Goal: Task Accomplishment & Management: Manage account settings

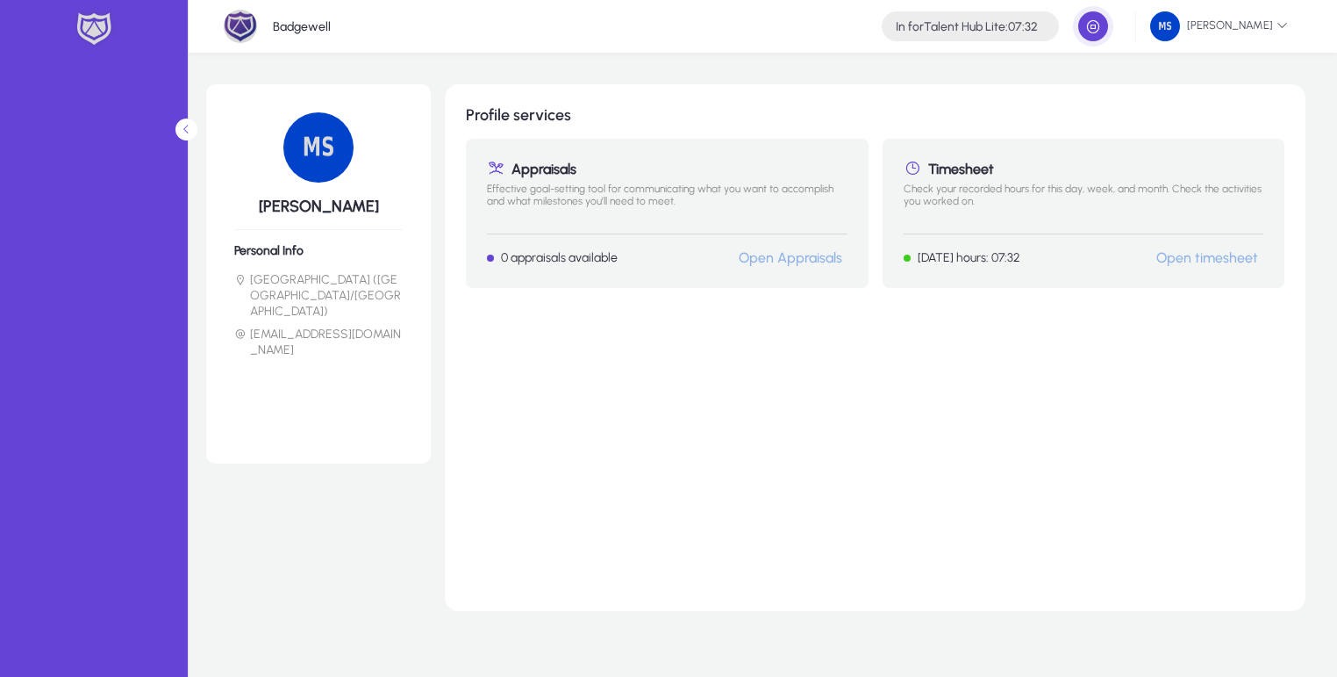
click at [1192, 253] on link "Open timesheet" at bounding box center [1207, 257] width 102 height 17
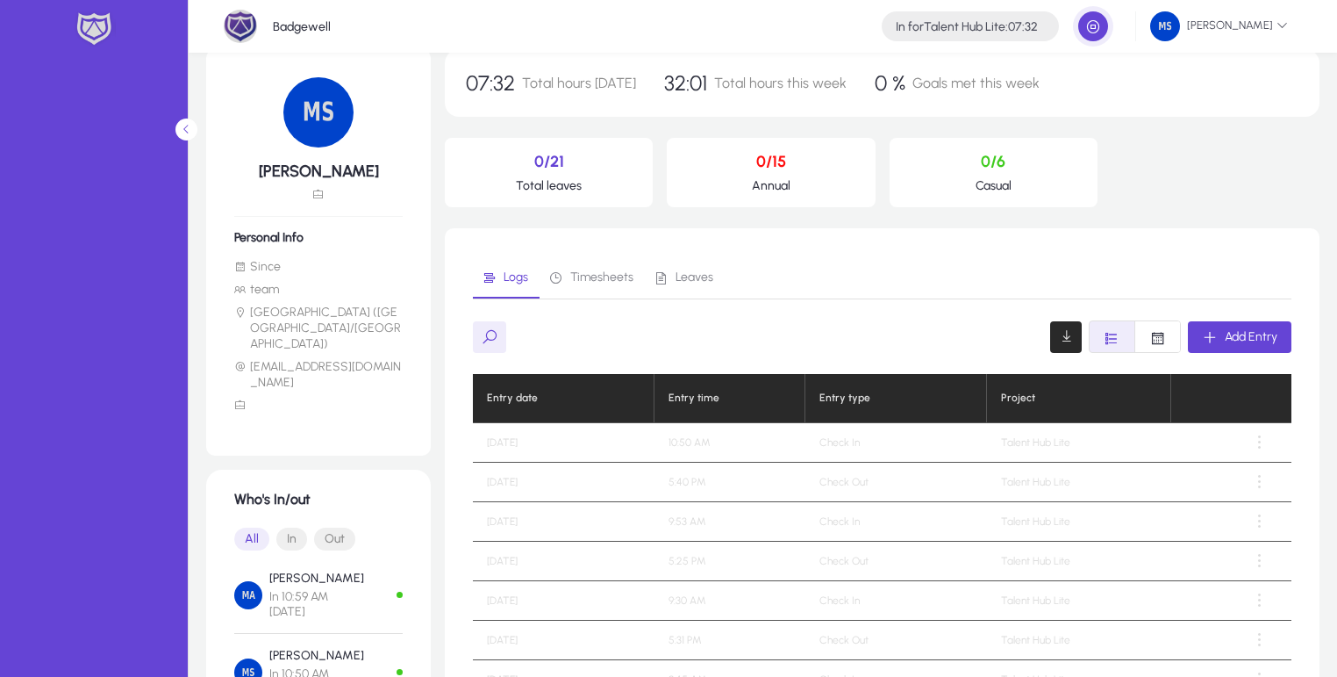
scroll to position [84, 0]
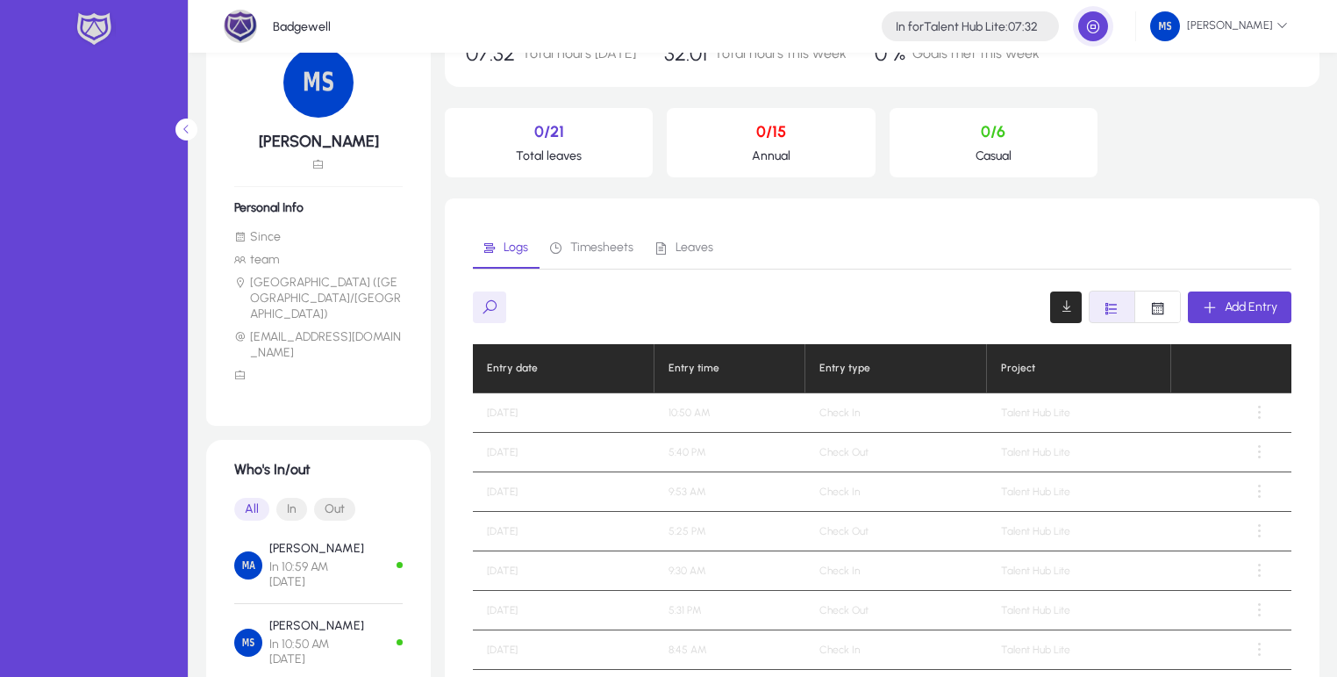
click at [533, 246] on link "Logs" at bounding box center [506, 247] width 67 height 42
click at [583, 247] on span "Timesheets" at bounding box center [601, 247] width 63 height 12
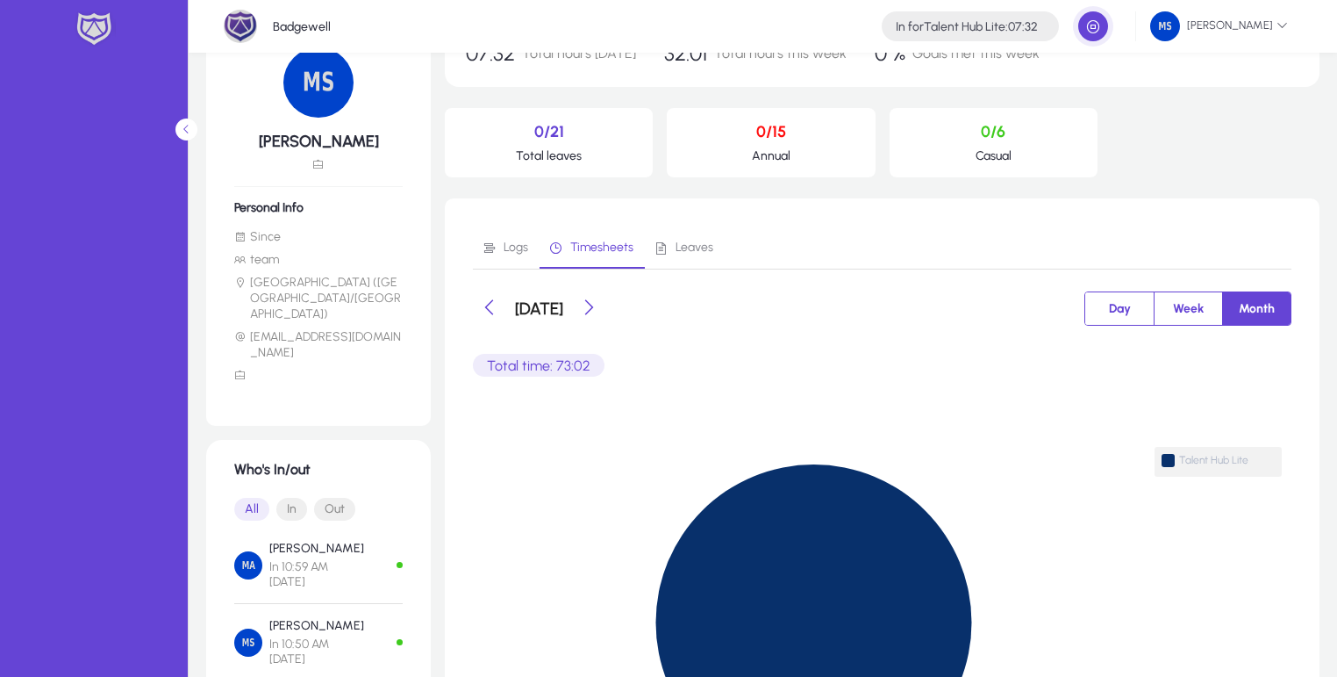
click at [1172, 303] on span "Week" at bounding box center [1189, 308] width 52 height 32
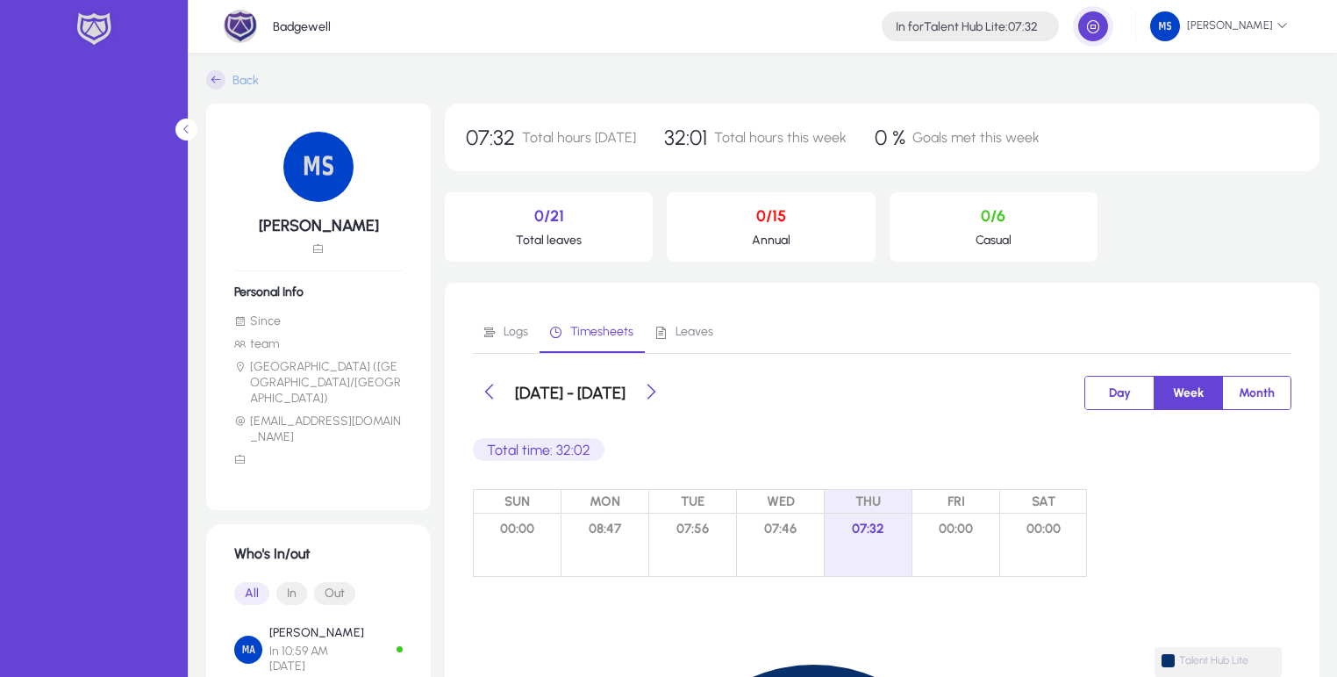
click at [702, 319] on span "Leaves" at bounding box center [684, 332] width 60 height 42
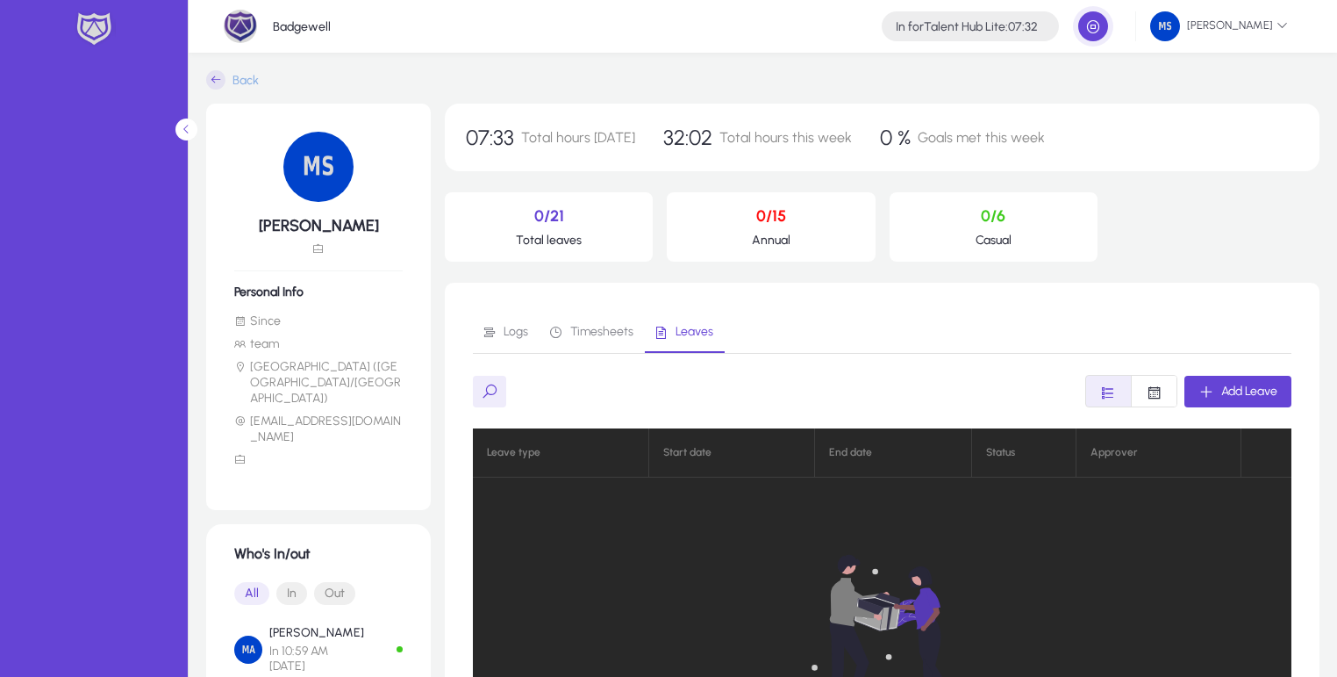
drag, startPoint x: 797, startPoint y: 226, endPoint x: 814, endPoint y: 235, distance: 19.6
click at [814, 235] on div "0/15 Annual" at bounding box center [771, 226] width 208 height 69
click at [814, 235] on p "Annual" at bounding box center [771, 240] width 180 height 15
click at [930, 209] on p "0/6" at bounding box center [994, 215] width 180 height 19
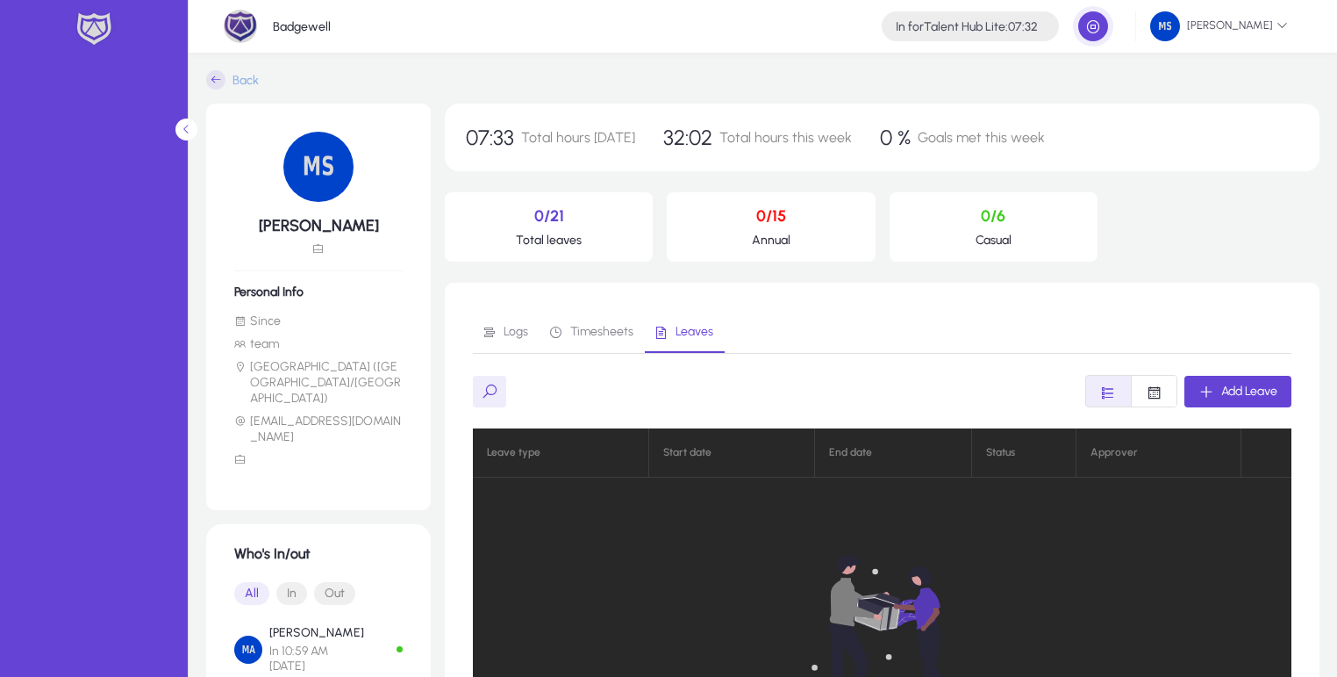
drag, startPoint x: 962, startPoint y: 210, endPoint x: 1049, endPoint y: 267, distance: 103.9
click at [1049, 267] on div "07:33 Total hours [DATE] 32:02 Total hours this week 0 % Goals met this week 0/…" at bounding box center [882, 524] width 875 height 841
click at [1067, 226] on div "0/6 Casual" at bounding box center [994, 226] width 208 height 69
click at [1143, 387] on span "Font Style" at bounding box center [1154, 391] width 45 height 31
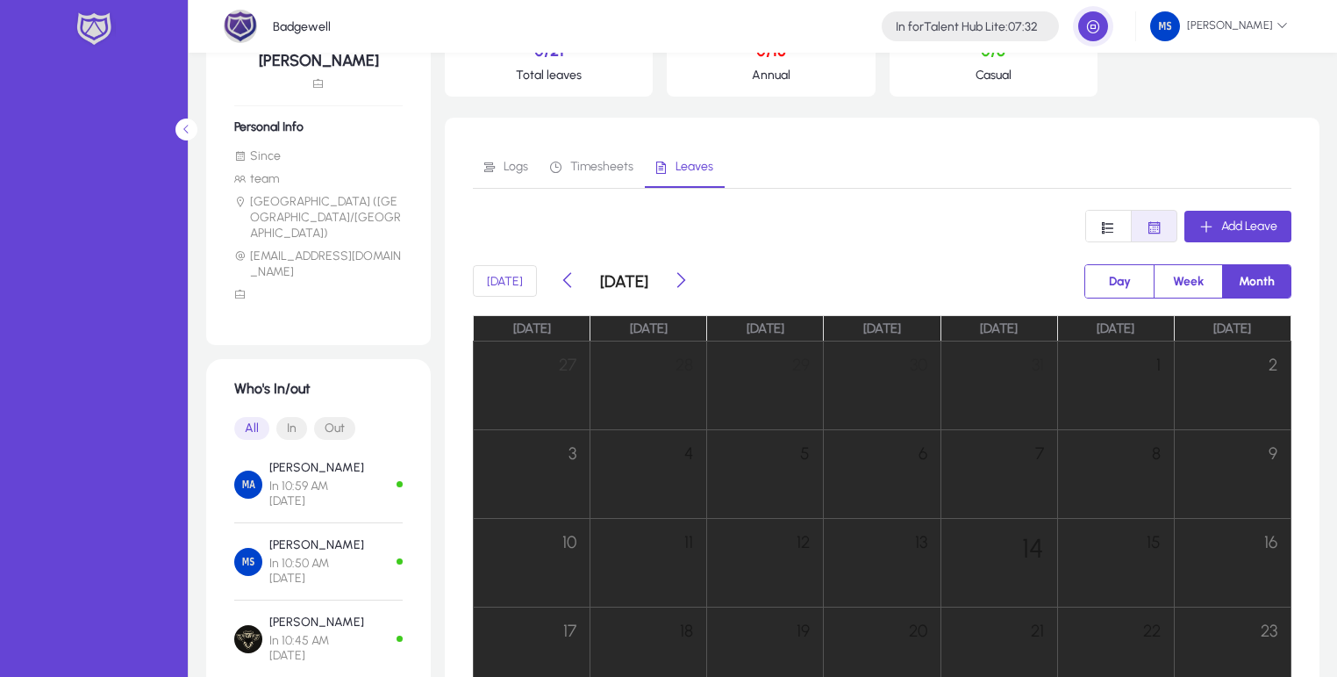
scroll to position [168, 0]
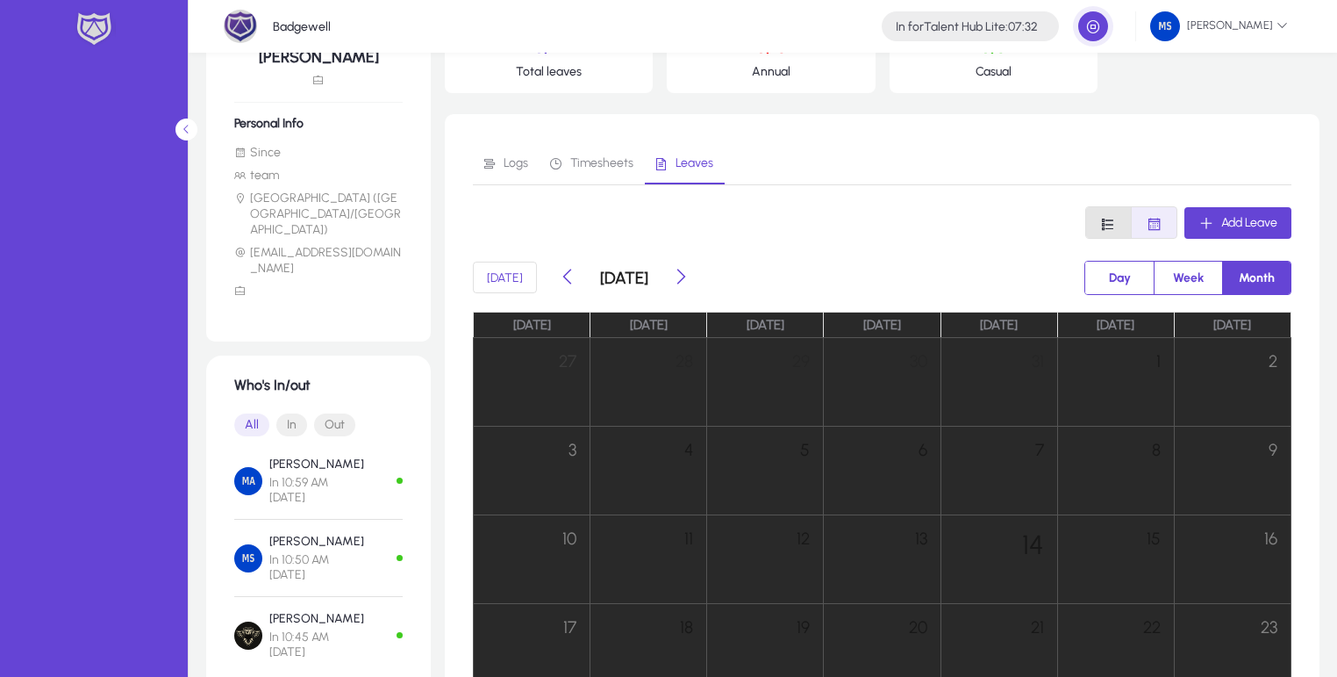
click at [1098, 219] on span "Font Style" at bounding box center [1108, 222] width 45 height 31
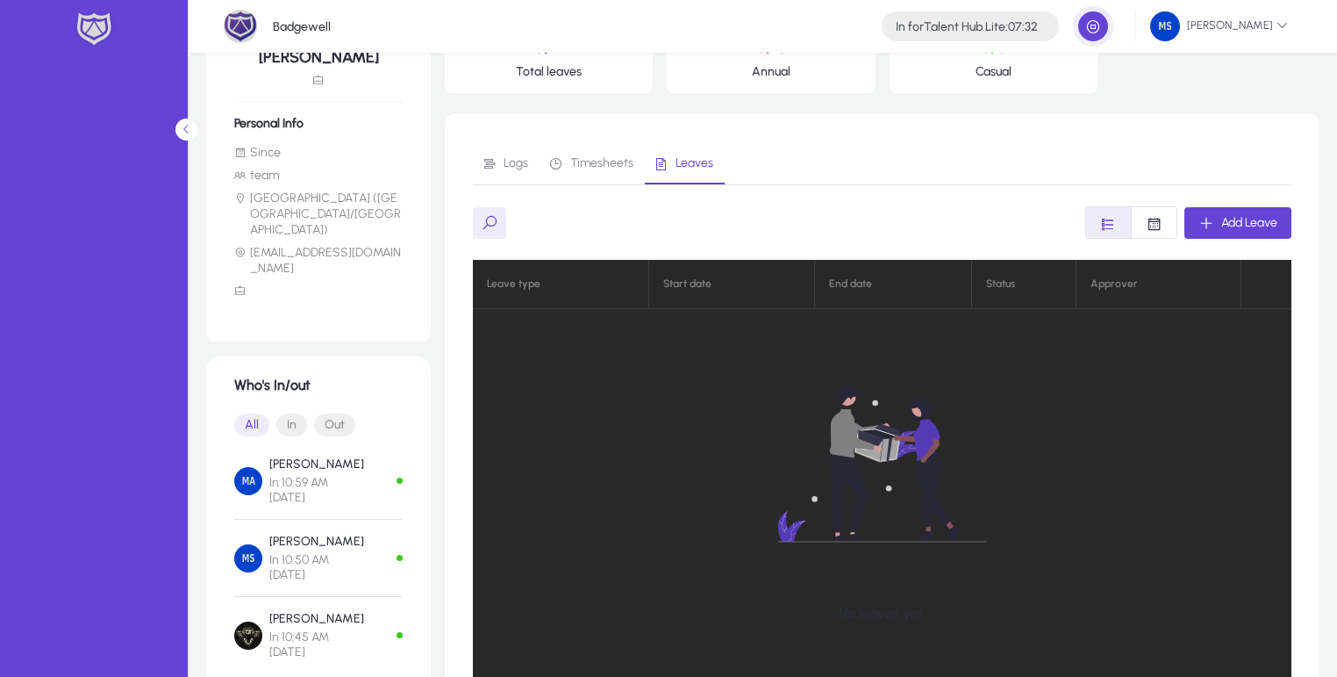
scroll to position [0, 0]
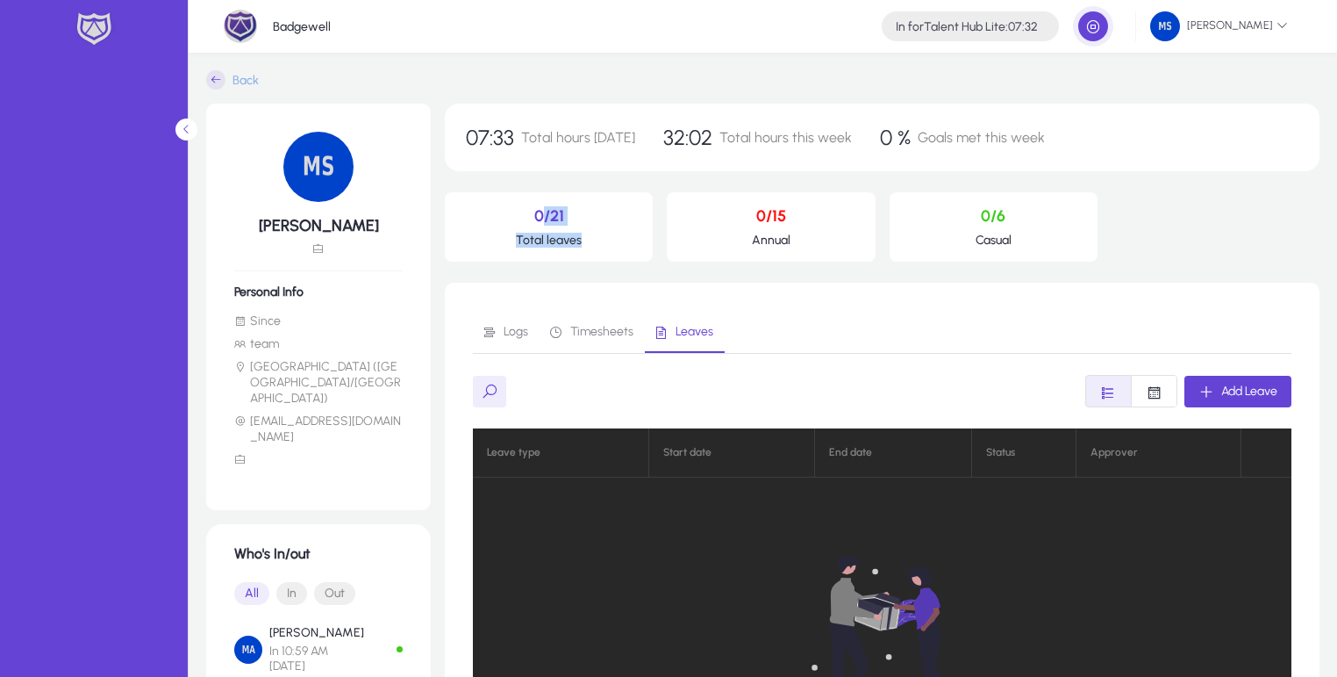
drag, startPoint x: 536, startPoint y: 209, endPoint x: 612, endPoint y: 239, distance: 82.0
click at [612, 239] on div "0/21 Total leaves" at bounding box center [549, 226] width 208 height 69
click at [612, 239] on p "Total leaves" at bounding box center [549, 240] width 180 height 15
drag, startPoint x: 530, startPoint y: 211, endPoint x: 596, endPoint y: 241, distance: 72.6
click at [596, 241] on div "0/21 Total leaves" at bounding box center [549, 226] width 208 height 69
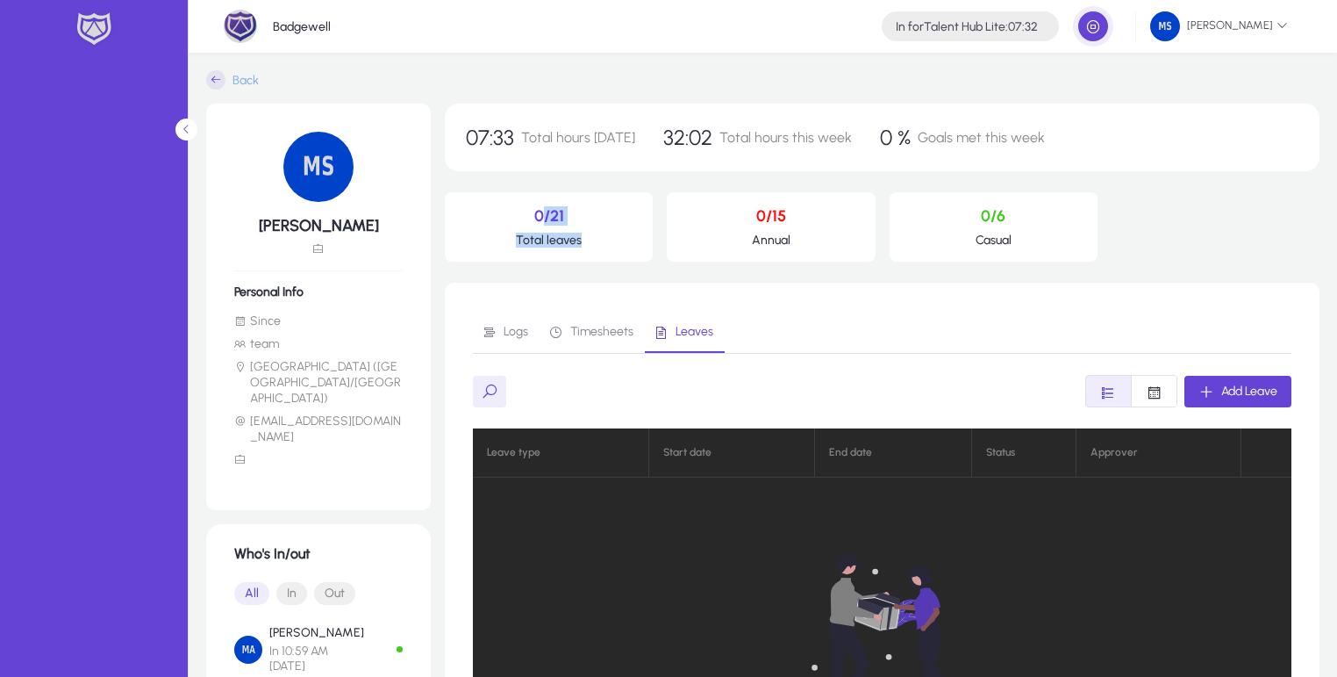
click at [596, 241] on p "Total leaves" at bounding box center [549, 240] width 180 height 15
click at [546, 220] on p "0/21" at bounding box center [549, 215] width 180 height 19
drag, startPoint x: 535, startPoint y: 211, endPoint x: 611, endPoint y: 249, distance: 84.8
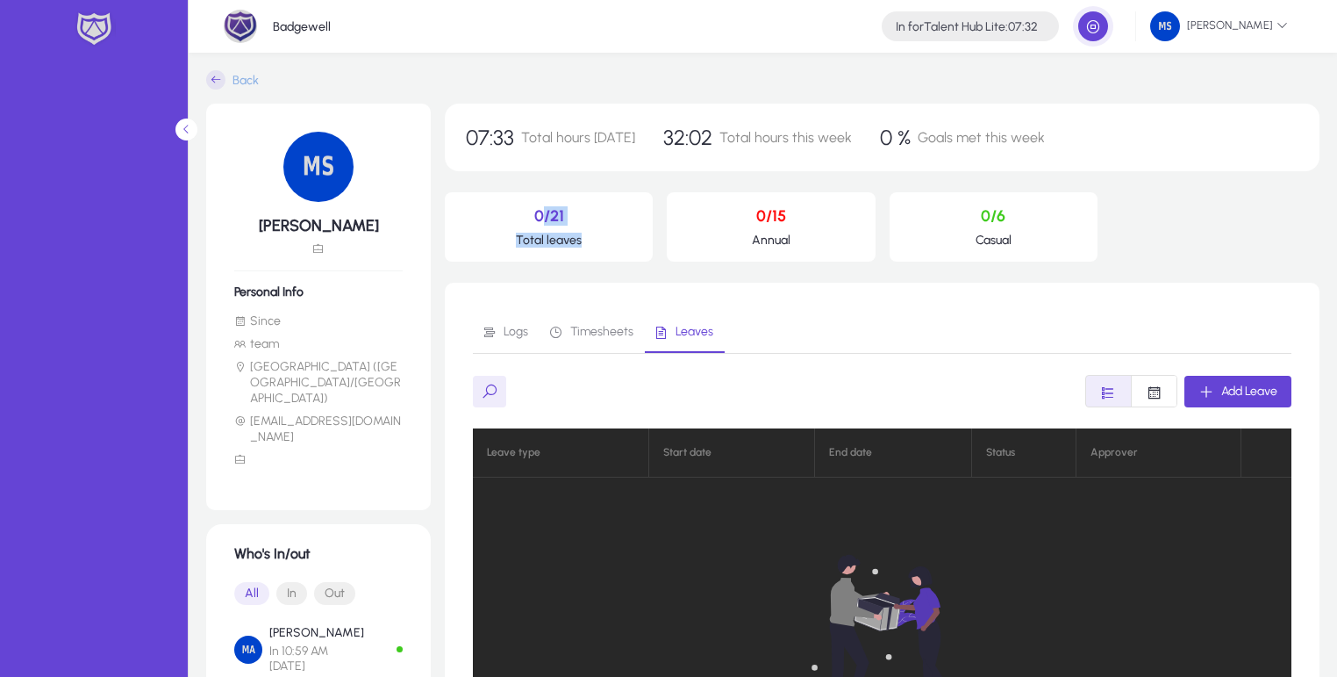
click at [611, 249] on div "0/21 Total leaves" at bounding box center [549, 226] width 208 height 69
drag, startPoint x: 663, startPoint y: 143, endPoint x: 803, endPoint y: 158, distance: 140.3
click at [803, 158] on div "07:33 Total hours [DATE] 32:02 Total hours this week 0 % Goals met this week" at bounding box center [882, 138] width 875 height 68
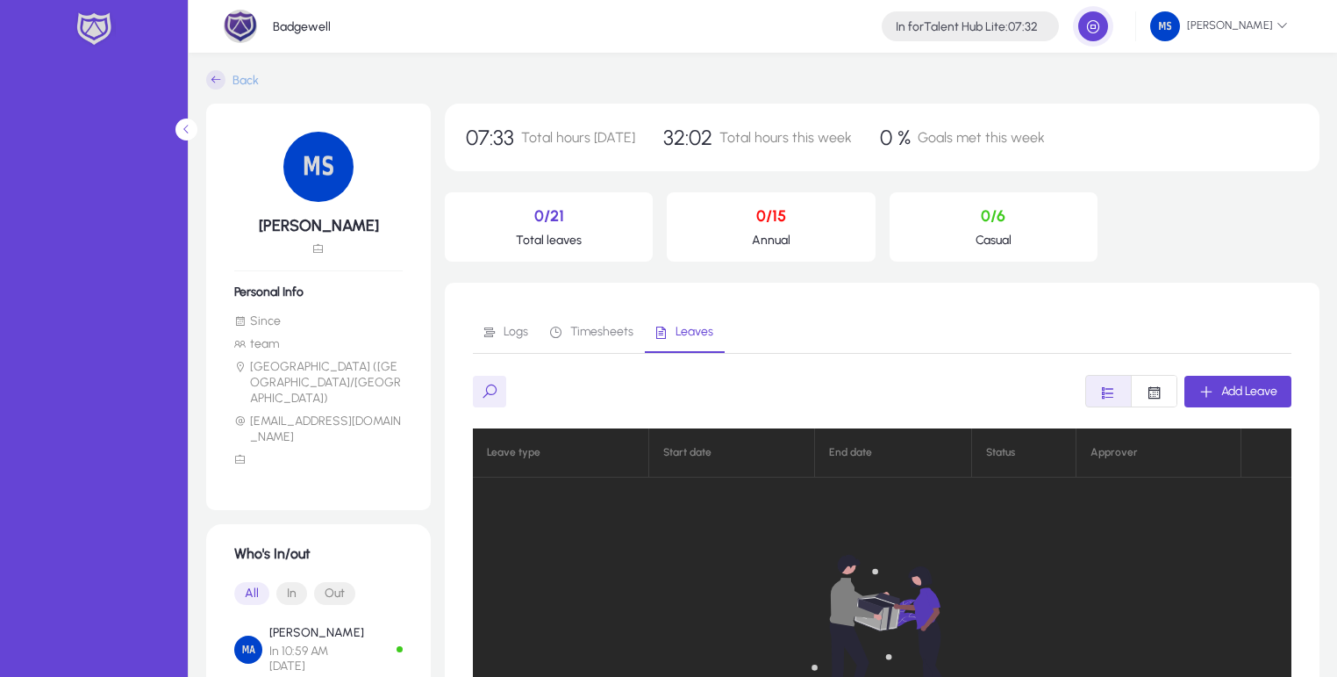
click at [766, 219] on p "0/15" at bounding box center [771, 215] width 180 height 19
drag, startPoint x: 766, startPoint y: 219, endPoint x: 812, endPoint y: 246, distance: 52.7
click at [766, 220] on p "0/15" at bounding box center [771, 215] width 180 height 19
click at [812, 246] on p "Annual" at bounding box center [771, 240] width 180 height 15
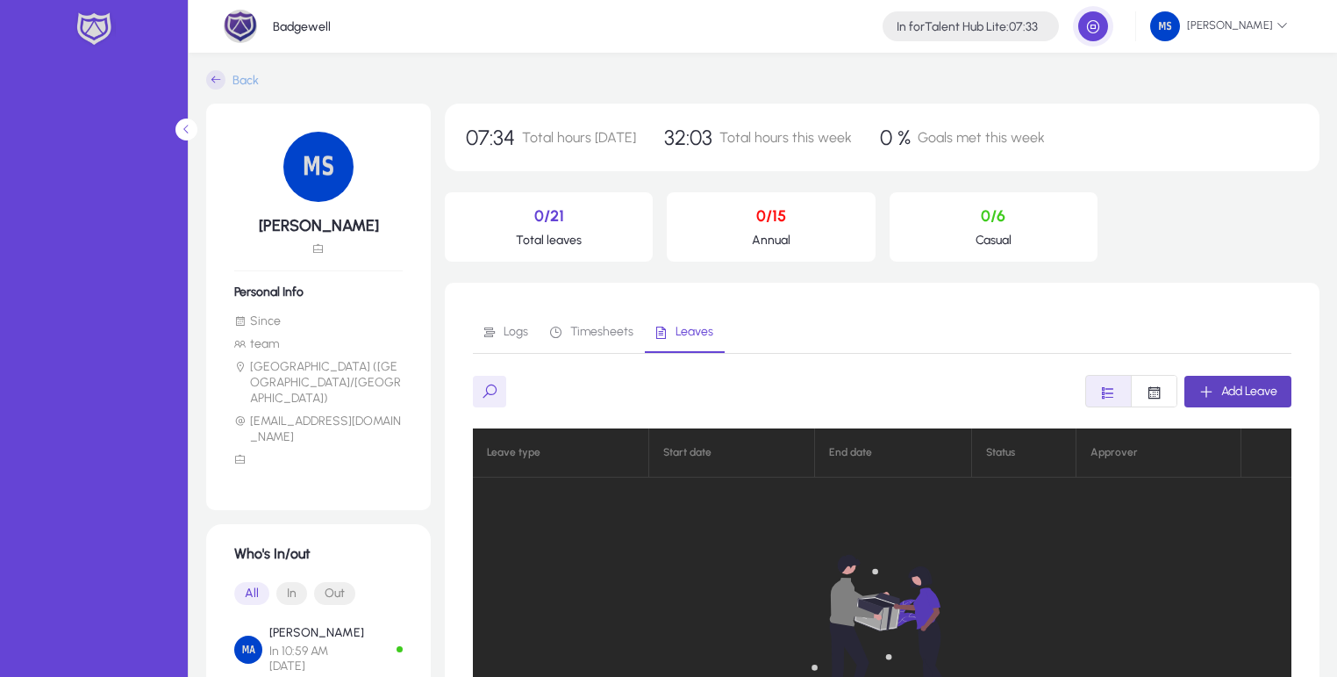
click at [1257, 386] on span "Add Leave" at bounding box center [1249, 390] width 56 height 15
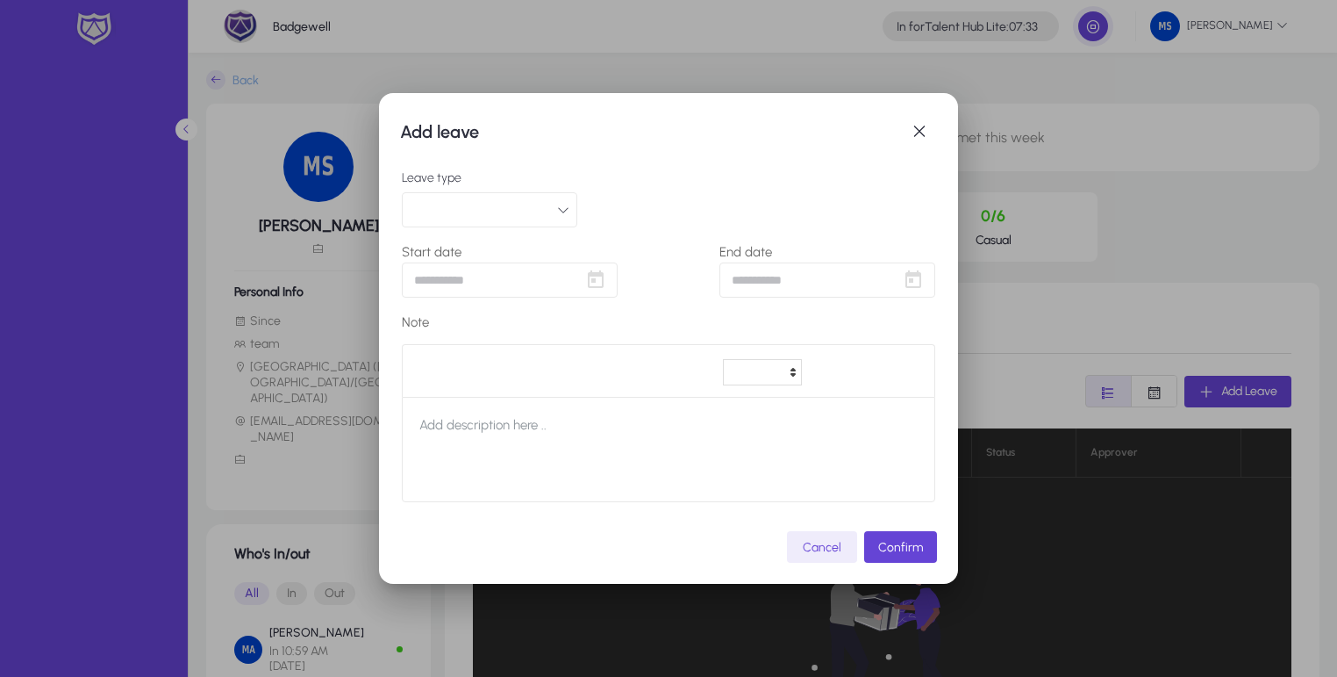
click at [553, 205] on button "button" at bounding box center [489, 209] width 175 height 35
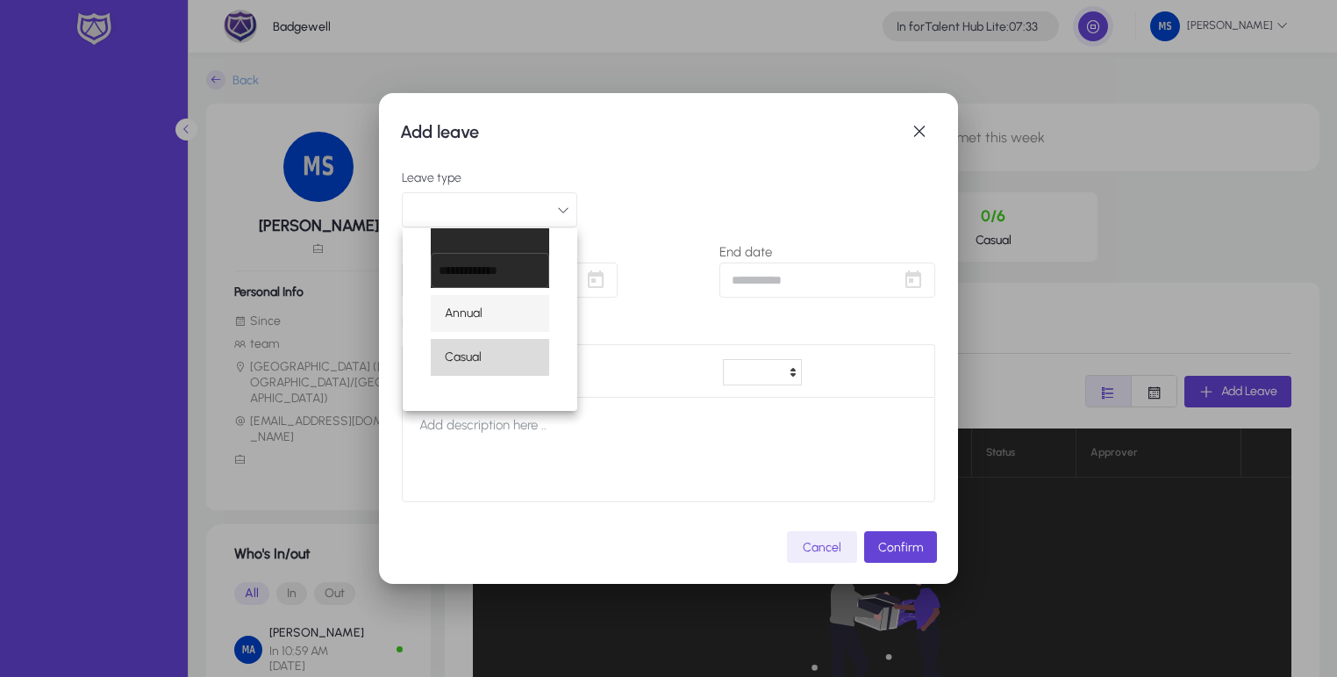
click at [482, 353] on mat-option "Casual" at bounding box center [490, 357] width 118 height 37
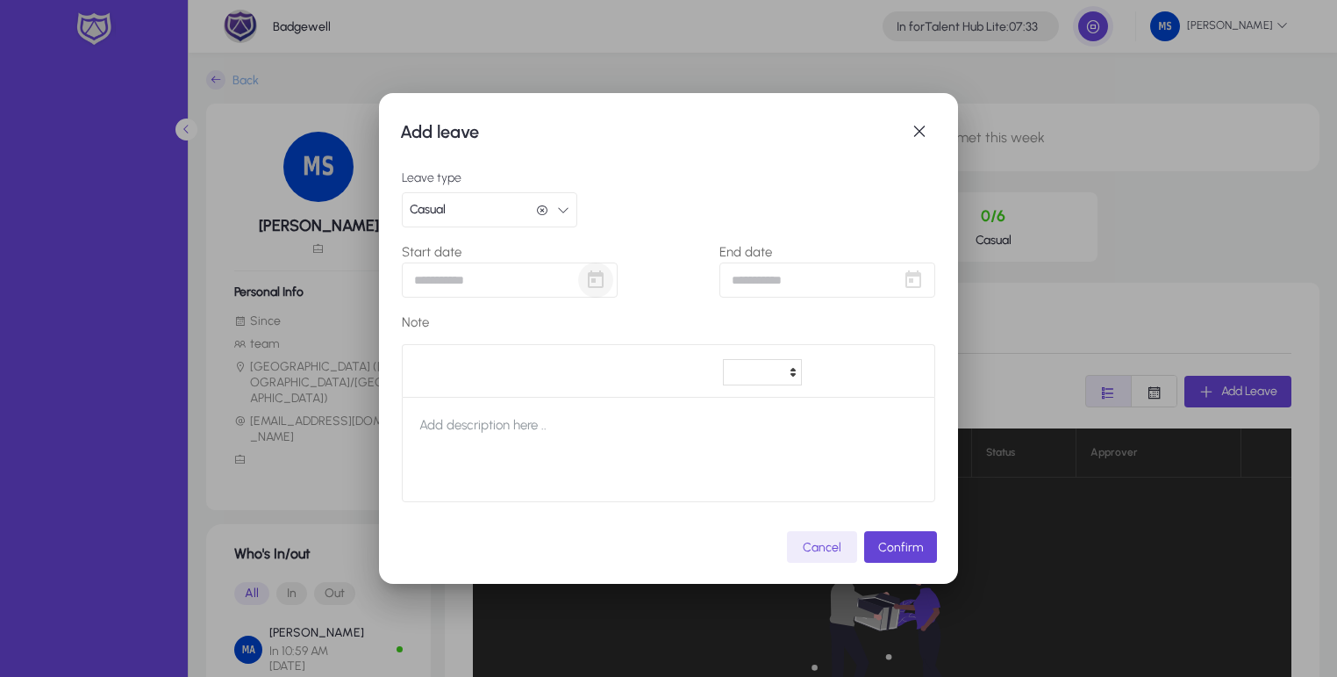
click at [603, 284] on span "Open calendar" at bounding box center [595, 279] width 35 height 35
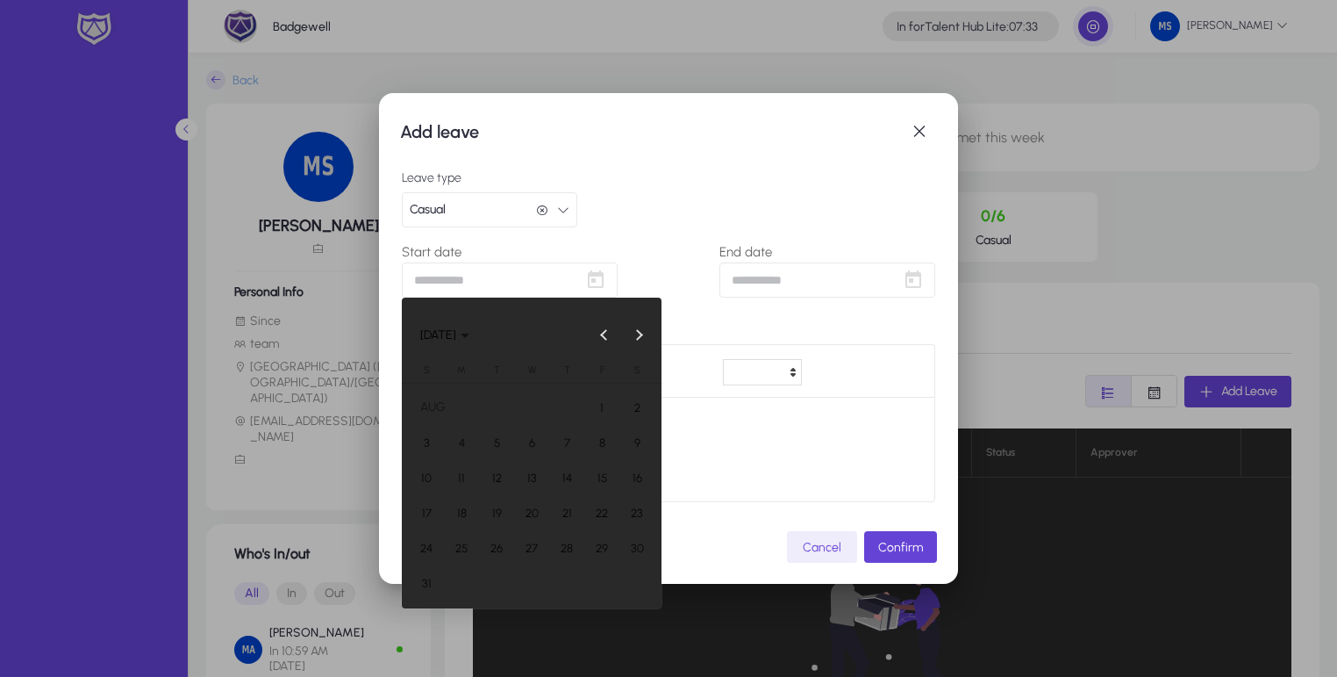
click at [439, 470] on span "10" at bounding box center [427, 478] width 32 height 32
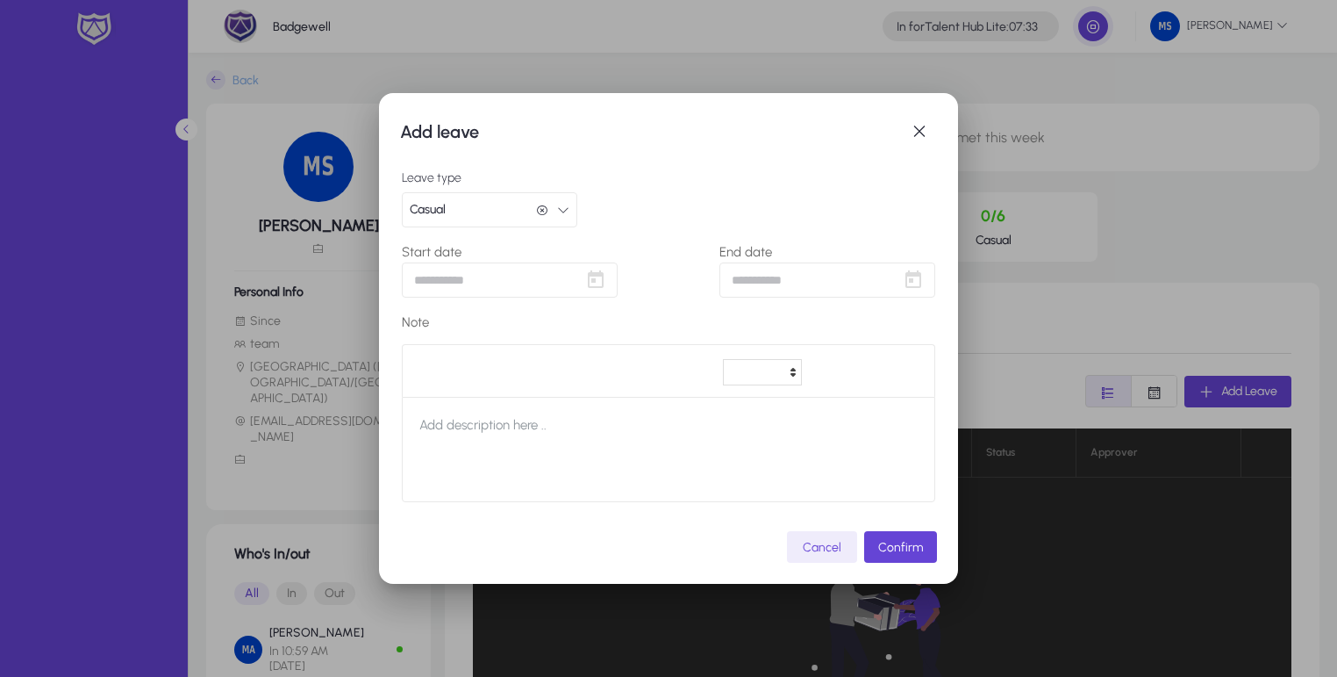
type input "**********"
click at [703, 225] on div "Leave type Casual Casual" at bounding box center [668, 199] width 533 height 56
click at [914, 287] on span "Open calendar" at bounding box center [913, 279] width 35 height 35
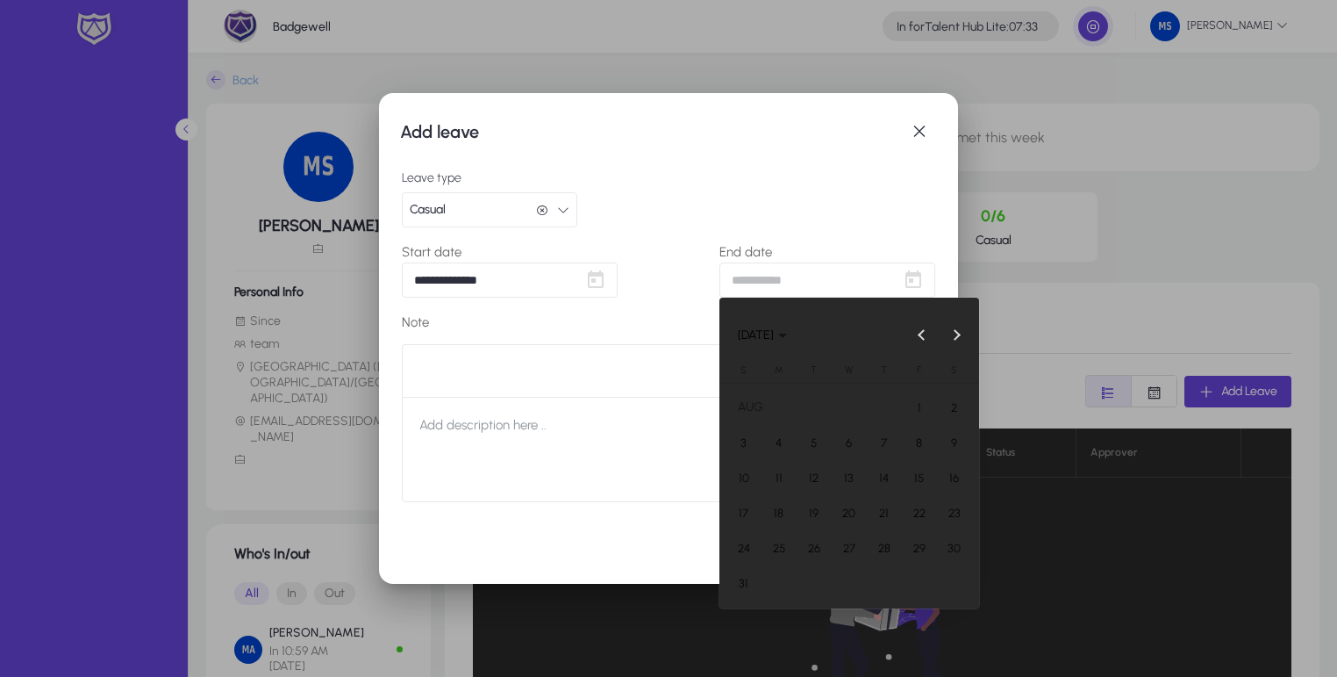
click at [731, 472] on span "10" at bounding box center [744, 478] width 32 height 32
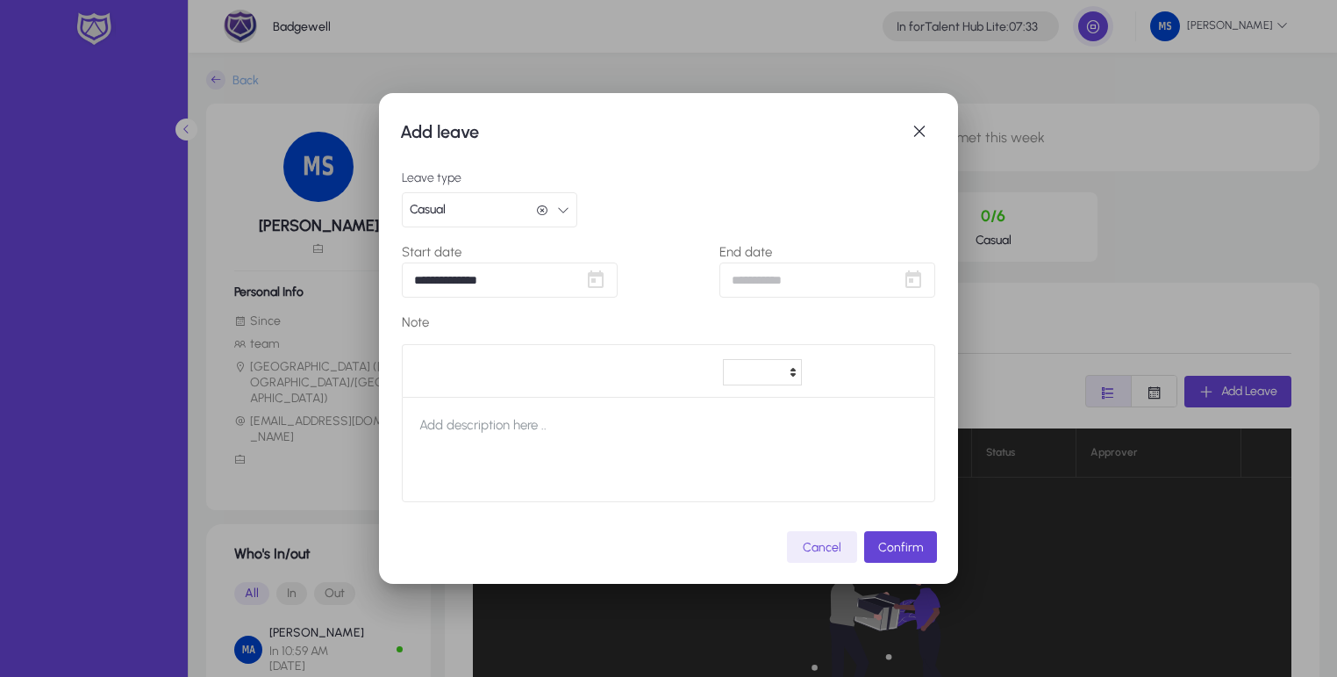
type input "**********"
drag, startPoint x: 739, startPoint y: 225, endPoint x: 616, endPoint y: 404, distance: 217.1
click at [737, 225] on div "Leave type Casual Casual" at bounding box center [668, 199] width 533 height 56
click at [892, 548] on span "Confirm" at bounding box center [900, 547] width 45 height 15
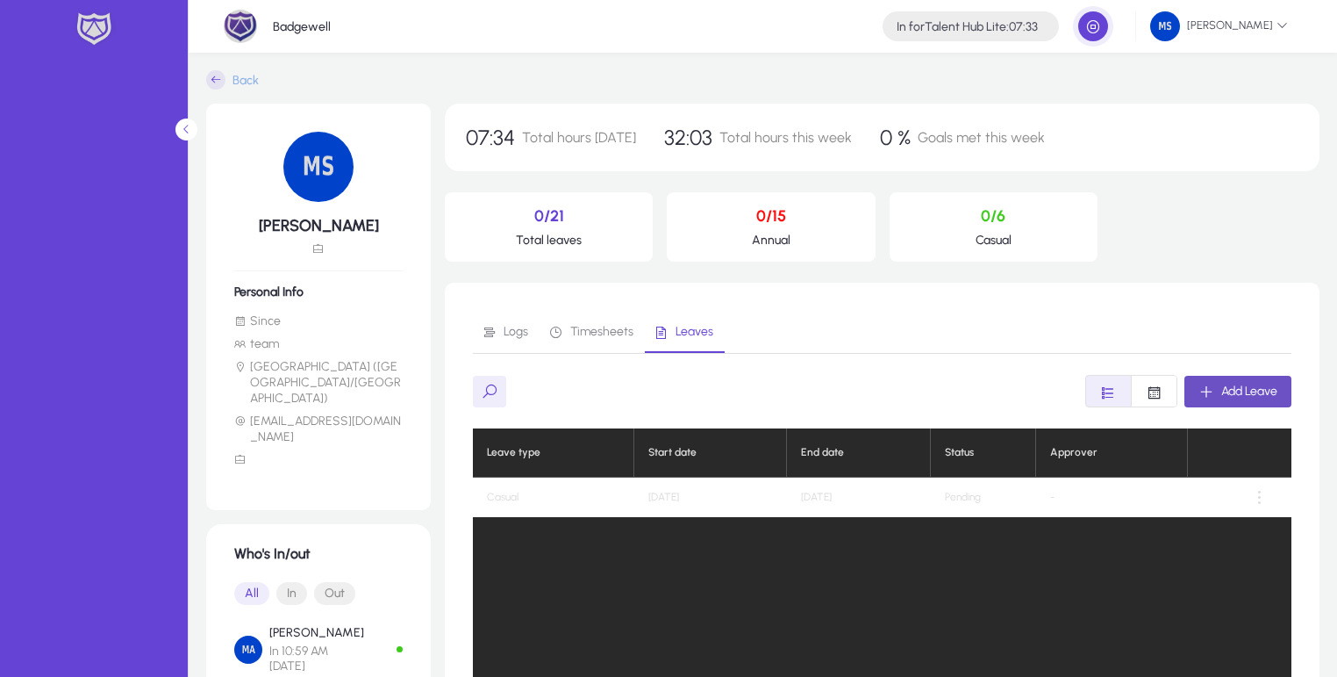
click at [1235, 393] on span "Add Leave" at bounding box center [1249, 390] width 56 height 15
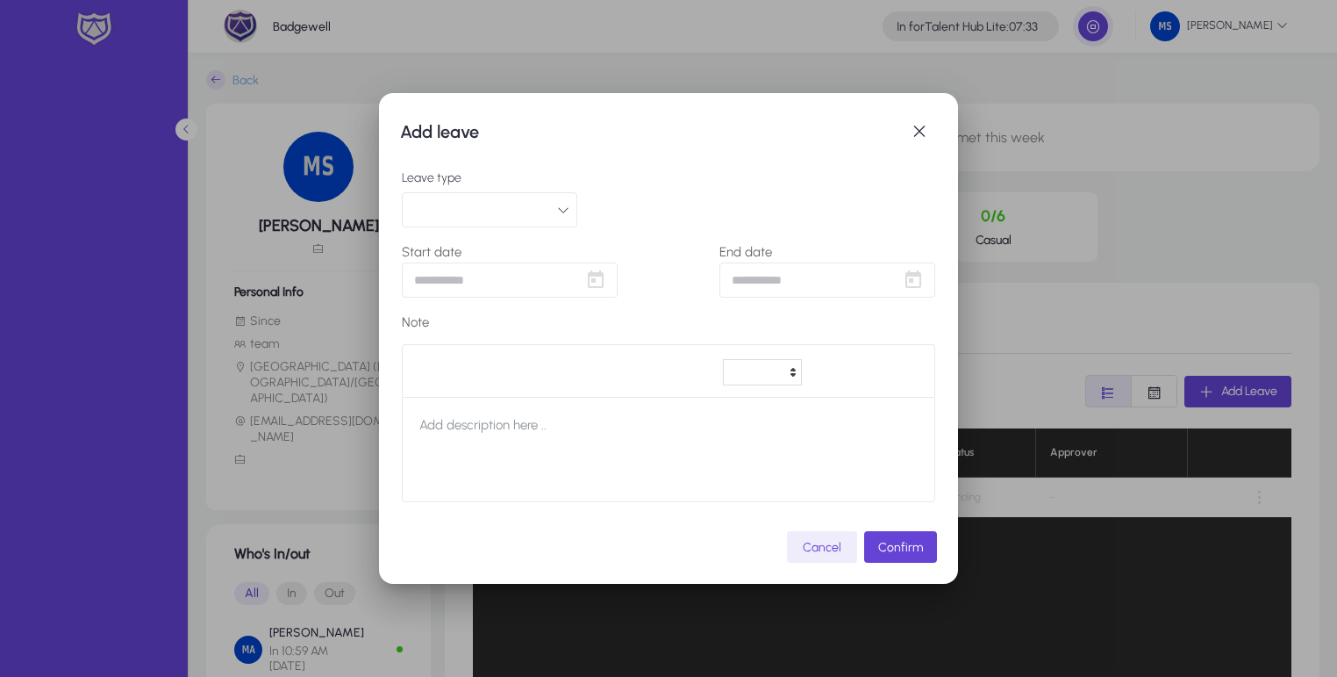
click at [531, 215] on button "button" at bounding box center [489, 209] width 175 height 35
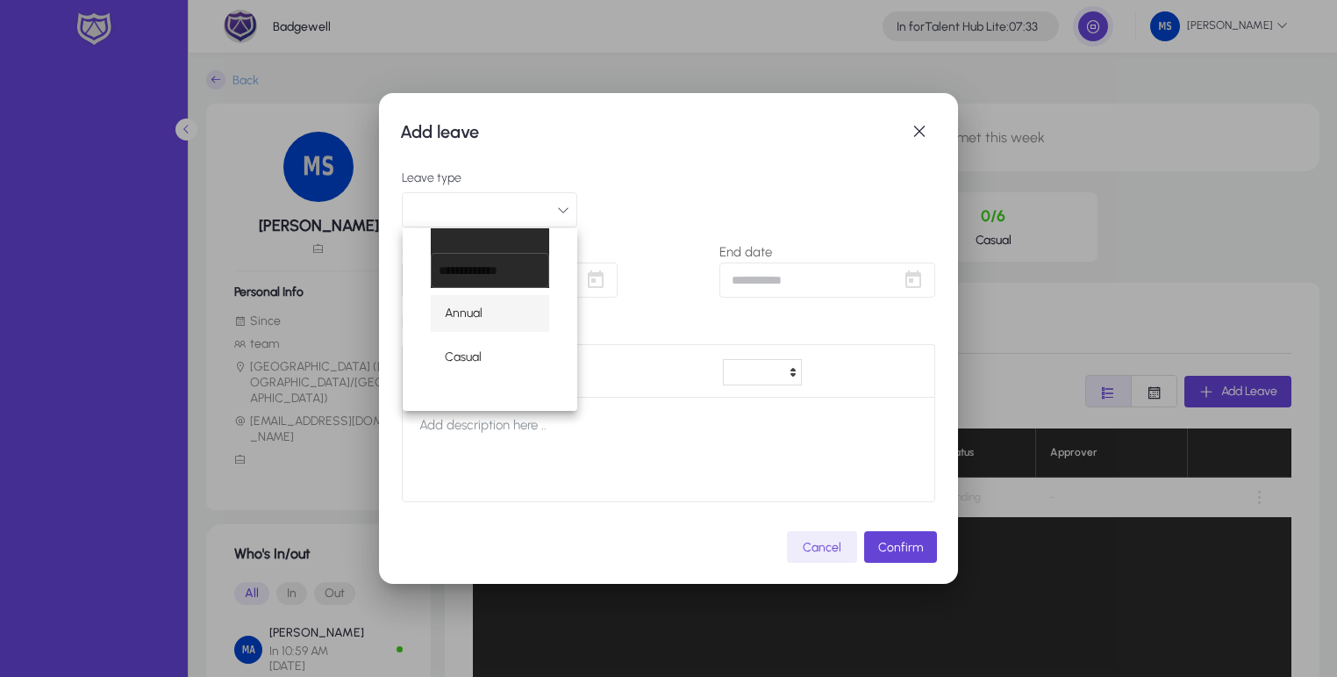
click at [498, 333] on div "Annual Casual" at bounding box center [490, 319] width 175 height 183
click at [498, 309] on mat-option "Annual" at bounding box center [490, 313] width 118 height 37
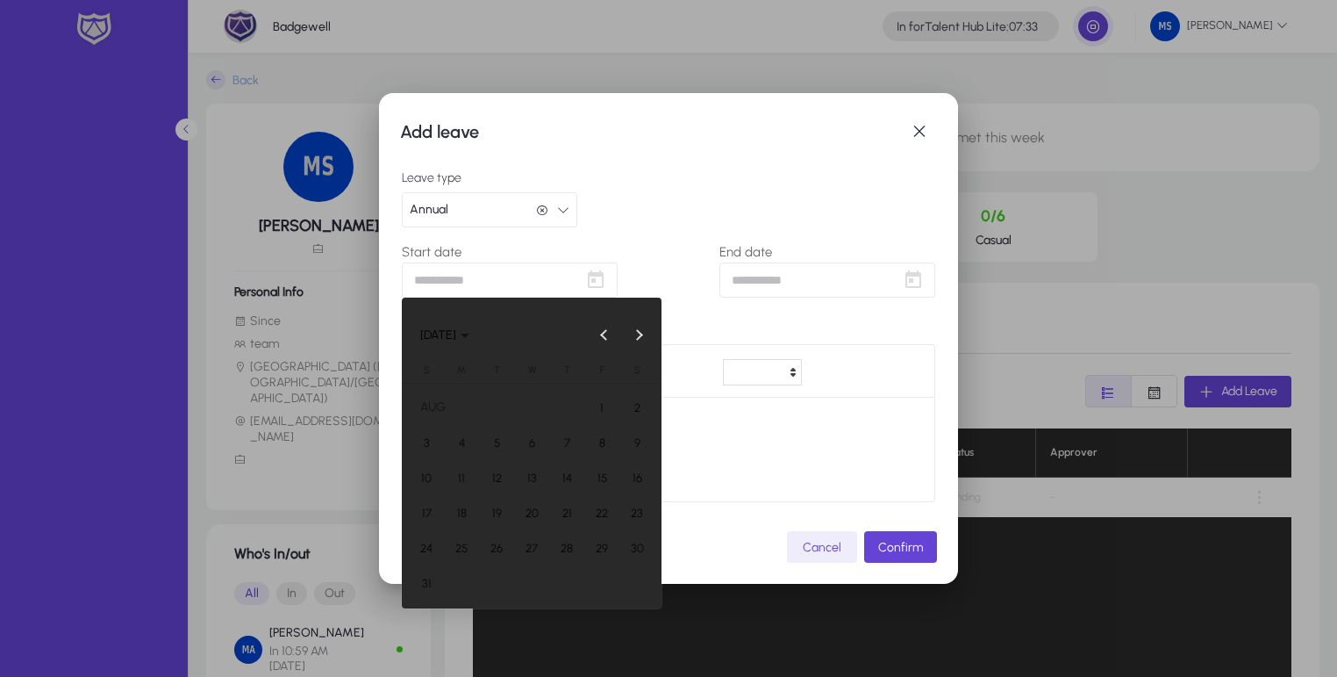
click at [562, 273] on div "Add leave Leave type Annual Annual Start date End date Note default Heading 1 H…" at bounding box center [668, 338] width 1337 height 677
click at [612, 337] on span "Previous month" at bounding box center [604, 334] width 35 height 35
click at [477, 477] on button "9" at bounding box center [461, 477] width 35 height 35
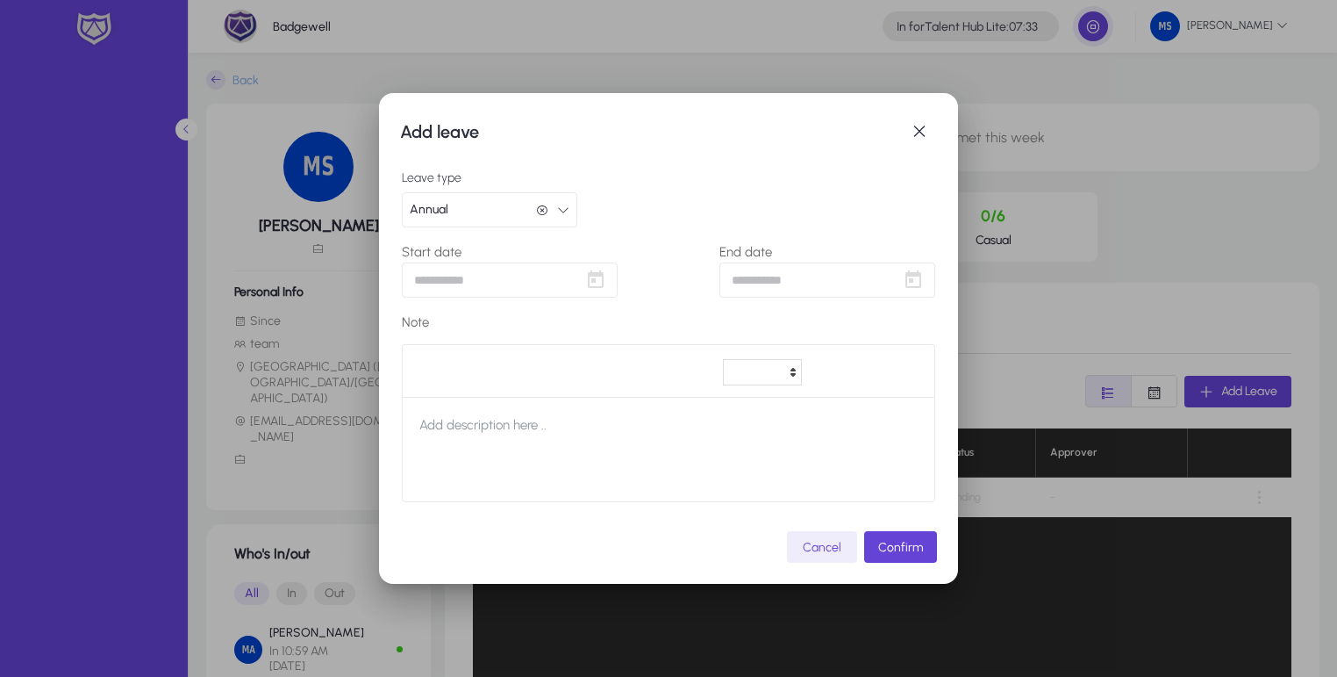
type input "**********"
click at [910, 281] on span "Open calendar" at bounding box center [913, 279] width 35 height 35
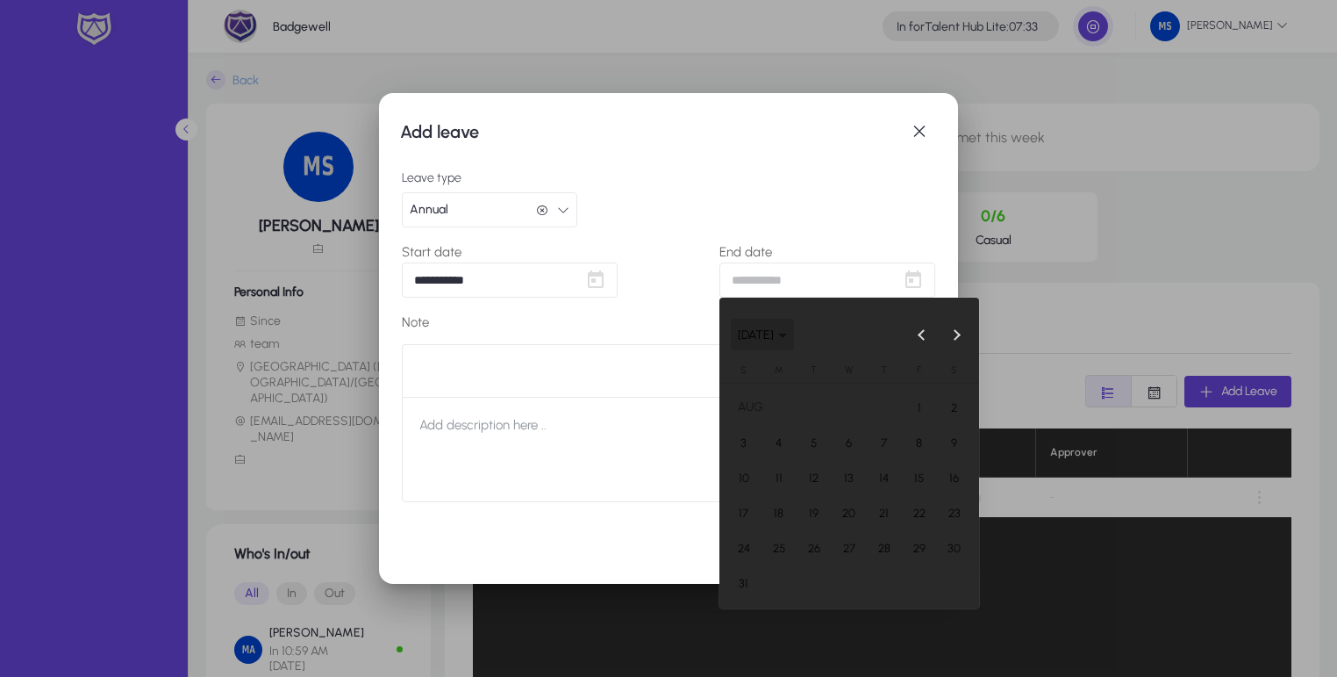
click at [774, 341] on span "[DATE]" at bounding box center [756, 334] width 36 height 15
click at [792, 333] on span "[DATE] – [DATE]" at bounding box center [780, 334] width 85 height 15
click at [921, 336] on button "Previous month" at bounding box center [922, 334] width 35 height 35
click at [848, 472] on span "11" at bounding box center [850, 478] width 32 height 32
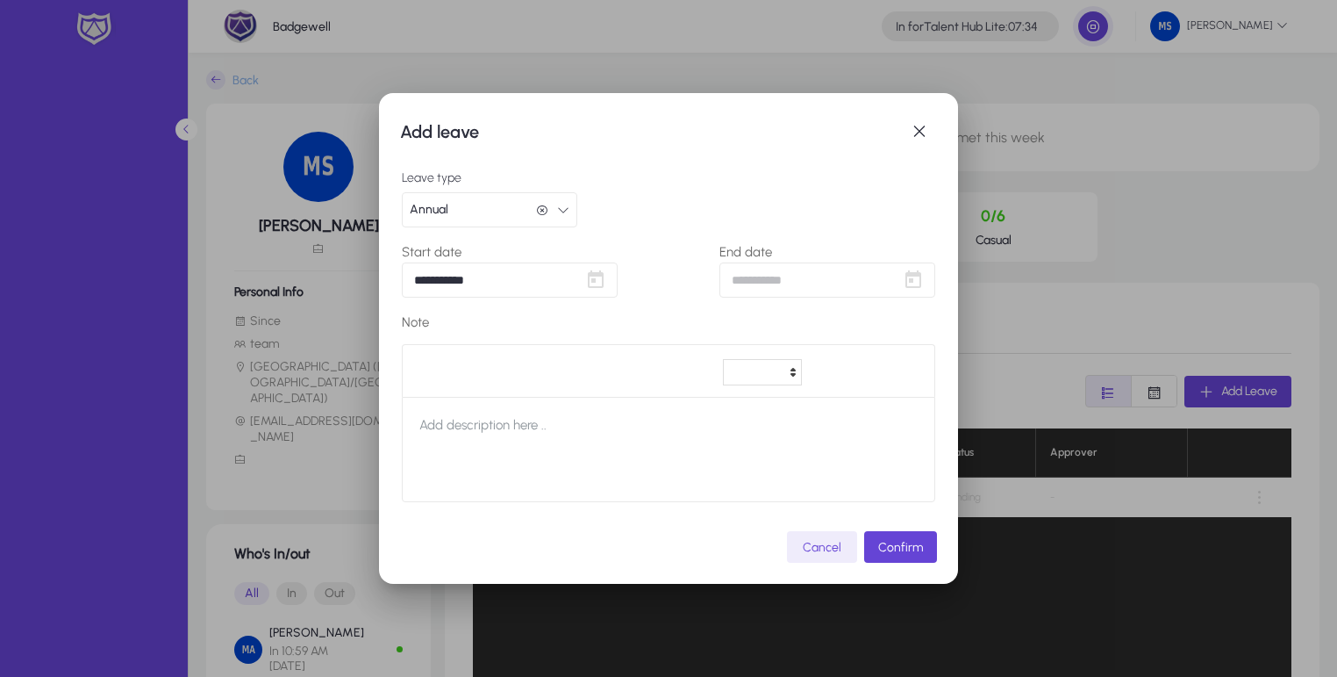
type input "**********"
click at [585, 284] on span "Open calendar" at bounding box center [595, 279] width 35 height 35
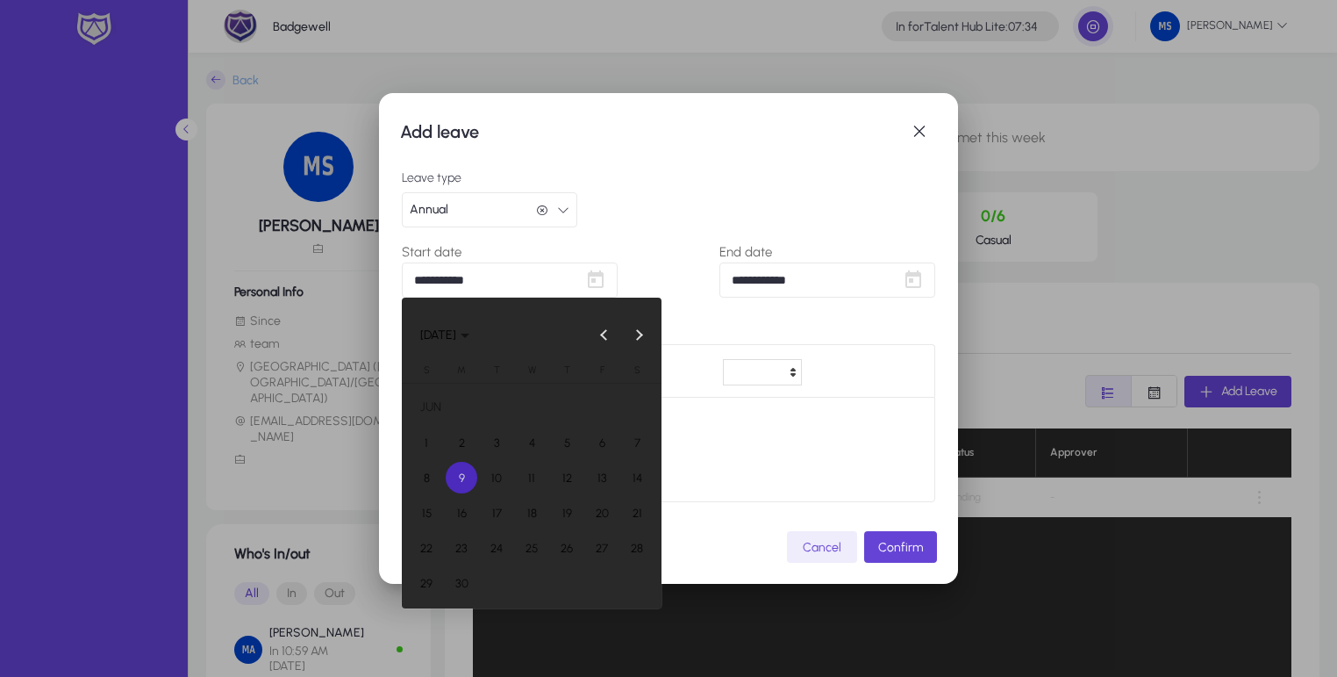
click at [489, 483] on span "10" at bounding box center [497, 478] width 32 height 32
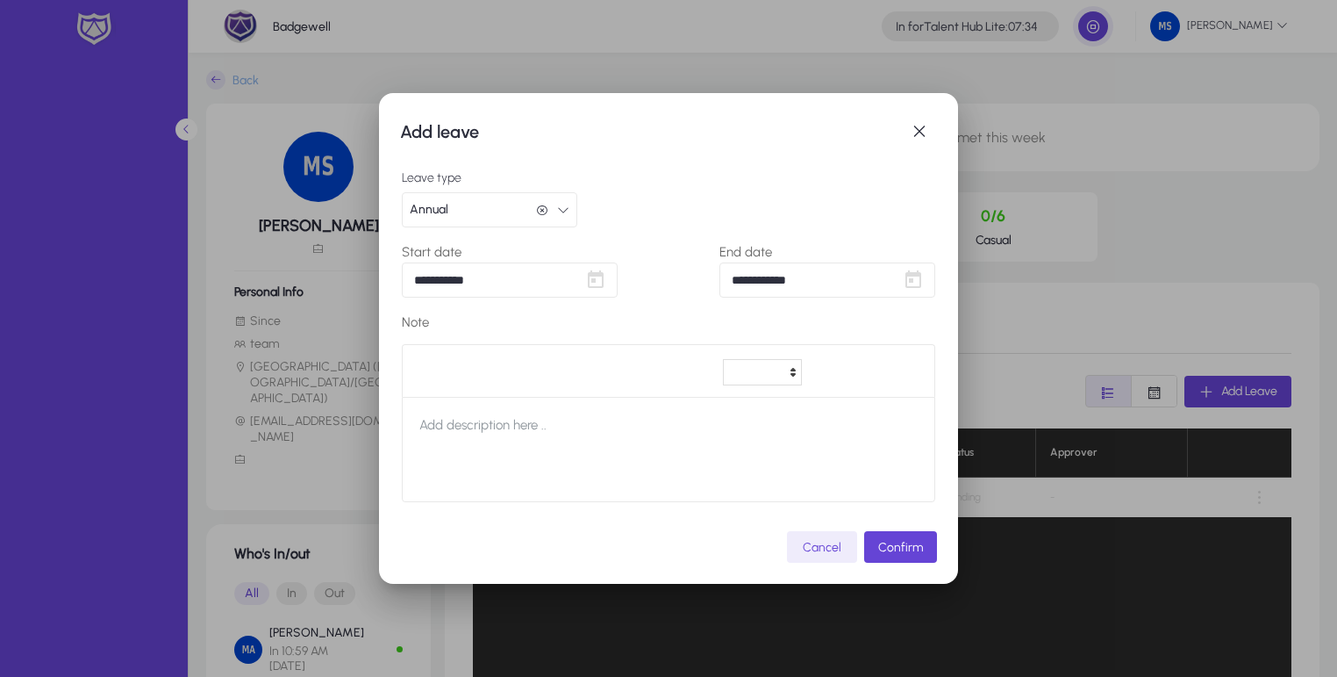
type input "**********"
click at [916, 277] on span "Open calendar" at bounding box center [913, 279] width 35 height 35
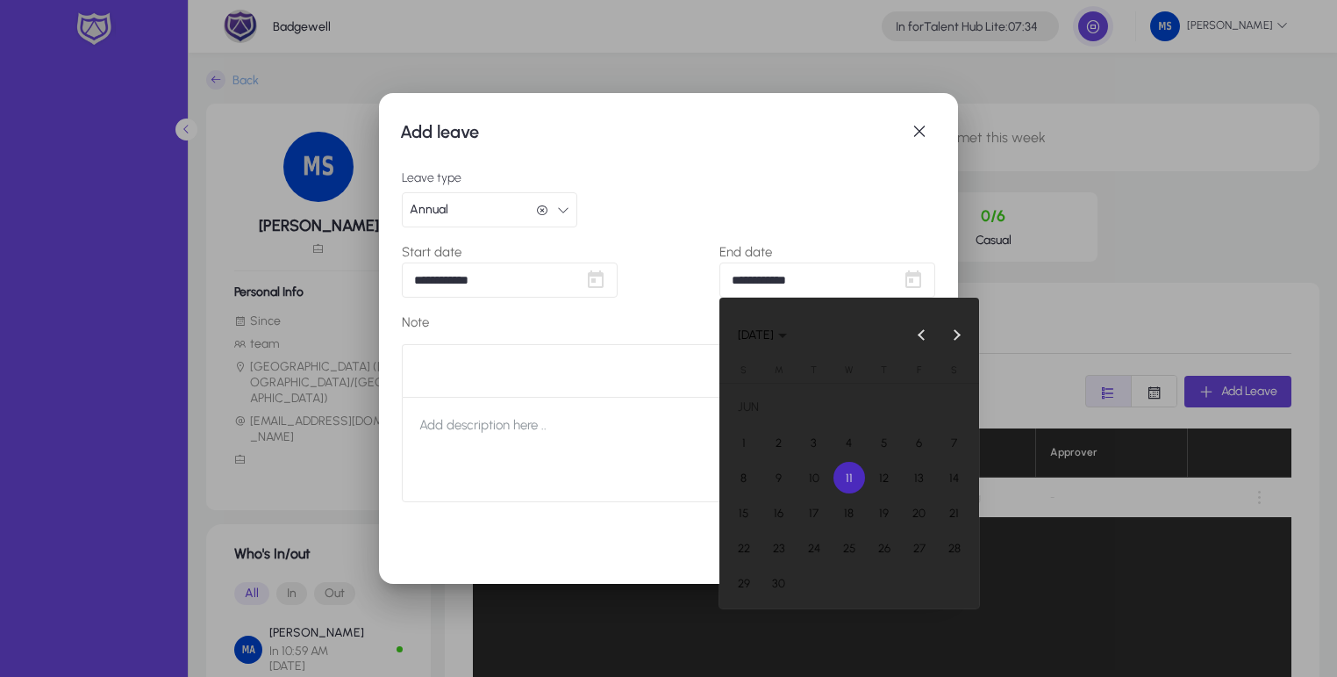
drag, startPoint x: 880, startPoint y: 469, endPoint x: 880, endPoint y: 423, distance: 45.6
click at [878, 469] on span "12" at bounding box center [885, 478] width 32 height 32
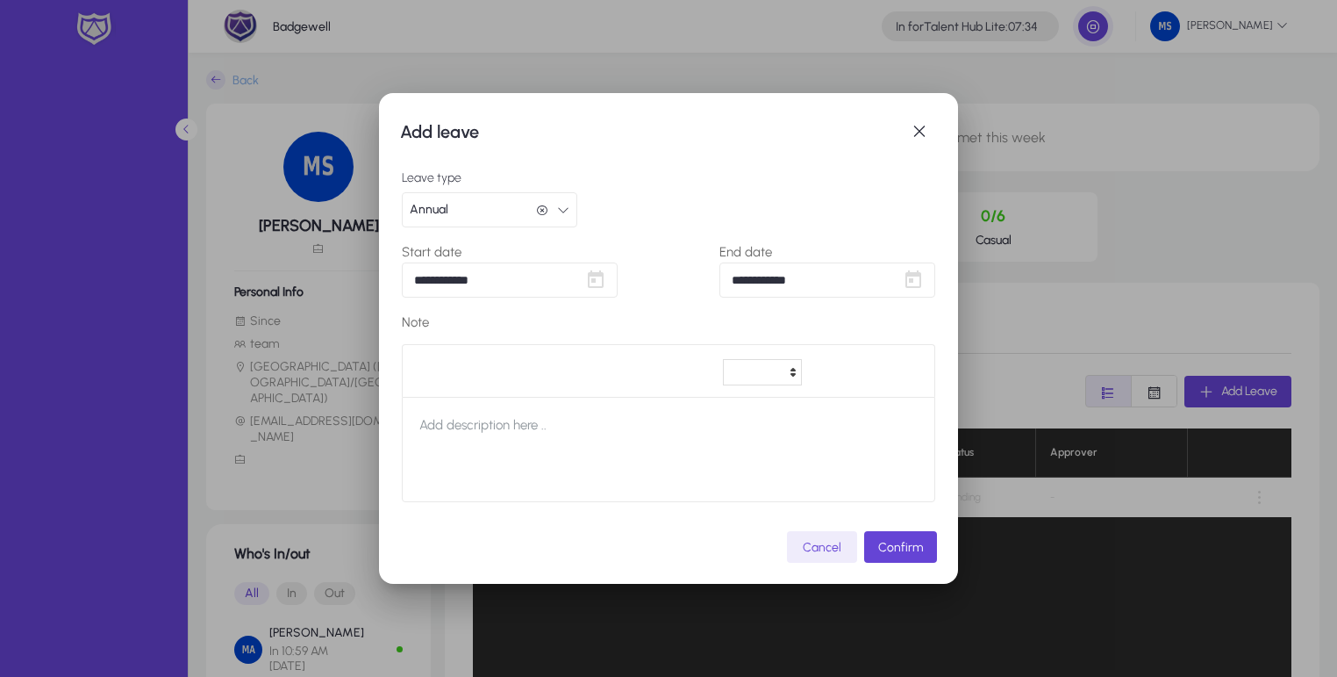
type input "**********"
click at [857, 219] on div "Leave type Annual Annual" at bounding box center [668, 199] width 533 height 56
click at [476, 196] on button "Annual Annual" at bounding box center [489, 209] width 175 height 35
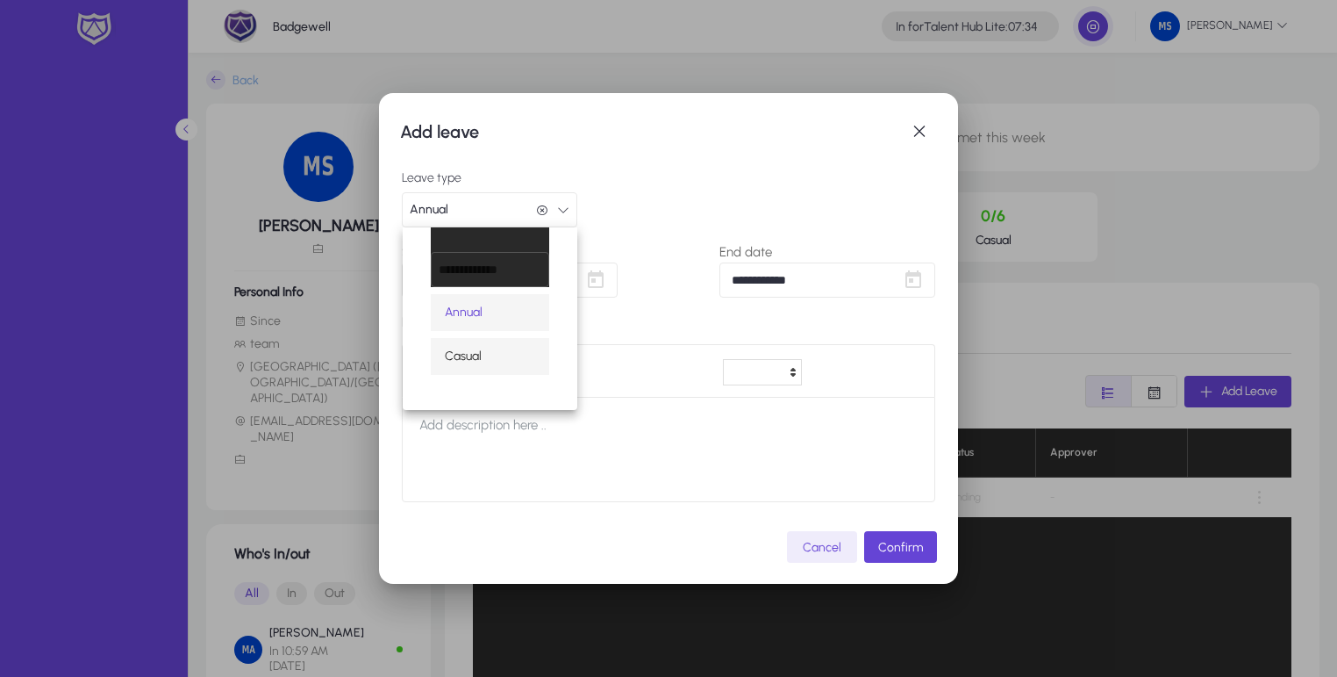
click at [471, 354] on span "Casual" at bounding box center [463, 356] width 37 height 21
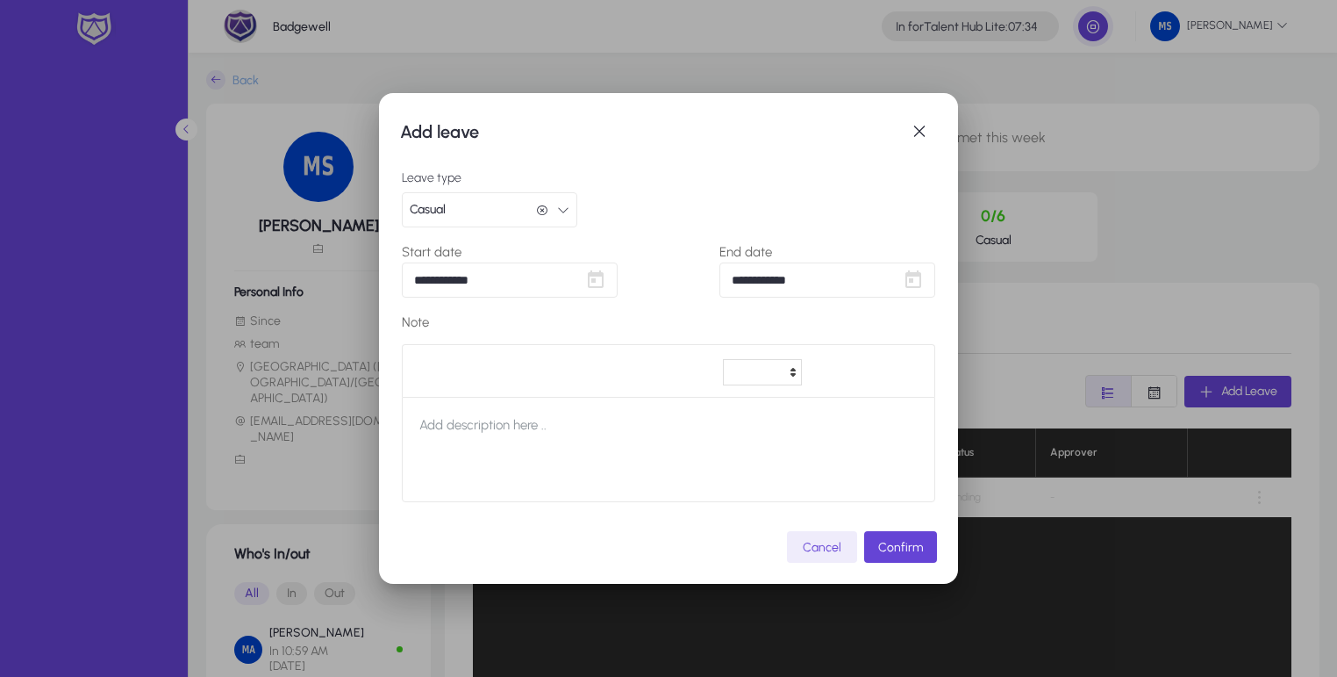
click at [494, 210] on button "Casual Casual" at bounding box center [489, 209] width 175 height 35
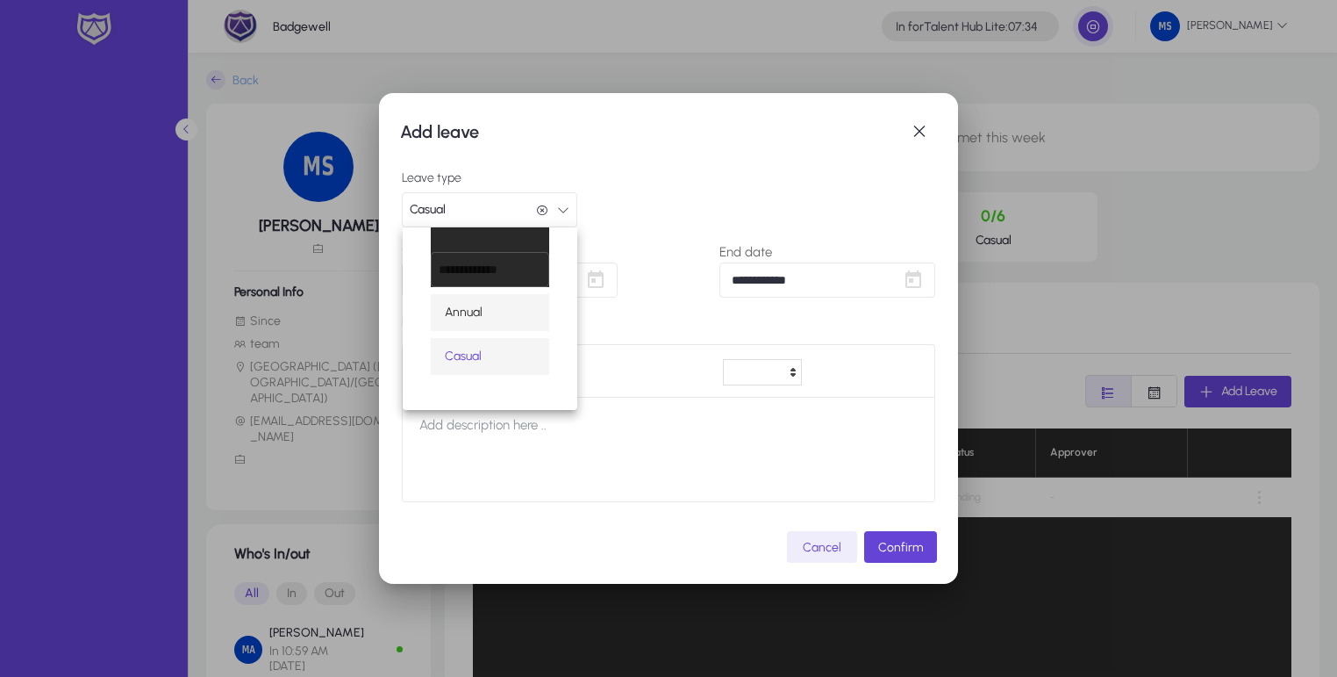
click at [478, 316] on span "Annual" at bounding box center [464, 312] width 38 height 21
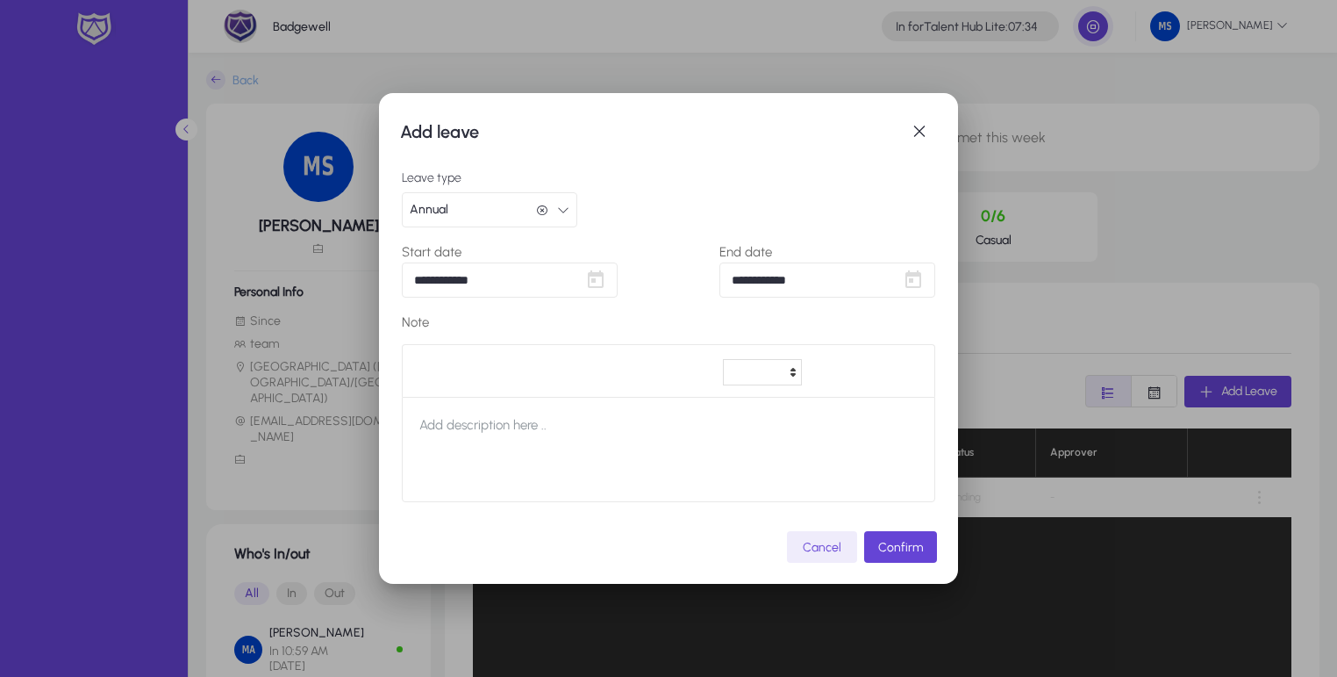
click at [667, 183] on div "Leave type Annual Annual" at bounding box center [668, 199] width 533 height 56
click at [906, 551] on span "Confirm" at bounding box center [900, 547] width 45 height 15
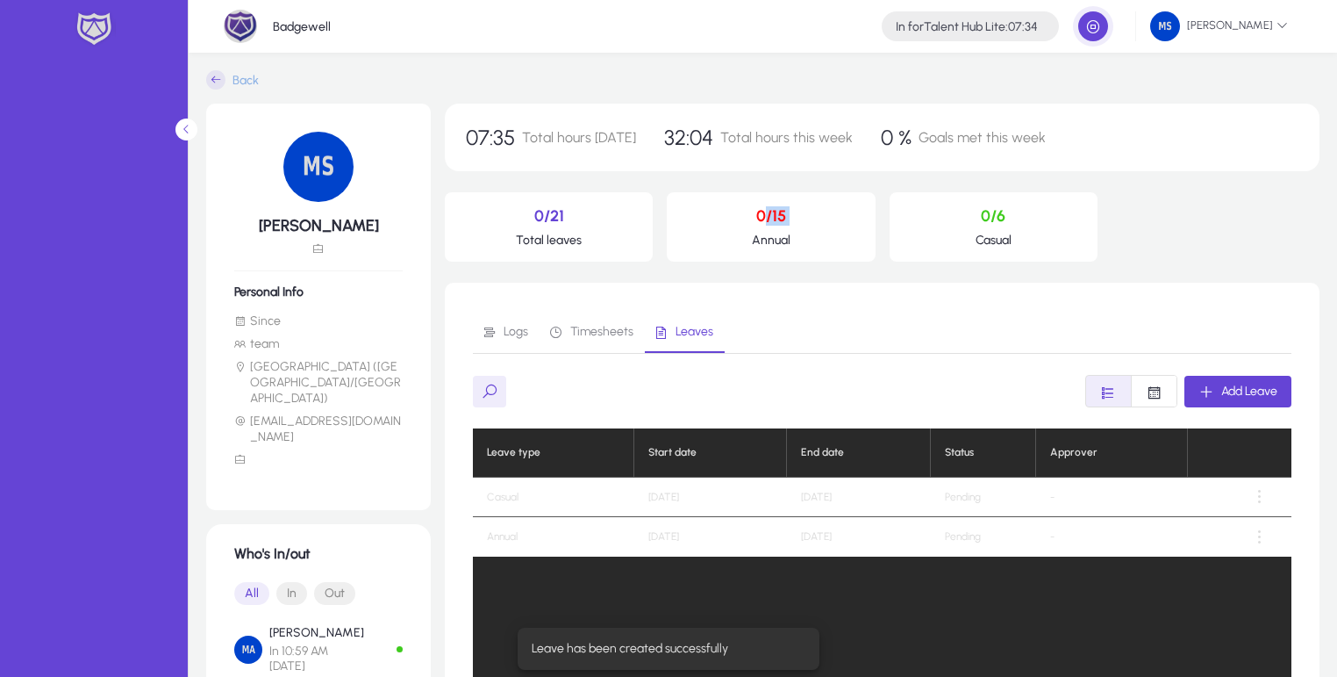
drag, startPoint x: 765, startPoint y: 200, endPoint x: 839, endPoint y: 232, distance: 80.2
click at [839, 232] on div "0/15 Annual" at bounding box center [771, 226] width 208 height 69
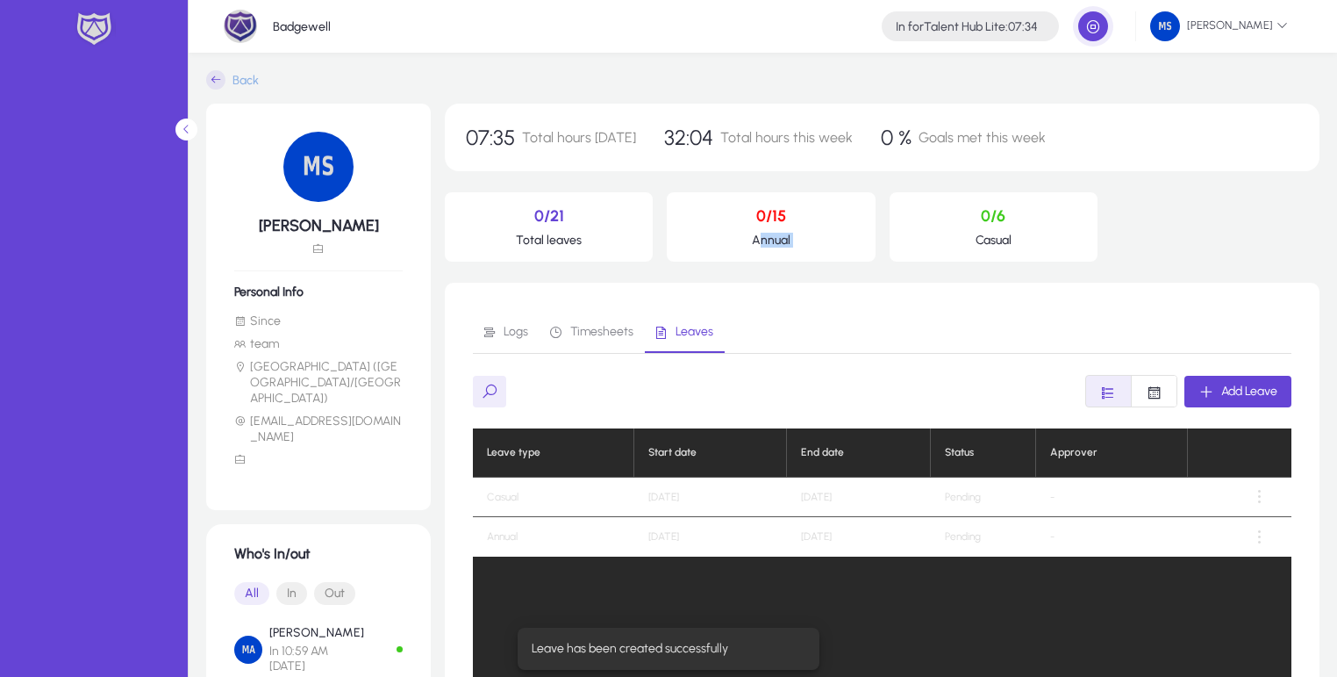
click at [842, 243] on p "Annual" at bounding box center [771, 240] width 180 height 15
click at [1246, 395] on span "Add Leave" at bounding box center [1249, 390] width 56 height 15
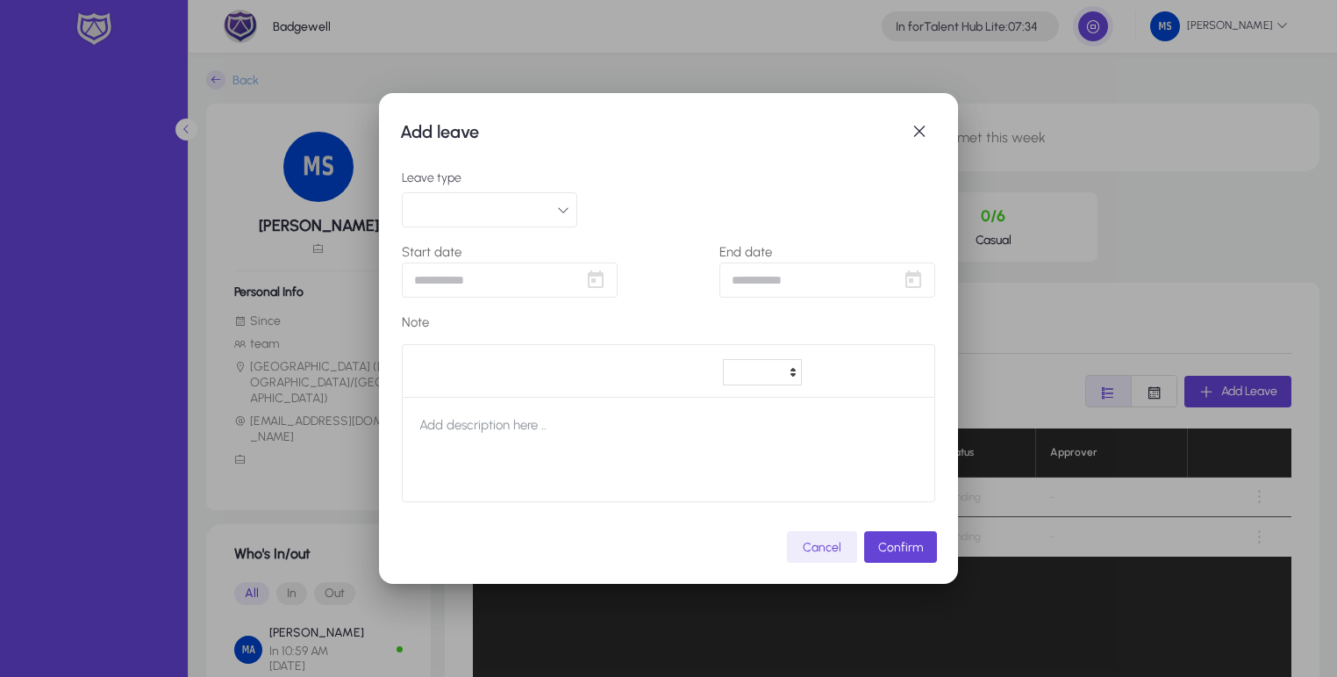
click at [498, 204] on button "button" at bounding box center [489, 209] width 175 height 35
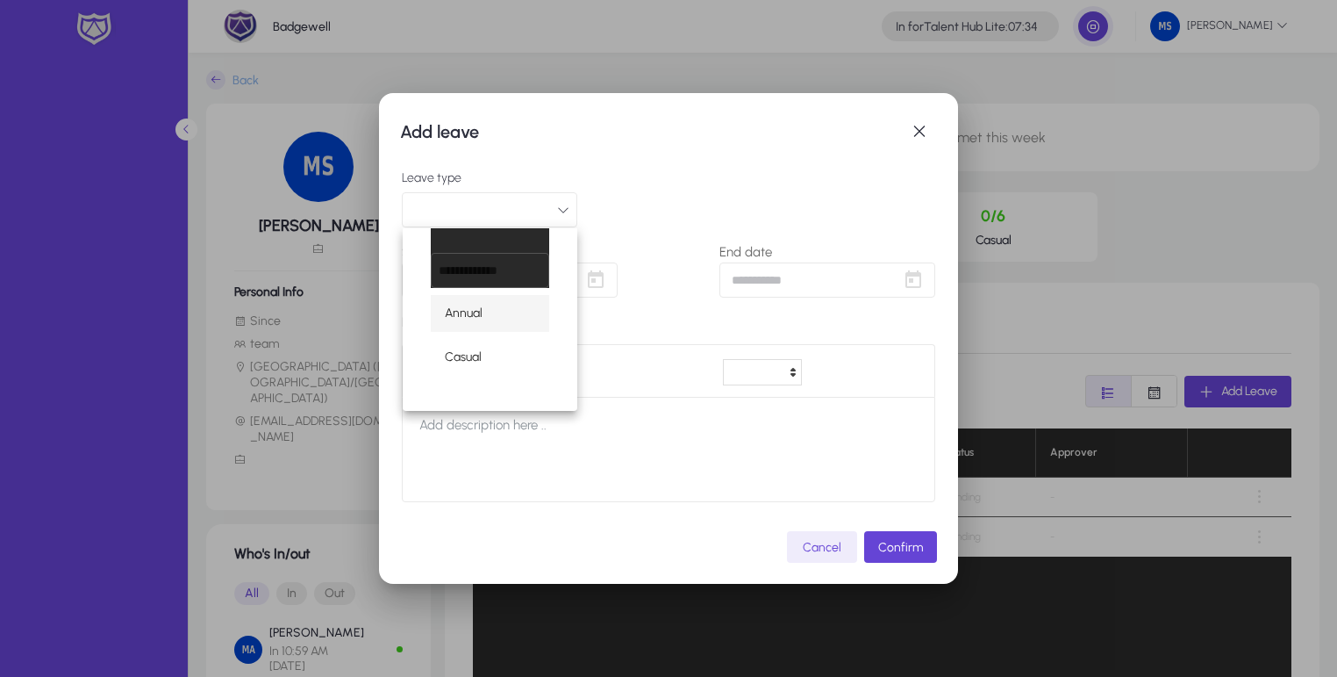
click at [677, 203] on div at bounding box center [668, 338] width 1337 height 677
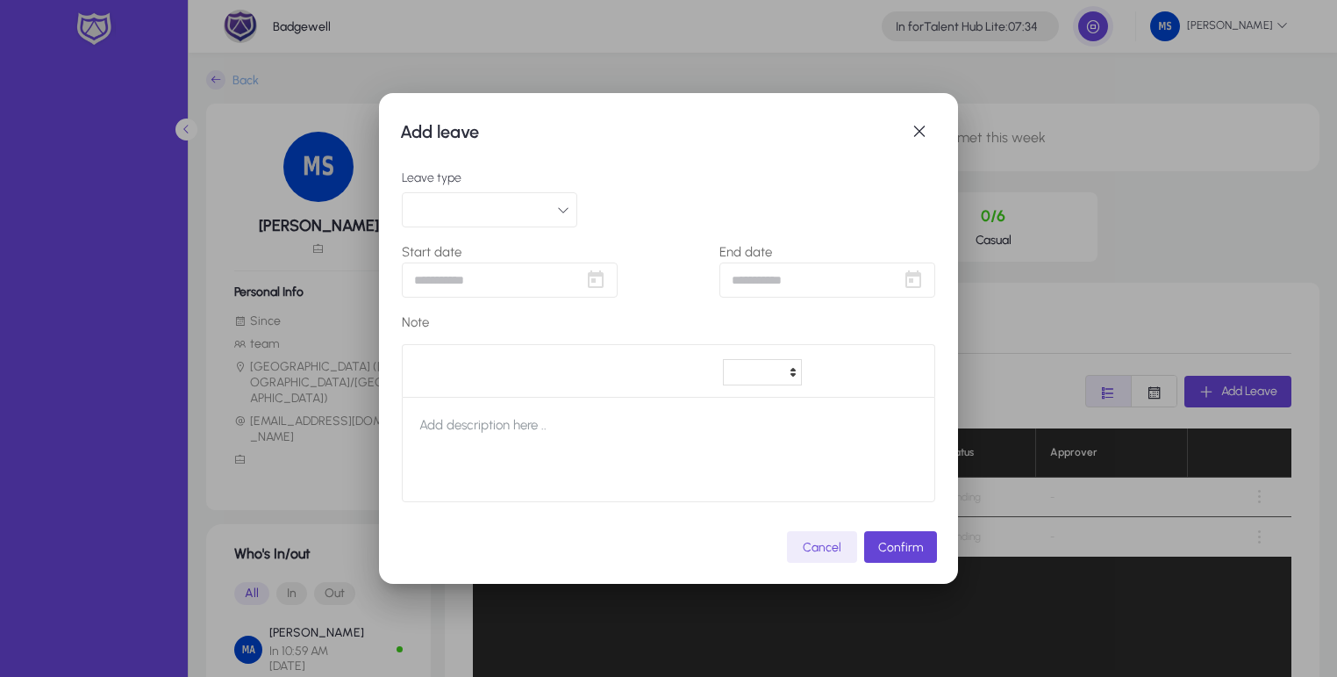
click at [559, 207] on icon "button" at bounding box center [563, 210] width 12 height 12
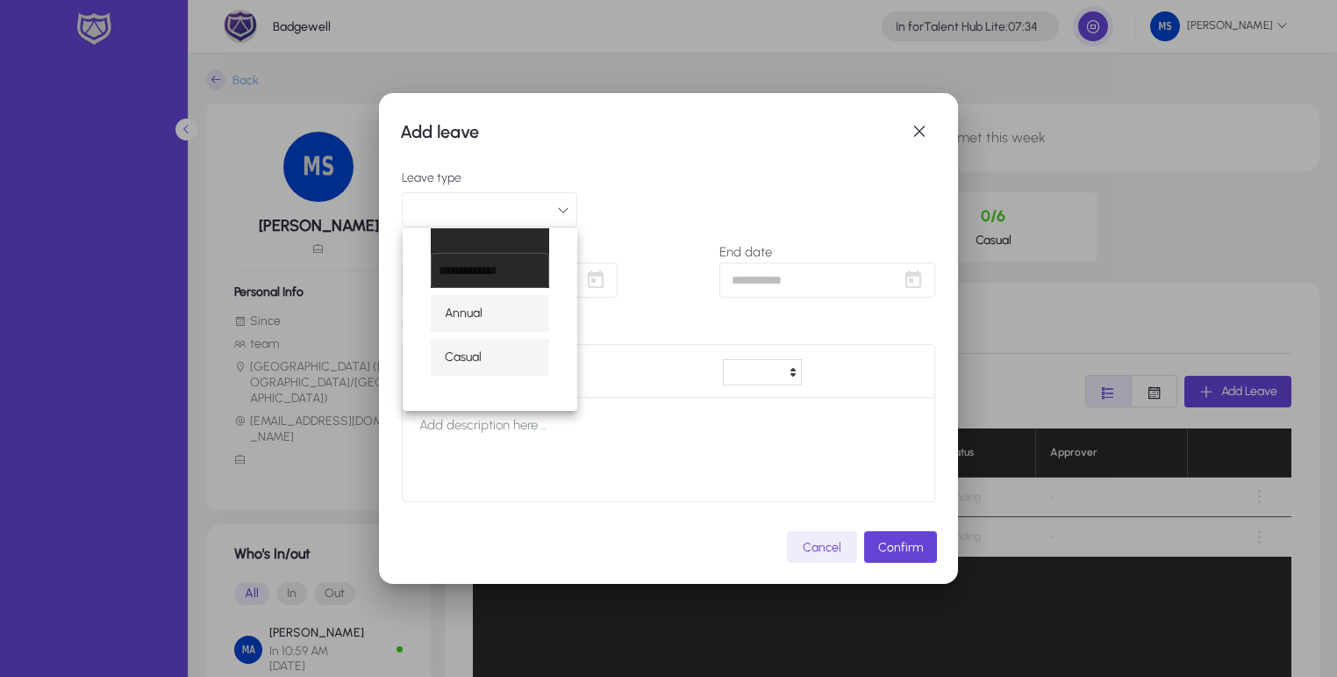
click at [464, 354] on span "Casual" at bounding box center [463, 357] width 37 height 21
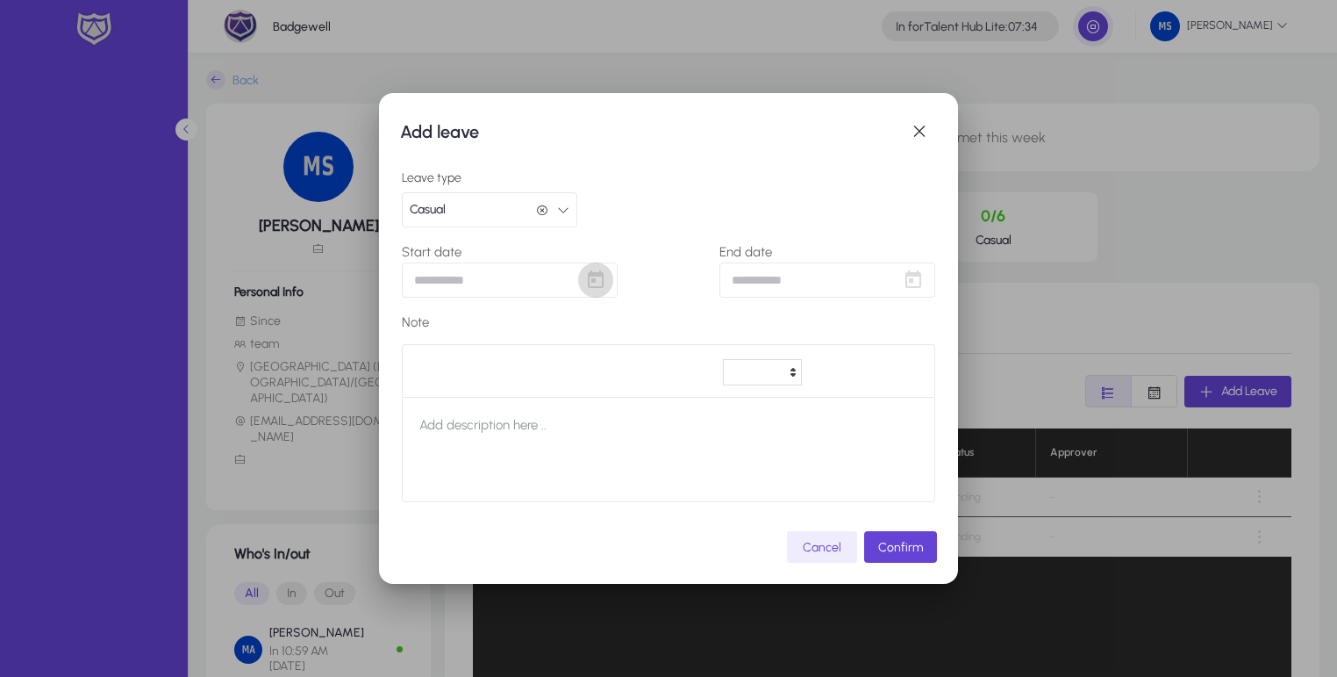
click at [600, 277] on span "Open calendar" at bounding box center [595, 279] width 35 height 35
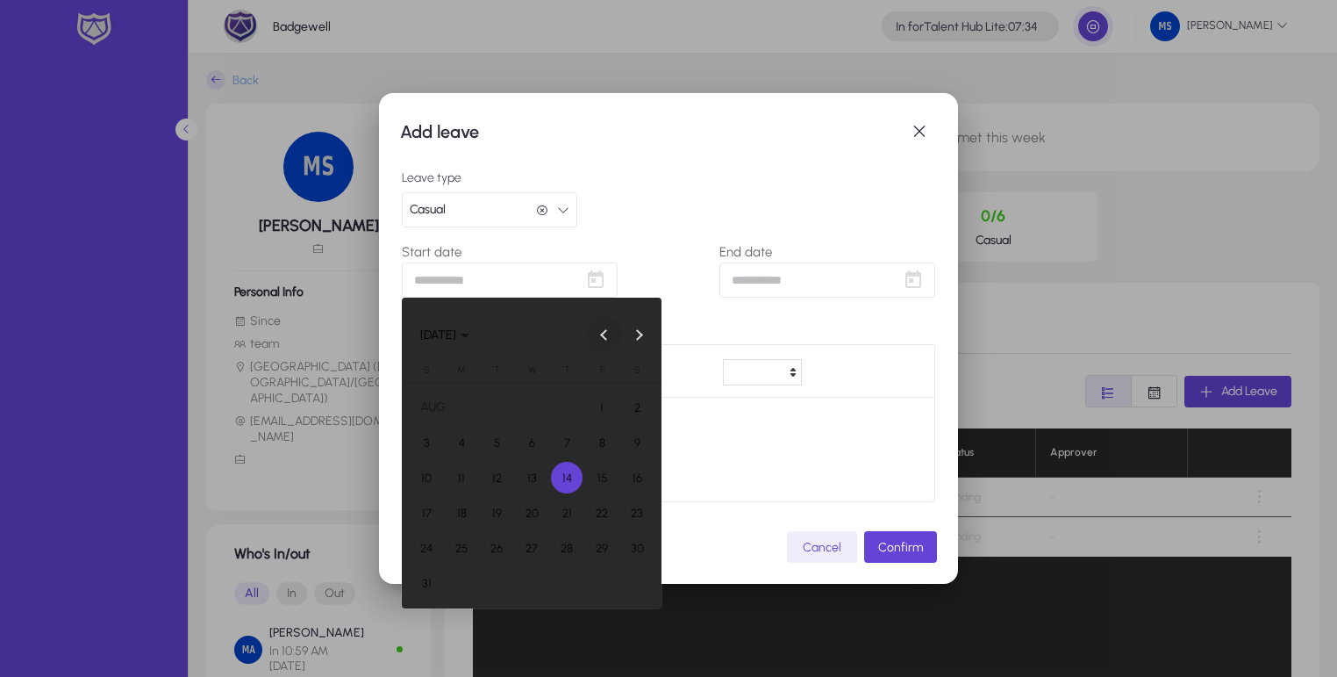
click at [600, 333] on button "Previous month" at bounding box center [604, 334] width 35 height 35
click at [421, 465] on span "6" at bounding box center [427, 478] width 32 height 32
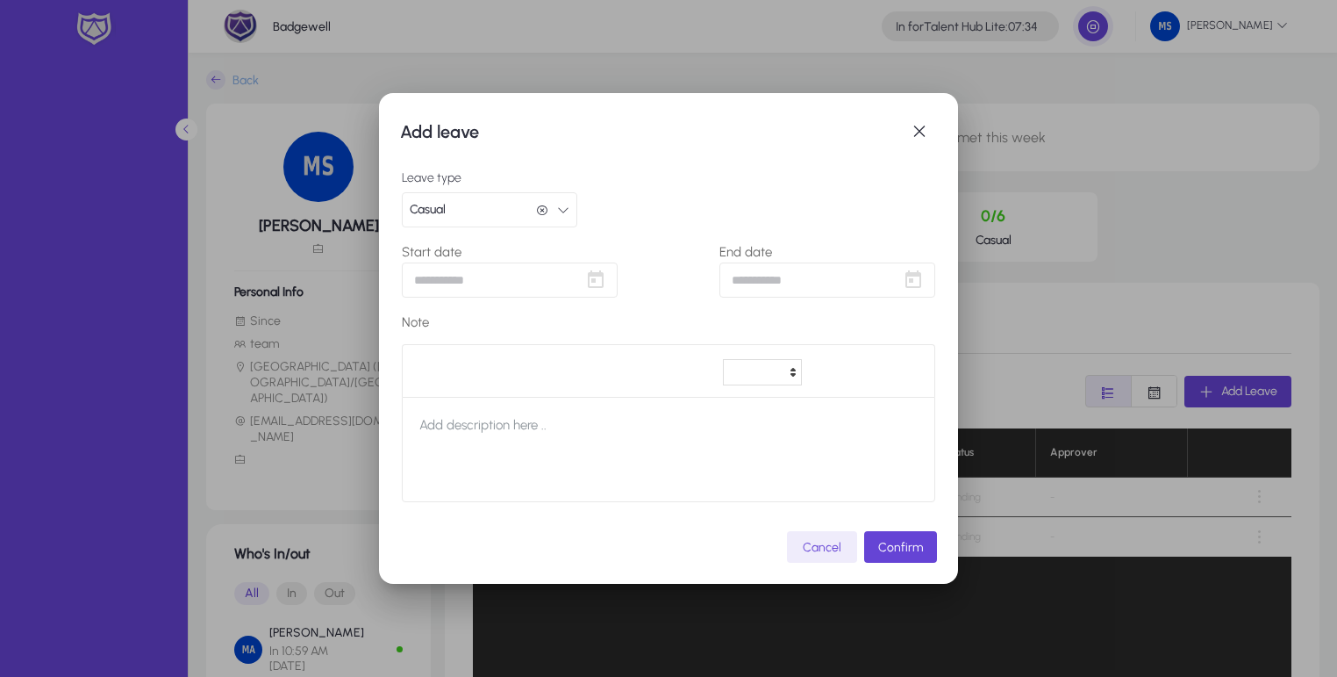
type input "**********"
click at [902, 288] on span "Open calendar" at bounding box center [913, 279] width 35 height 35
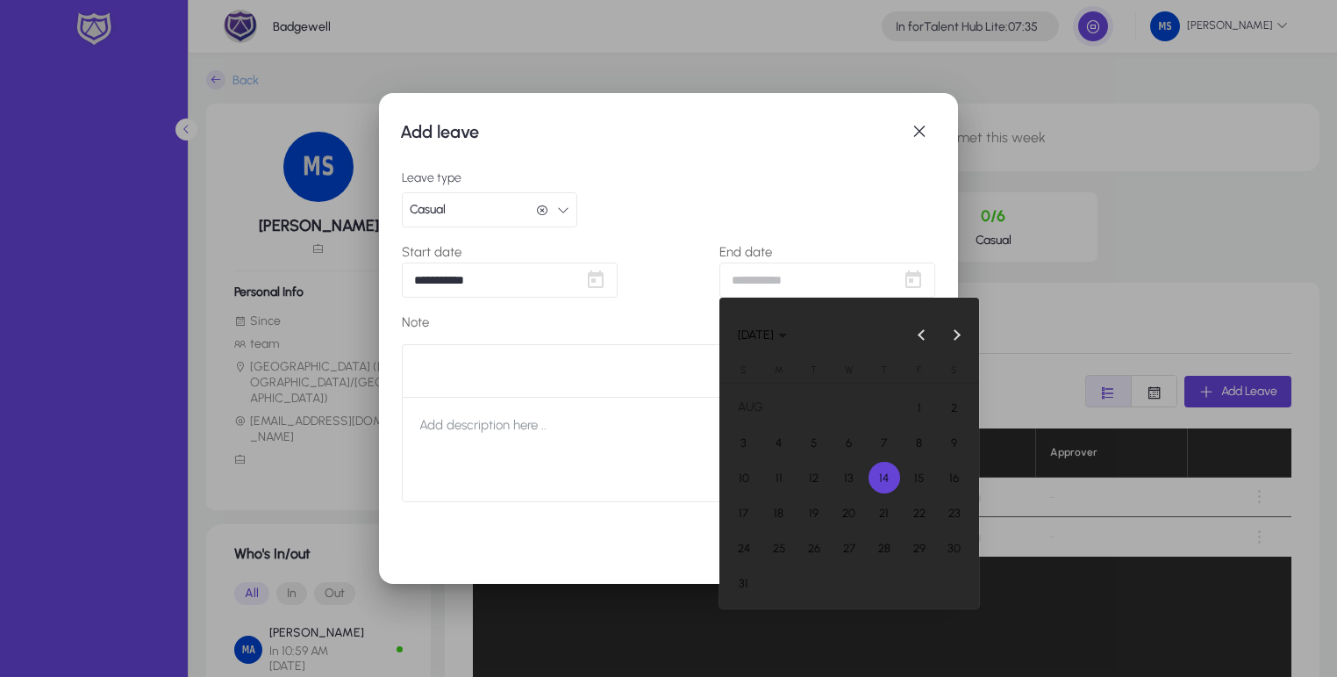
click at [901, 336] on div "[DATE] [DATE]" at bounding box center [849, 334] width 251 height 35
click at [911, 333] on span "Previous month" at bounding box center [922, 334] width 35 height 35
click at [747, 478] on span "6" at bounding box center [744, 478] width 32 height 32
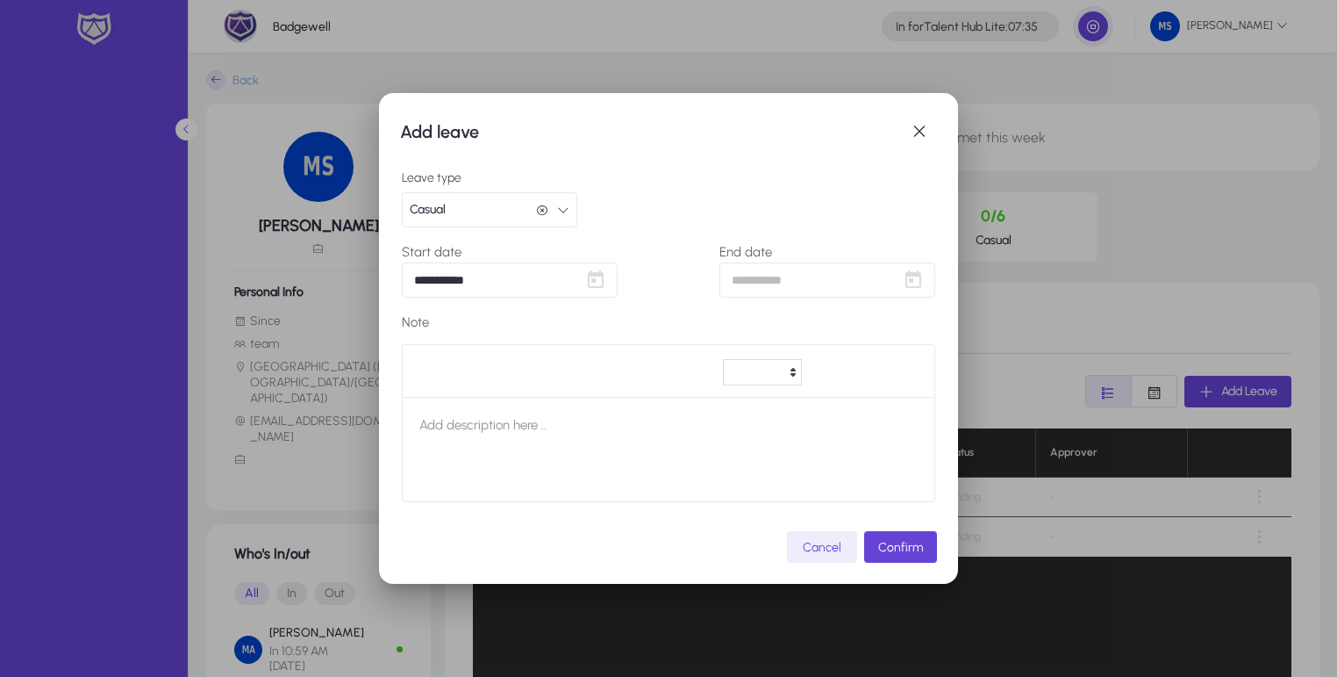
type input "**********"
click at [798, 186] on div "Leave type Casual Casual" at bounding box center [668, 199] width 533 height 56
click at [913, 549] on span "Confirm" at bounding box center [900, 547] width 45 height 15
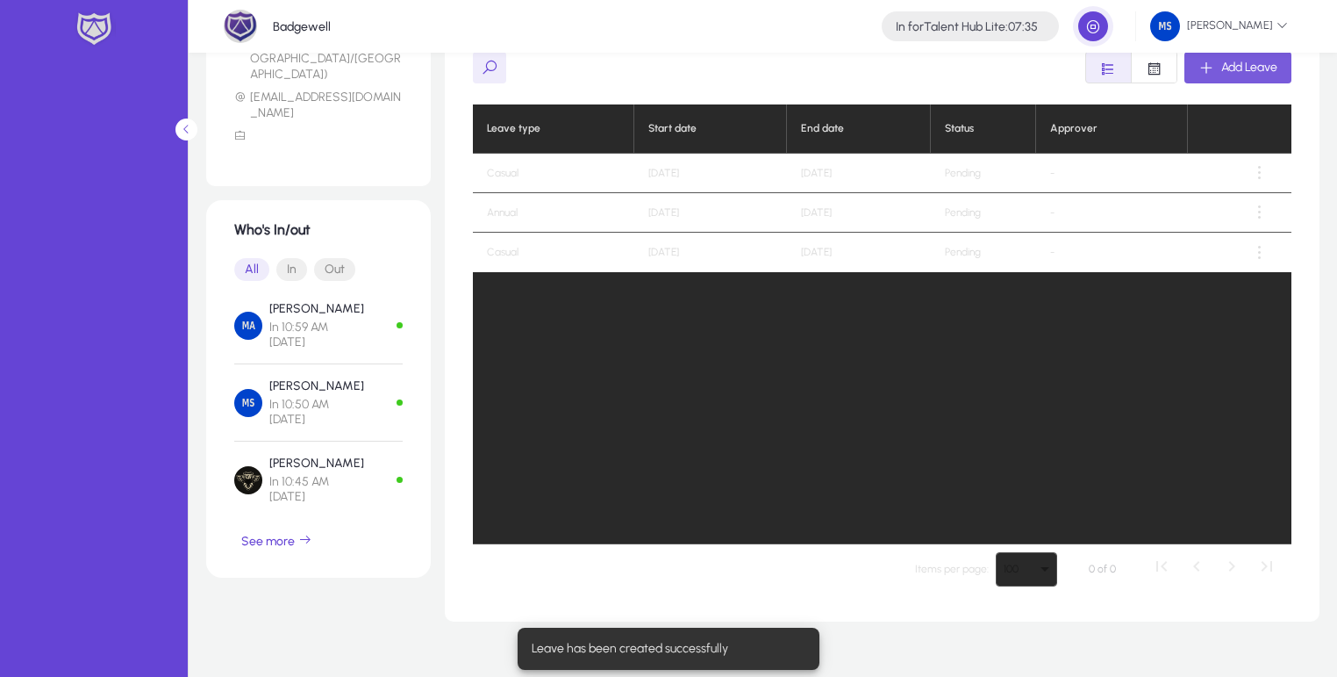
scroll to position [102, 0]
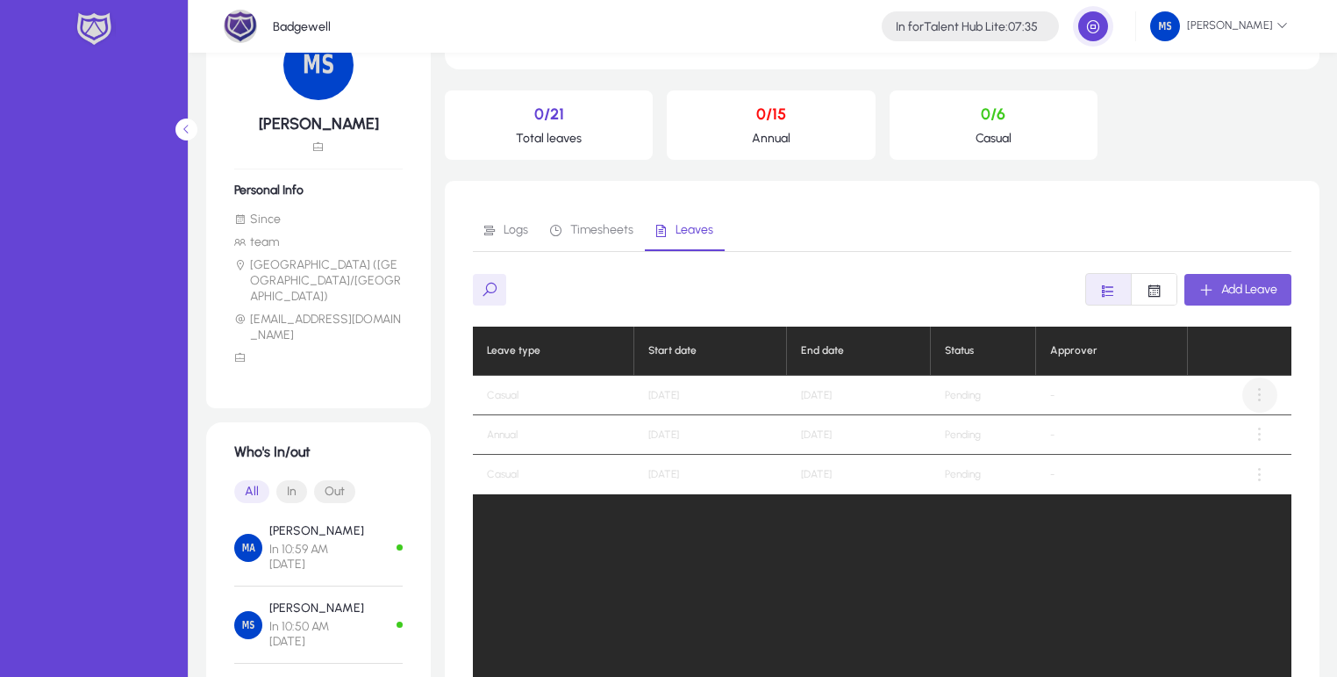
click at [1274, 388] on span at bounding box center [1259, 394] width 35 height 35
click at [1056, 556] on div at bounding box center [668, 338] width 1337 height 677
click at [1217, 292] on div "Add Leave" at bounding box center [1238, 290] width 79 height 16
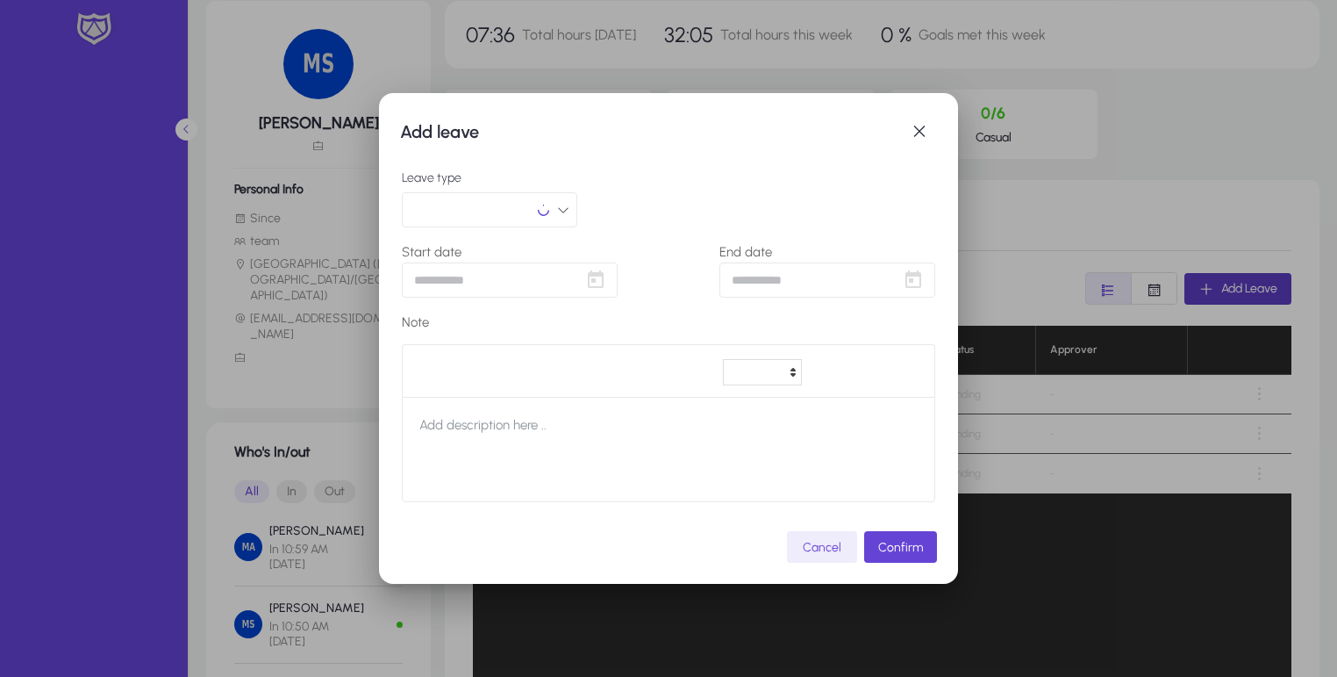
scroll to position [0, 0]
click at [599, 283] on span "Open calendar" at bounding box center [595, 279] width 35 height 35
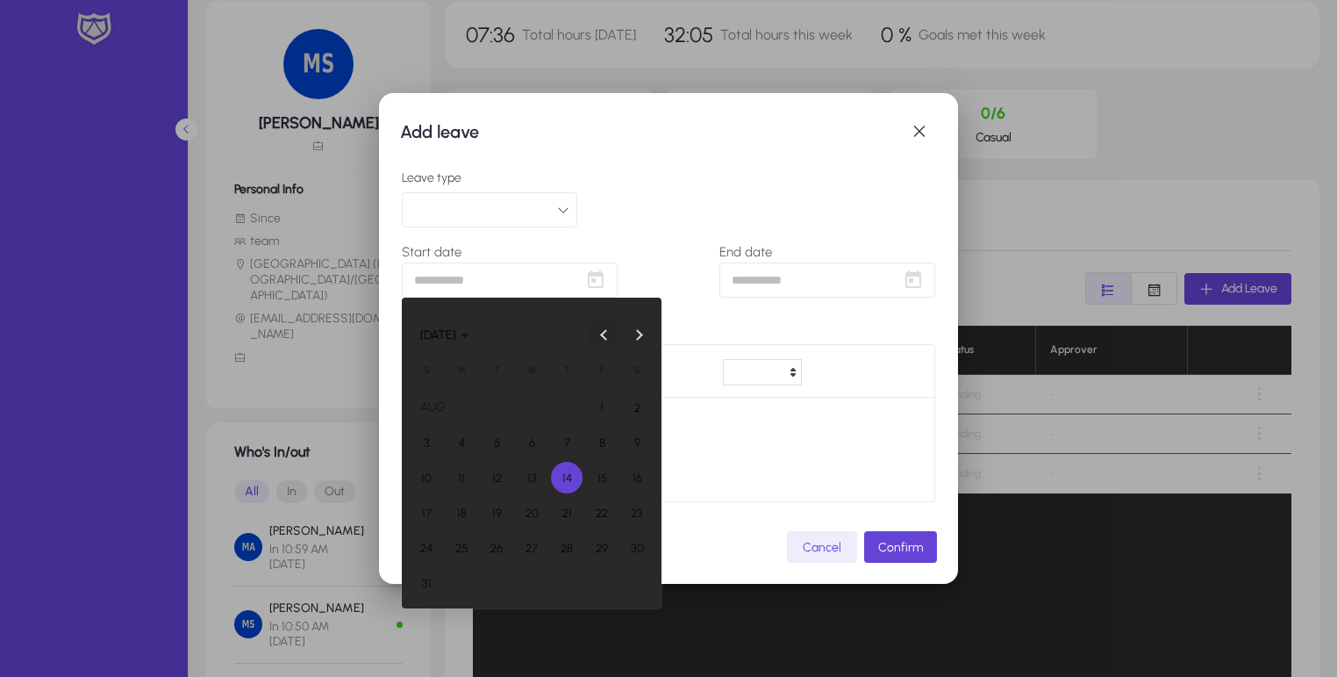
click at [599, 333] on span "Previous month" at bounding box center [604, 334] width 35 height 35
click at [455, 580] on span "28" at bounding box center [462, 583] width 32 height 32
type input "**********"
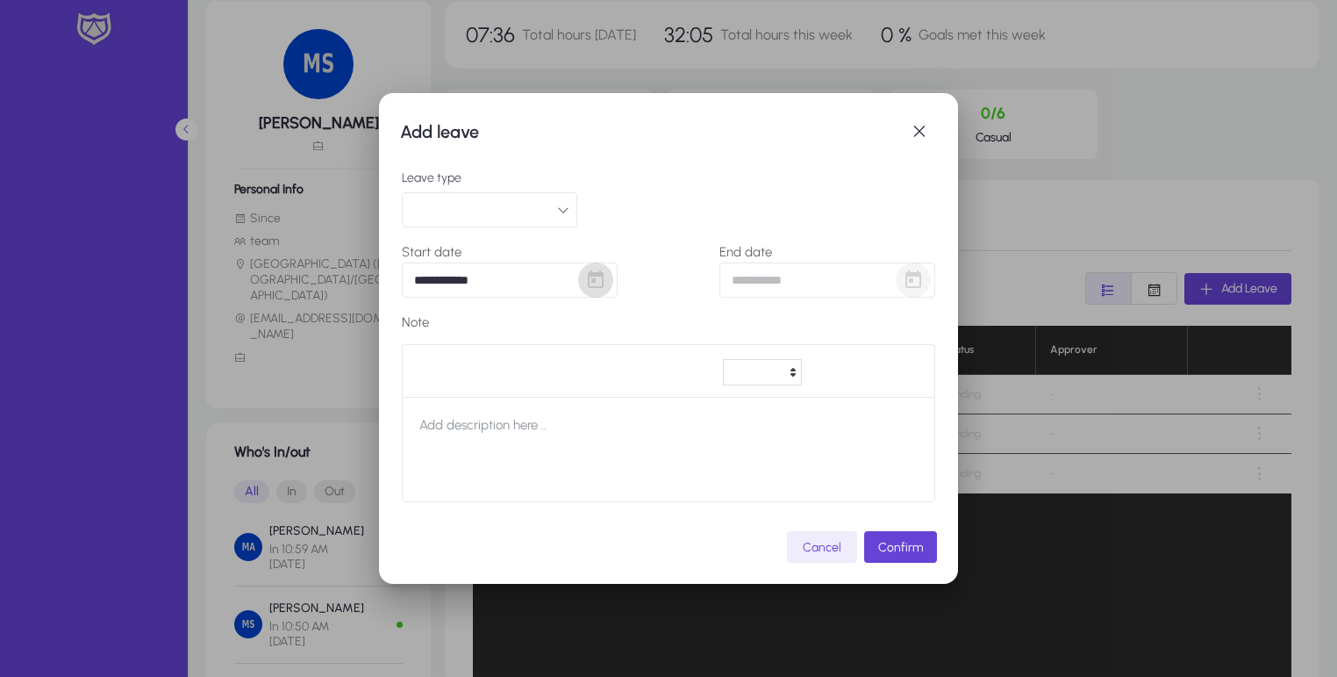
click at [914, 283] on span "Open calendar" at bounding box center [913, 279] width 35 height 35
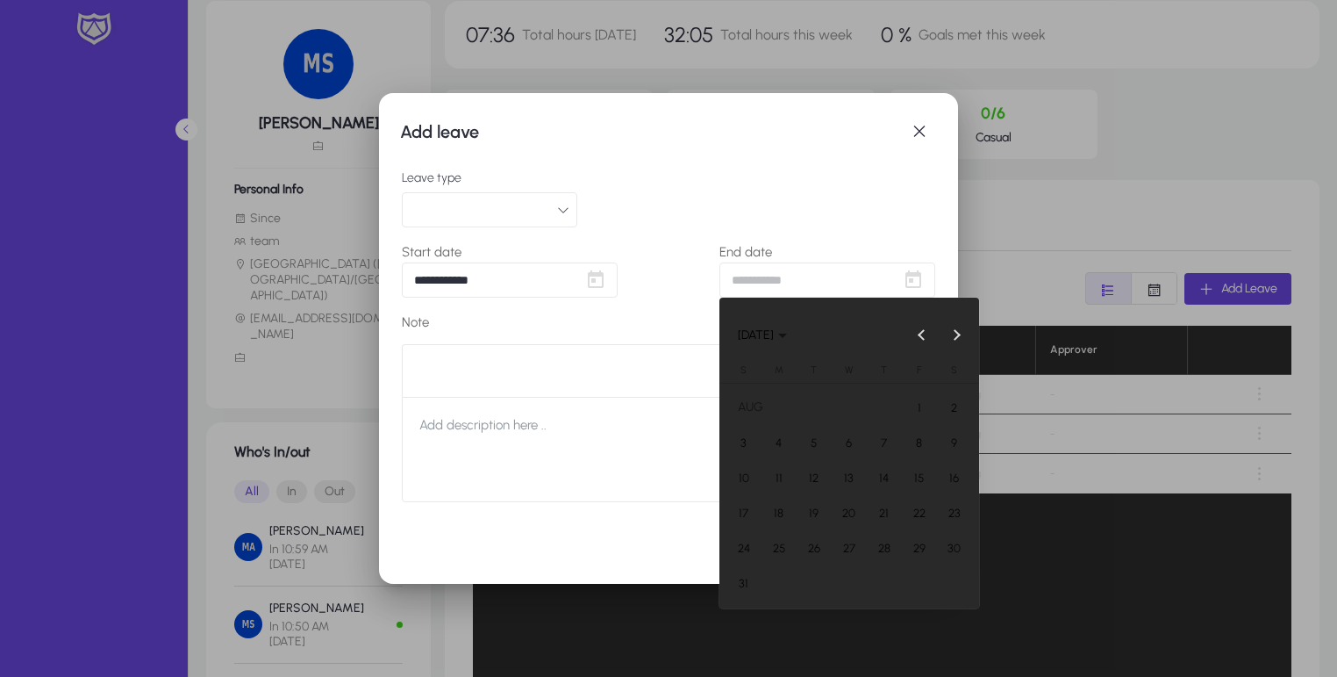
click at [902, 328] on div "[DATE] [DATE]" at bounding box center [849, 334] width 251 height 35
click at [918, 331] on span "Previous month" at bounding box center [922, 334] width 35 height 35
click at [846, 586] on span "30" at bounding box center [850, 583] width 32 height 32
type input "**********"
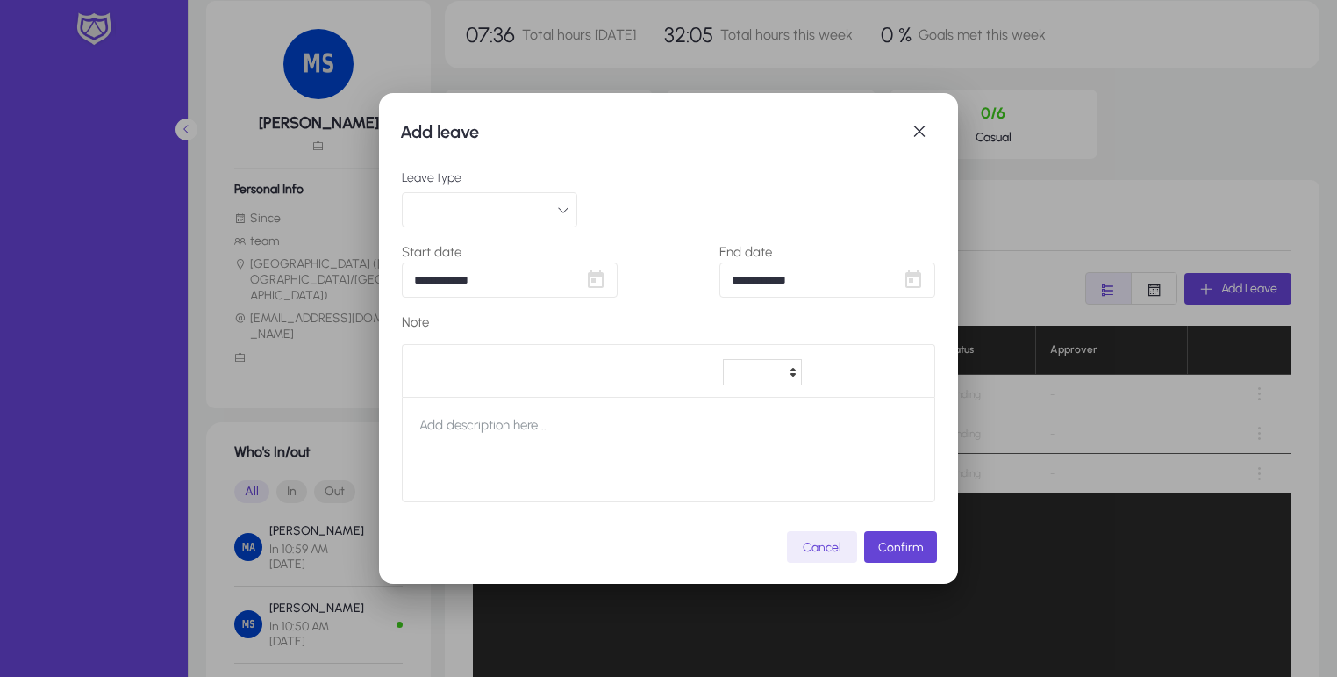
click at [502, 203] on button "button" at bounding box center [489, 209] width 175 height 35
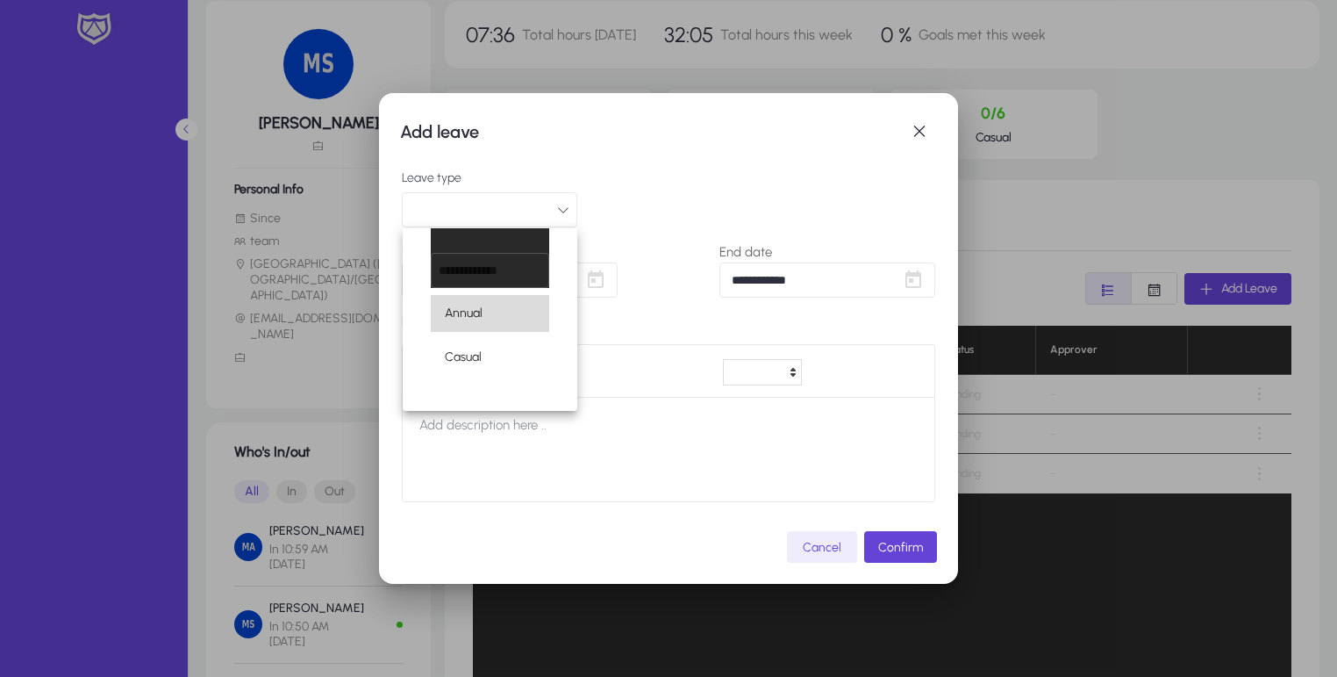
click at [489, 323] on mat-option "Annual" at bounding box center [490, 313] width 118 height 37
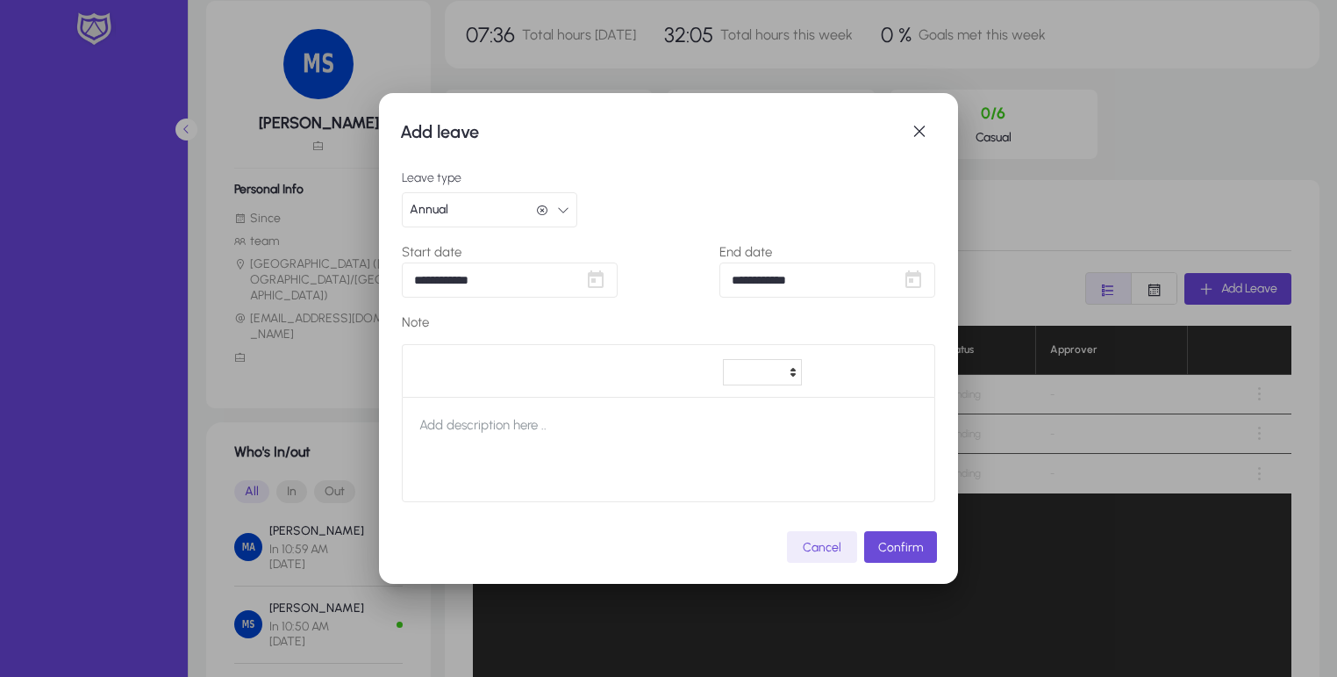
click at [896, 542] on span "Confirm" at bounding box center [900, 547] width 45 height 15
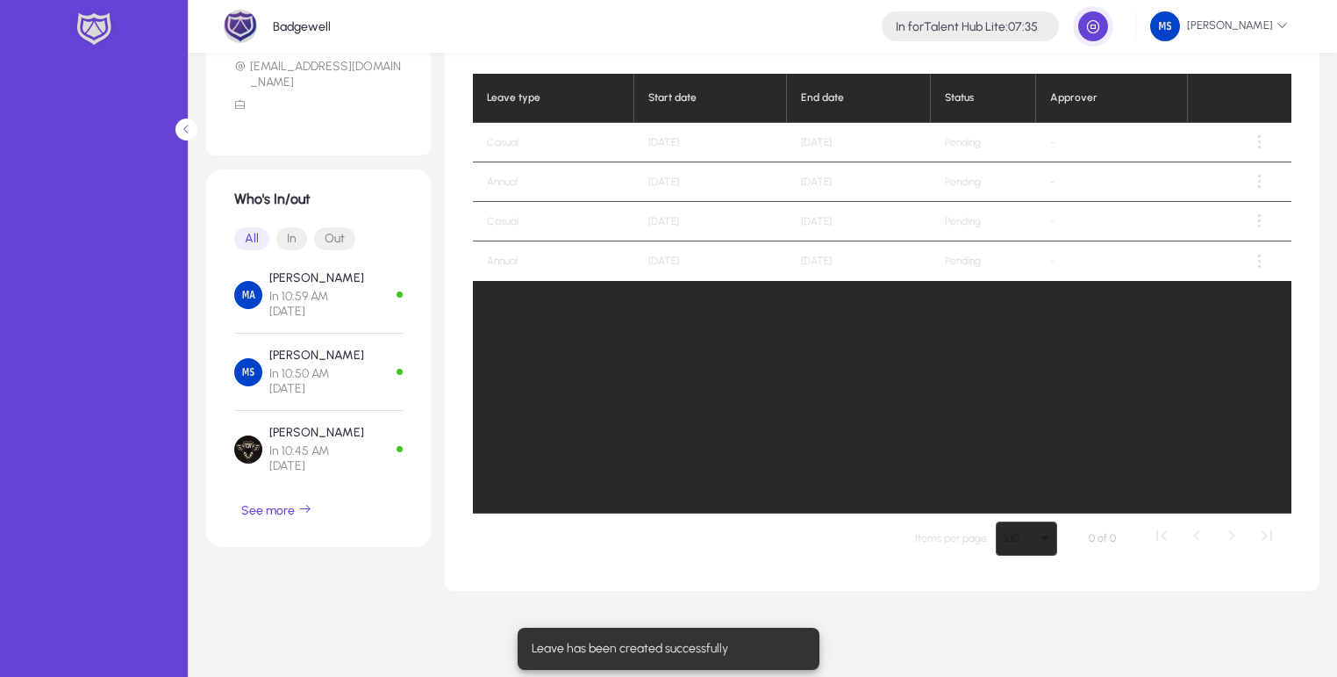
scroll to position [270, 0]
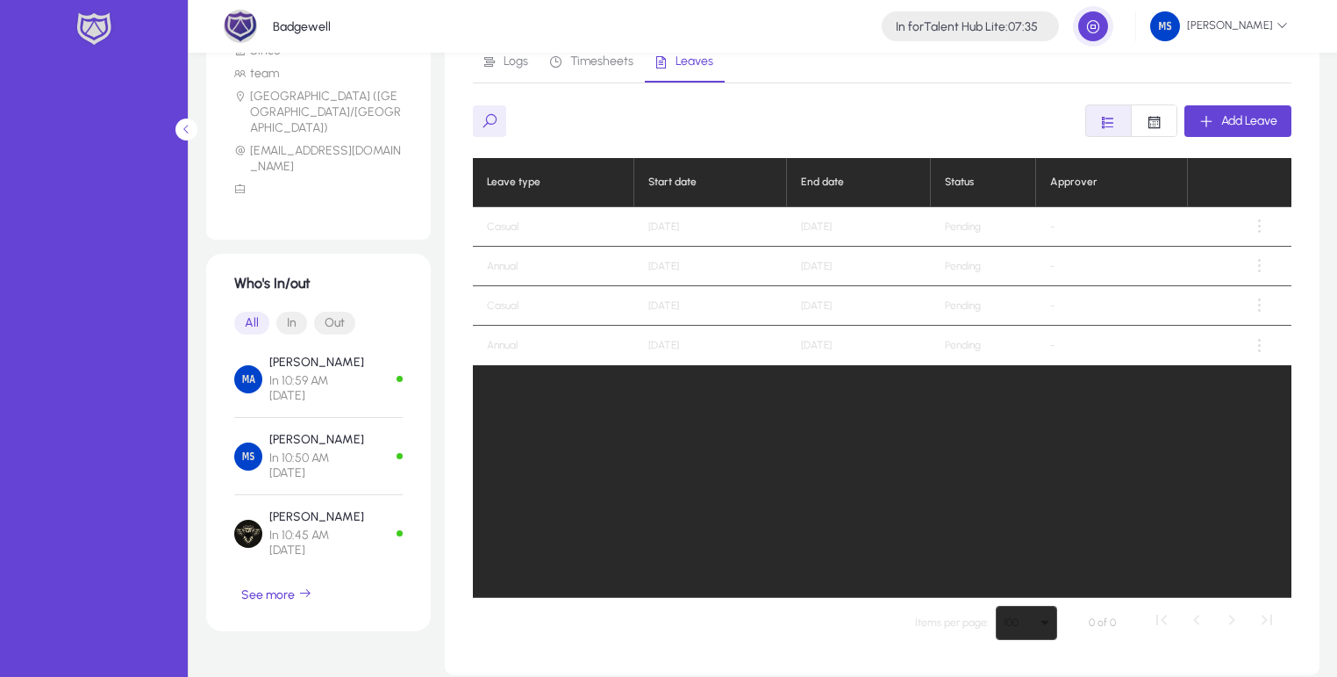
drag, startPoint x: 645, startPoint y: 303, endPoint x: 755, endPoint y: 325, distance: 111.9
click at [755, 325] on tbody "Casual [DATE] [DATE] Pending - Annual [DATE] [DATE] Pending - Casual [DATE] [DA…" at bounding box center [882, 286] width 819 height 158
click at [717, 347] on td "[DATE]" at bounding box center [710, 345] width 153 height 39
click at [661, 347] on td "[DATE]" at bounding box center [710, 345] width 153 height 39
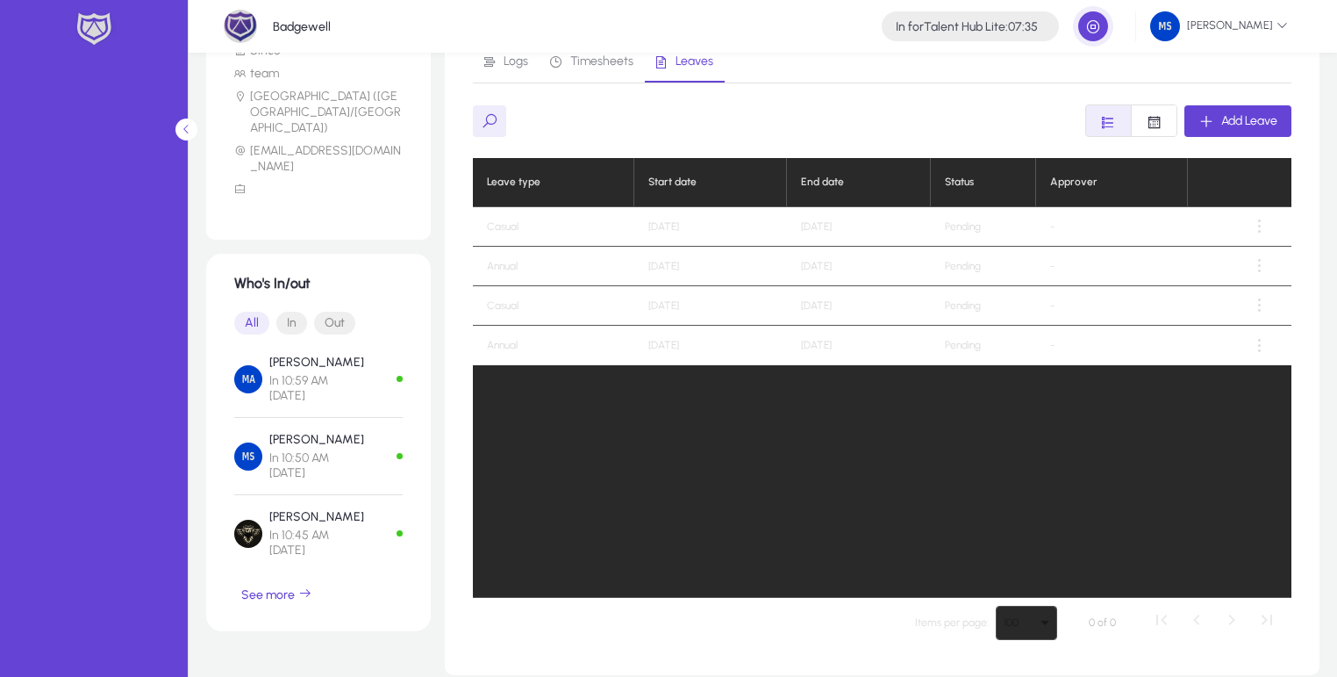
click at [661, 347] on td "[DATE]" at bounding box center [710, 345] width 153 height 39
click at [712, 330] on td "[DATE]" at bounding box center [710, 345] width 153 height 39
click at [677, 266] on td "[DATE]" at bounding box center [710, 266] width 153 height 39
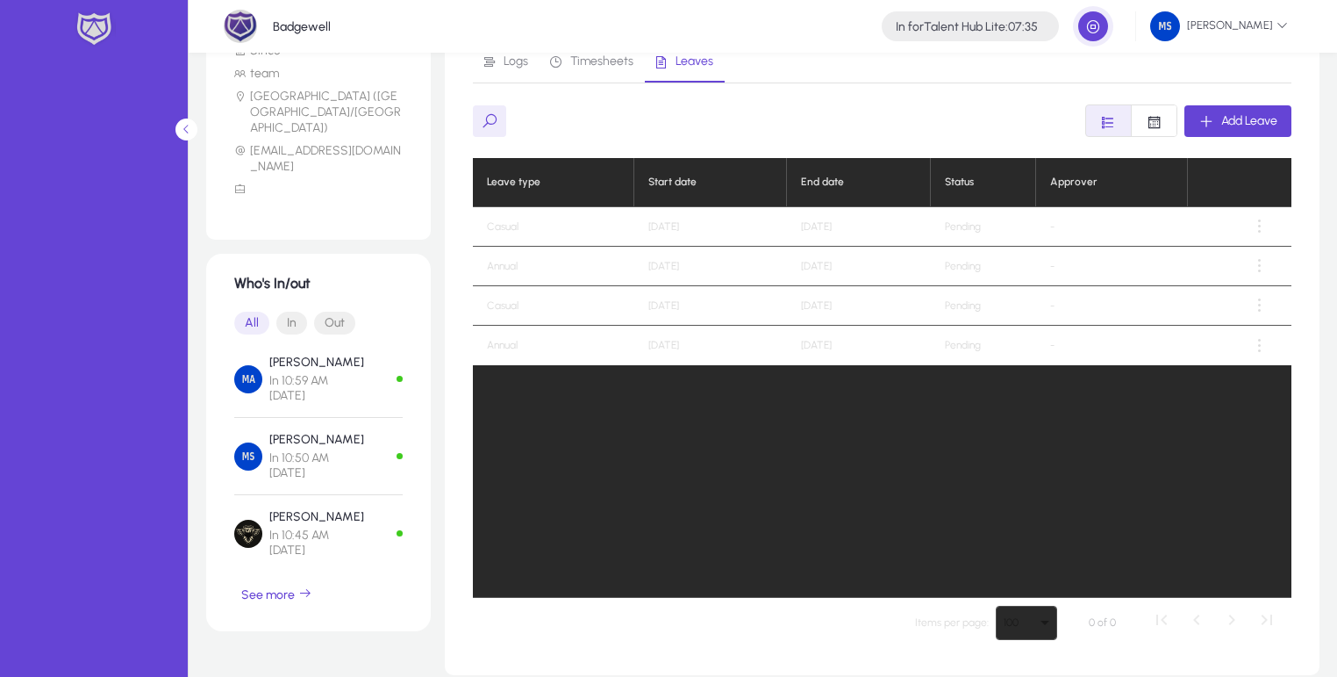
click at [798, 251] on td "[DATE]" at bounding box center [859, 266] width 144 height 39
drag, startPoint x: 798, startPoint y: 255, endPoint x: 953, endPoint y: 265, distance: 155.6
click at [953, 265] on tr "Annual [DATE] [DATE] Pending -" at bounding box center [882, 266] width 819 height 39
click at [953, 265] on td "Pending" at bounding box center [983, 266] width 105 height 39
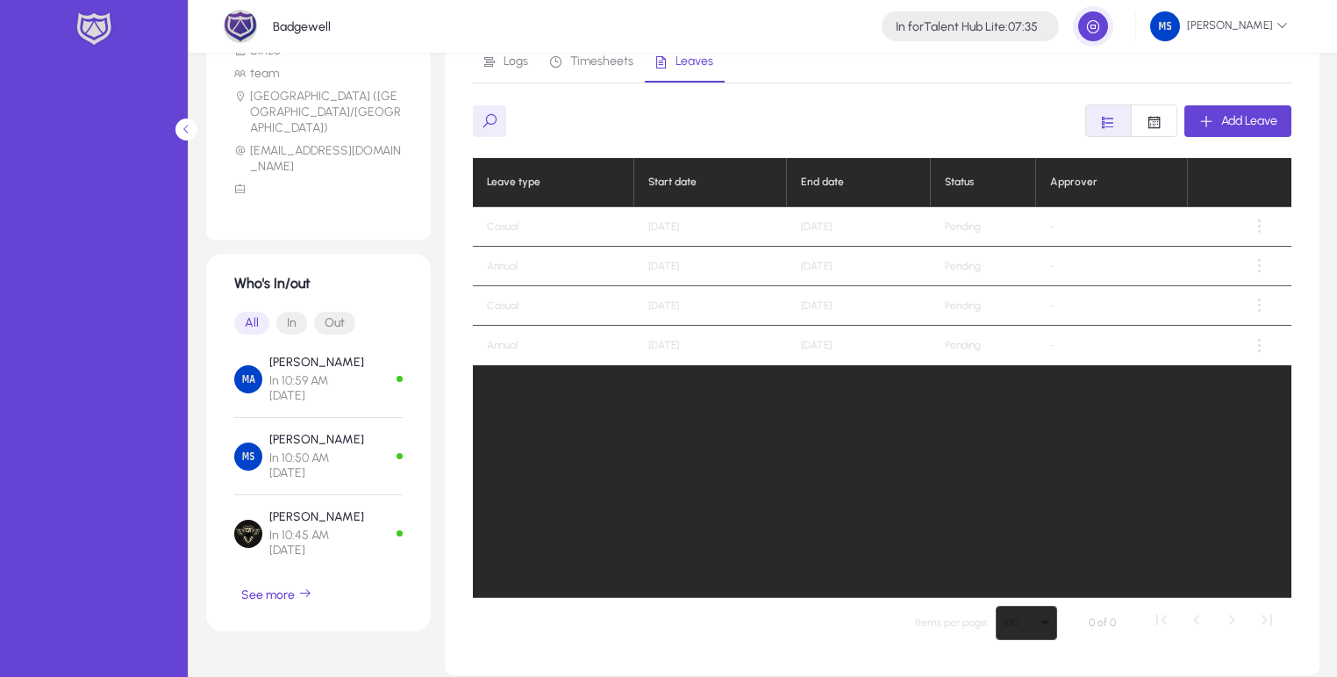
click at [953, 265] on td "Pending" at bounding box center [983, 266] width 105 height 39
click at [978, 266] on td "Pending" at bounding box center [983, 266] width 105 height 39
drag, startPoint x: 635, startPoint y: 261, endPoint x: 741, endPoint y: 270, distance: 105.7
click at [741, 270] on td "[DATE]" at bounding box center [710, 266] width 153 height 39
click at [719, 268] on td "[DATE]" at bounding box center [710, 266] width 153 height 39
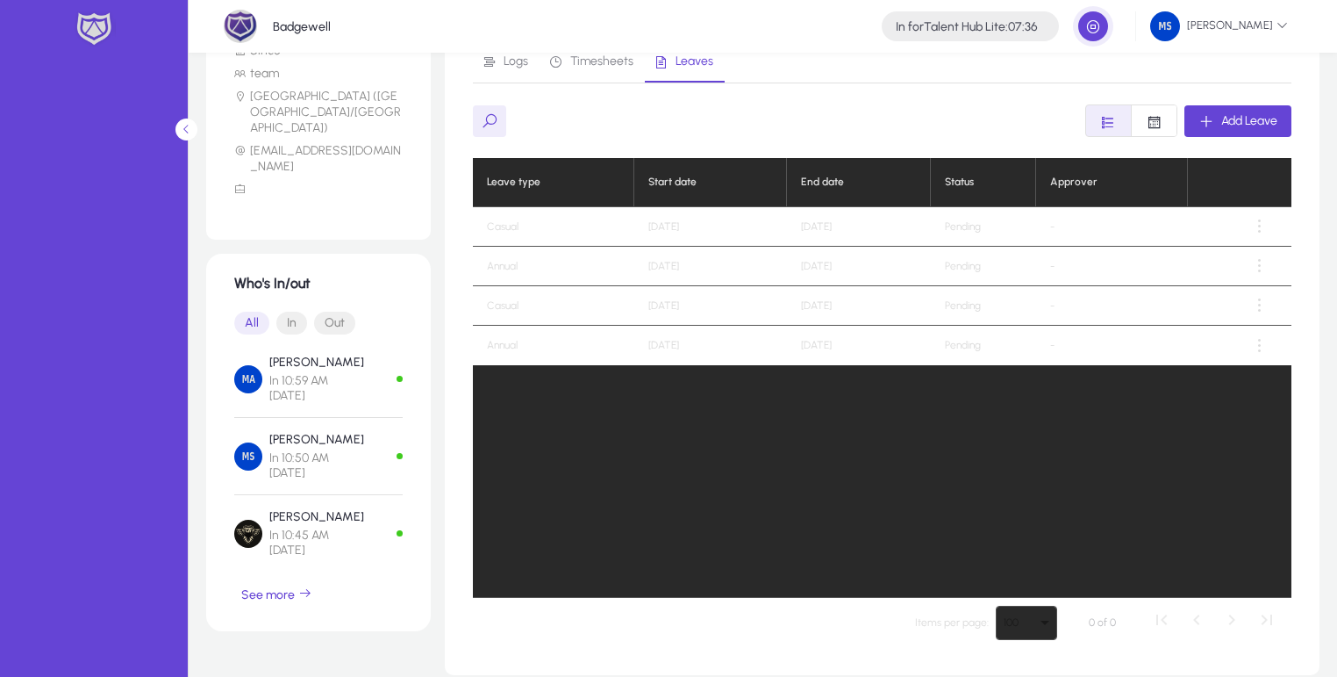
drag, startPoint x: 645, startPoint y: 230, endPoint x: 719, endPoint y: 228, distance: 74.6
click at [719, 228] on td "[DATE]" at bounding box center [710, 226] width 153 height 39
drag, startPoint x: 652, startPoint y: 347, endPoint x: 746, endPoint y: 343, distance: 94.0
click at [746, 343] on td "[DATE]" at bounding box center [710, 345] width 153 height 39
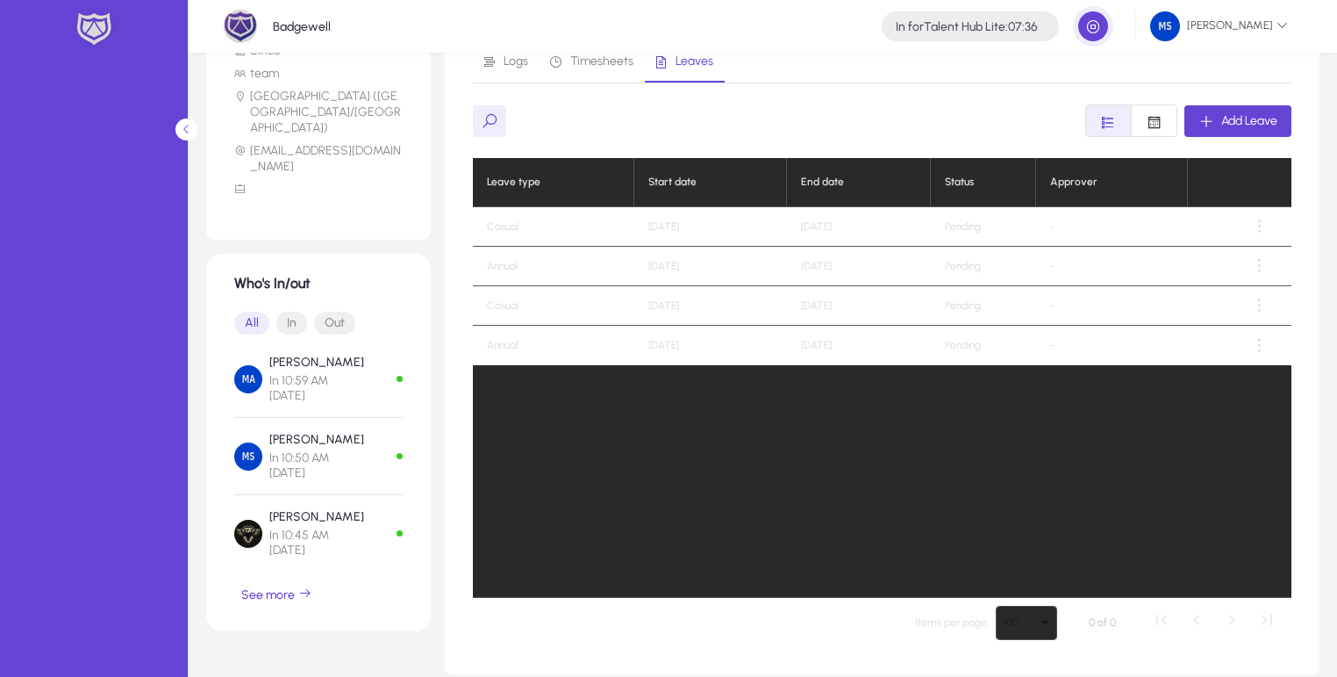
click at [746, 343] on td "[DATE]" at bounding box center [710, 345] width 153 height 39
drag, startPoint x: 807, startPoint y: 215, endPoint x: 918, endPoint y: 421, distance: 234.0
click at [918, 421] on div "Leave type Start date End date Status Approver Casual [DATE] [DATE] Pending - A…" at bounding box center [882, 377] width 819 height 439
click at [991, 249] on td "Pending" at bounding box center [983, 266] width 105 height 39
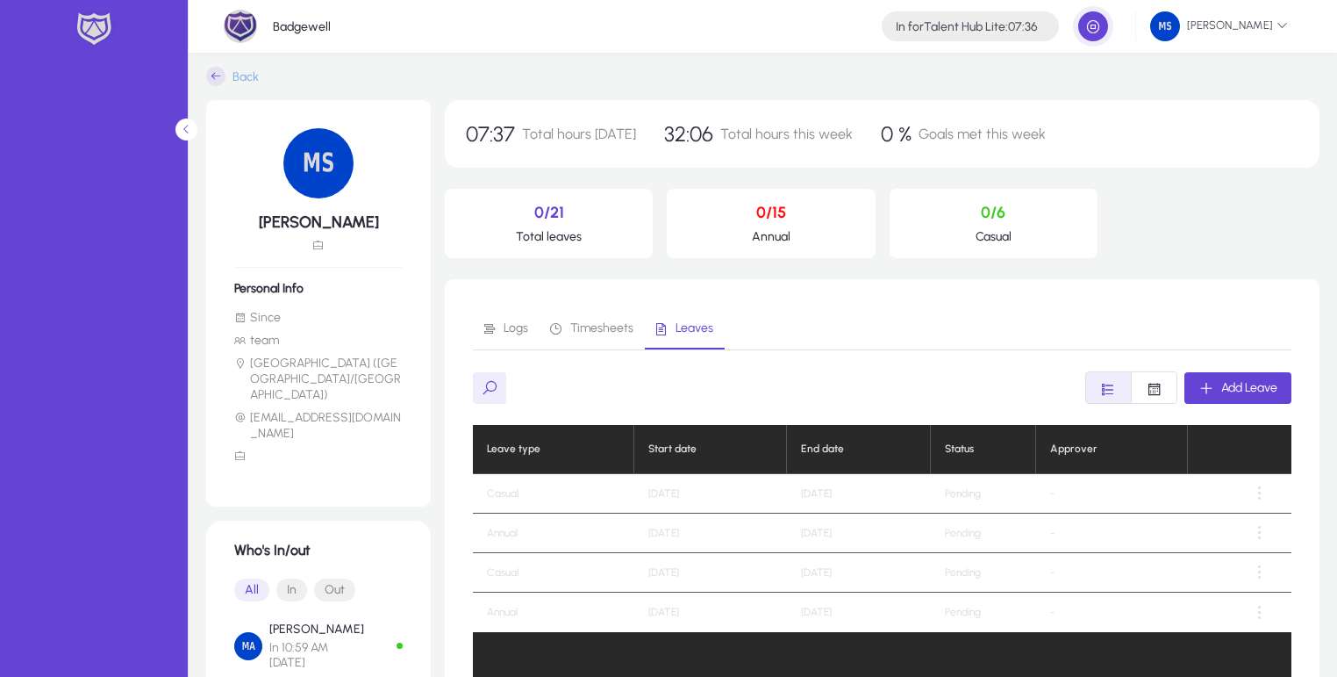
scroll to position [0, 0]
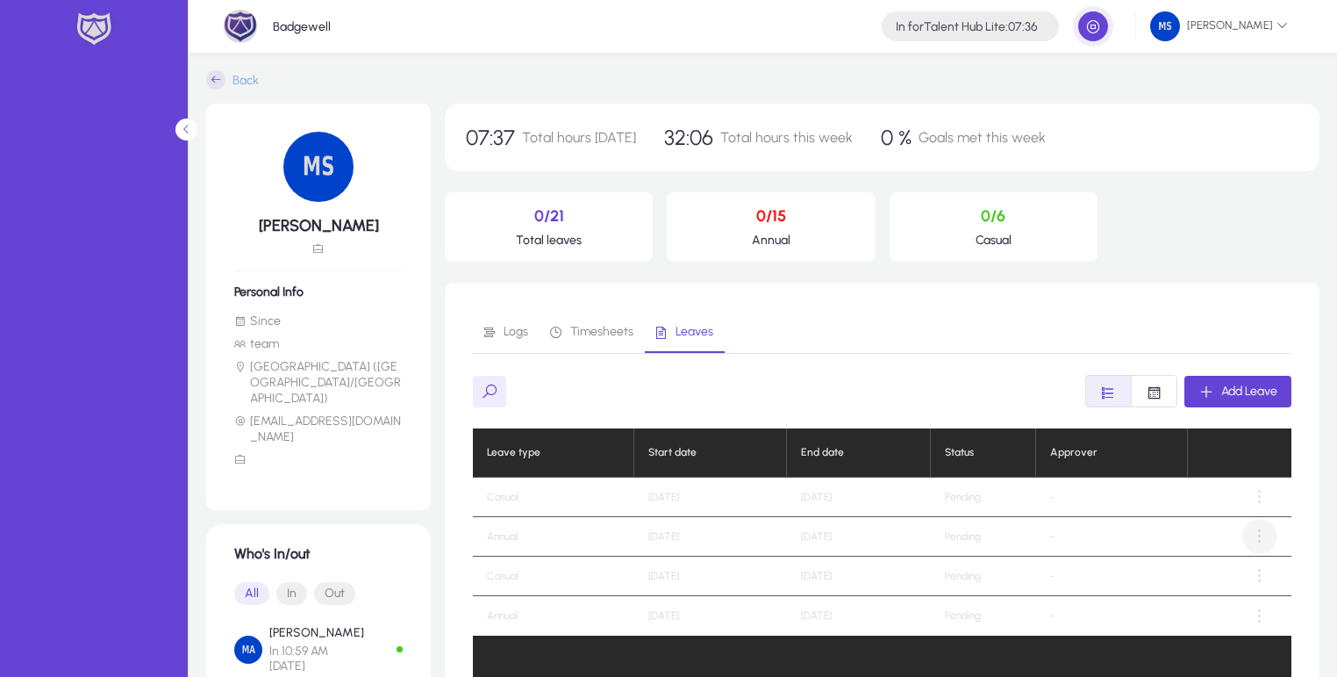
click at [1256, 519] on span at bounding box center [1259, 536] width 35 height 35
click at [1262, 498] on div at bounding box center [668, 338] width 1337 height 677
click at [1262, 498] on span at bounding box center [1259, 496] width 35 height 35
click at [877, 351] on div at bounding box center [668, 338] width 1337 height 677
click at [584, 339] on span "Timesheets" at bounding box center [590, 332] width 85 height 15
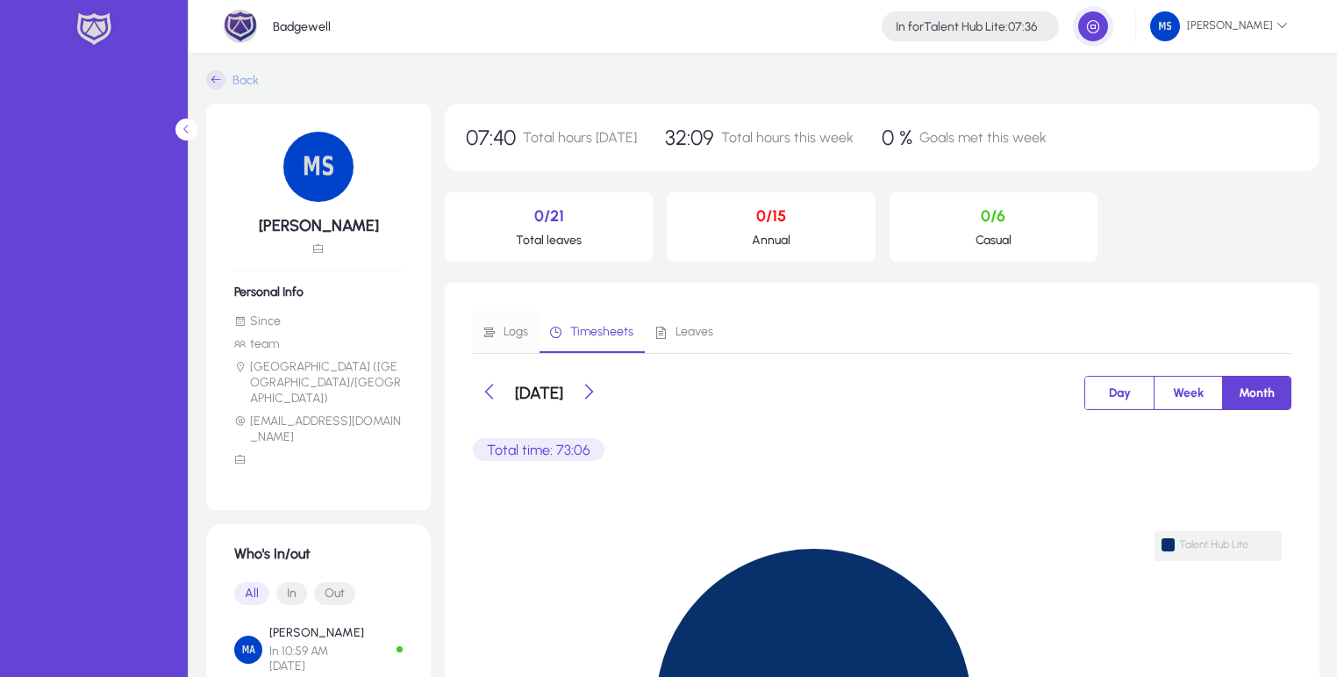
click at [501, 335] on span "Logs" at bounding box center [505, 332] width 47 height 15
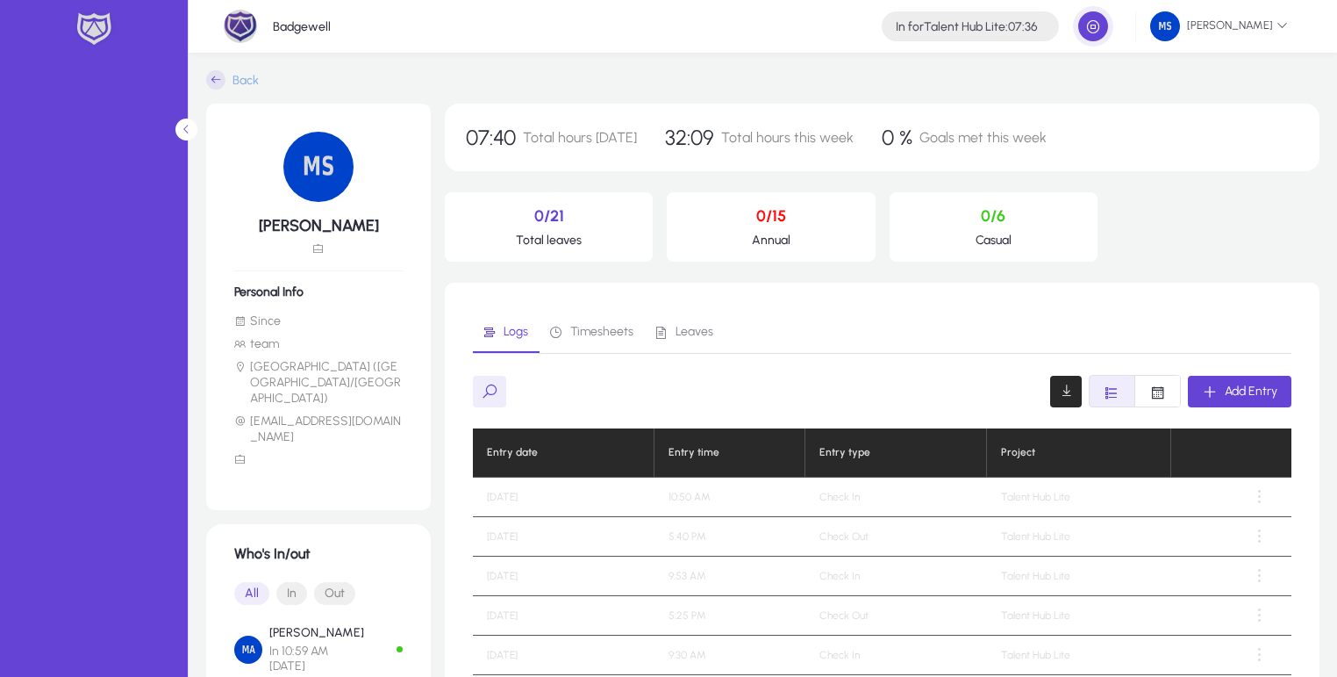
click at [698, 348] on span "Leaves" at bounding box center [684, 332] width 60 height 42
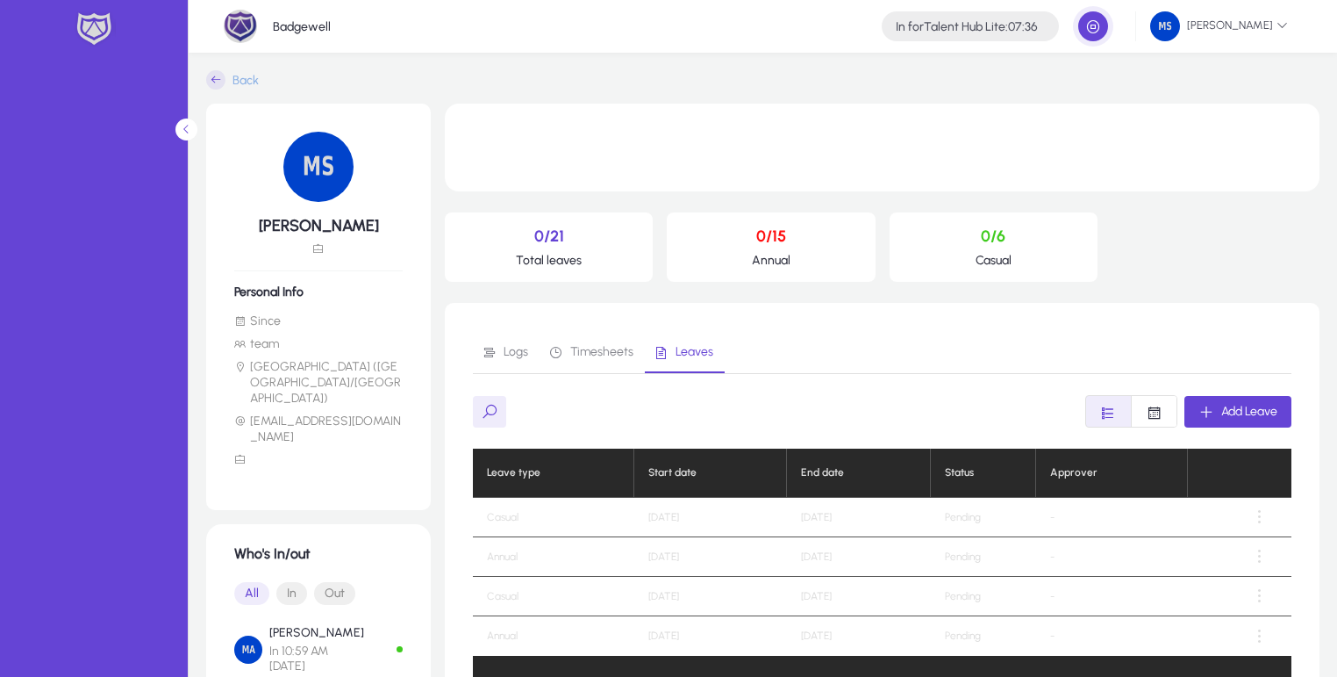
drag, startPoint x: 770, startPoint y: 251, endPoint x: 820, endPoint y: 287, distance: 62.3
click at [820, 287] on div "0/21 Total leaves 0/15 Annual 0/6 Casual Logs Timesheets Leaves Add Leave Leave…" at bounding box center [882, 535] width 875 height 862
click at [814, 263] on div "0/21 Total leaves 0/15 Annual 0/6 Casual Logs Timesheets Leaves Add Leave Leave…" at bounding box center [882, 535] width 875 height 862
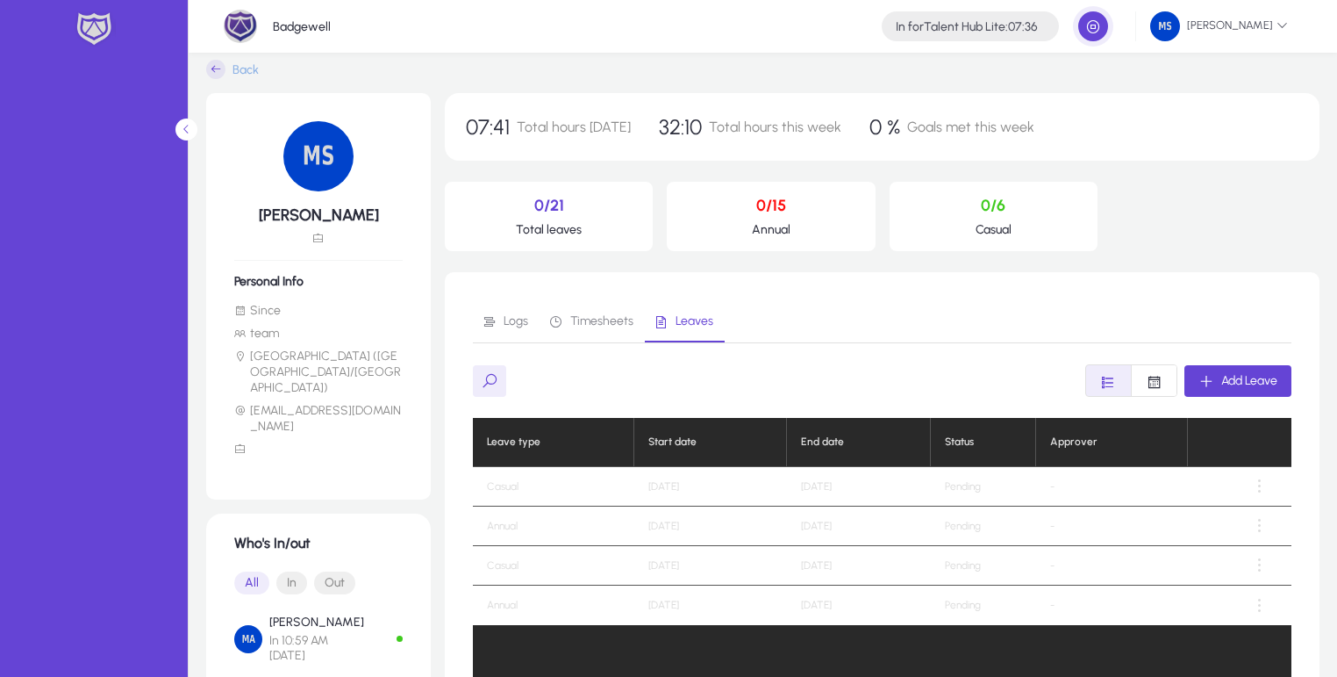
scroll to position [84, 0]
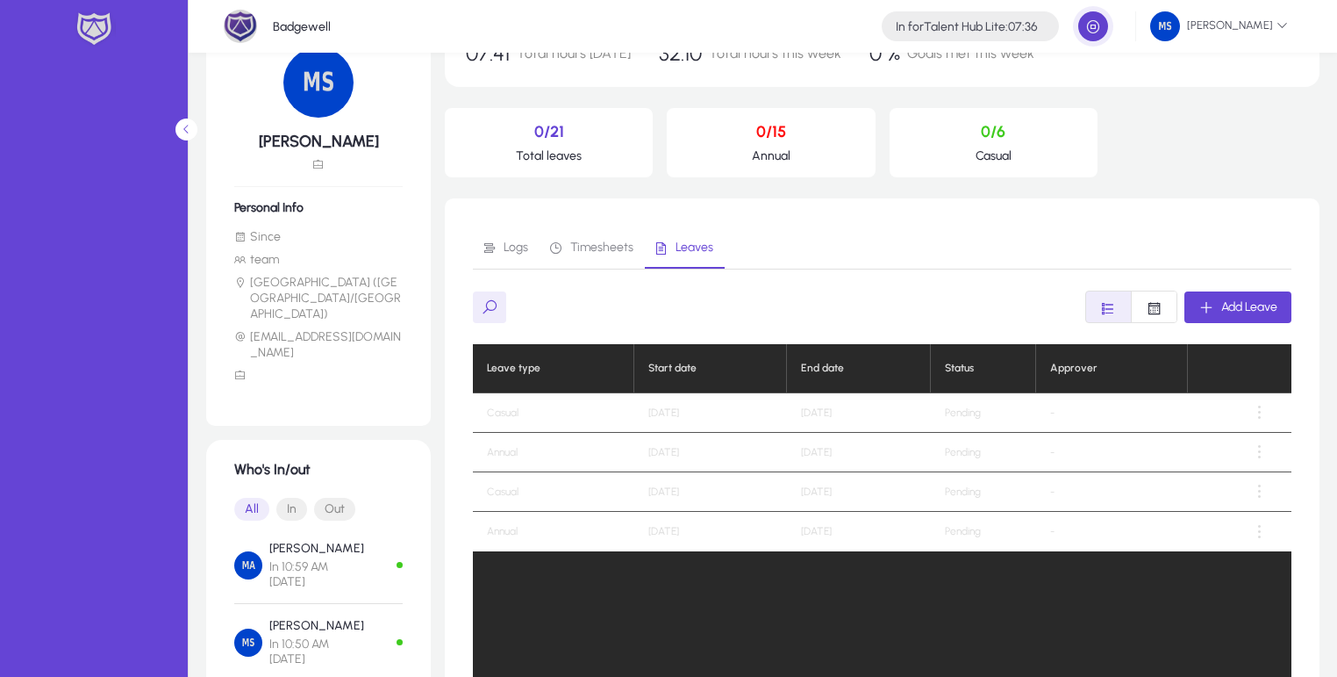
click at [1092, 25] on span "button" at bounding box center [1093, 26] width 35 height 35
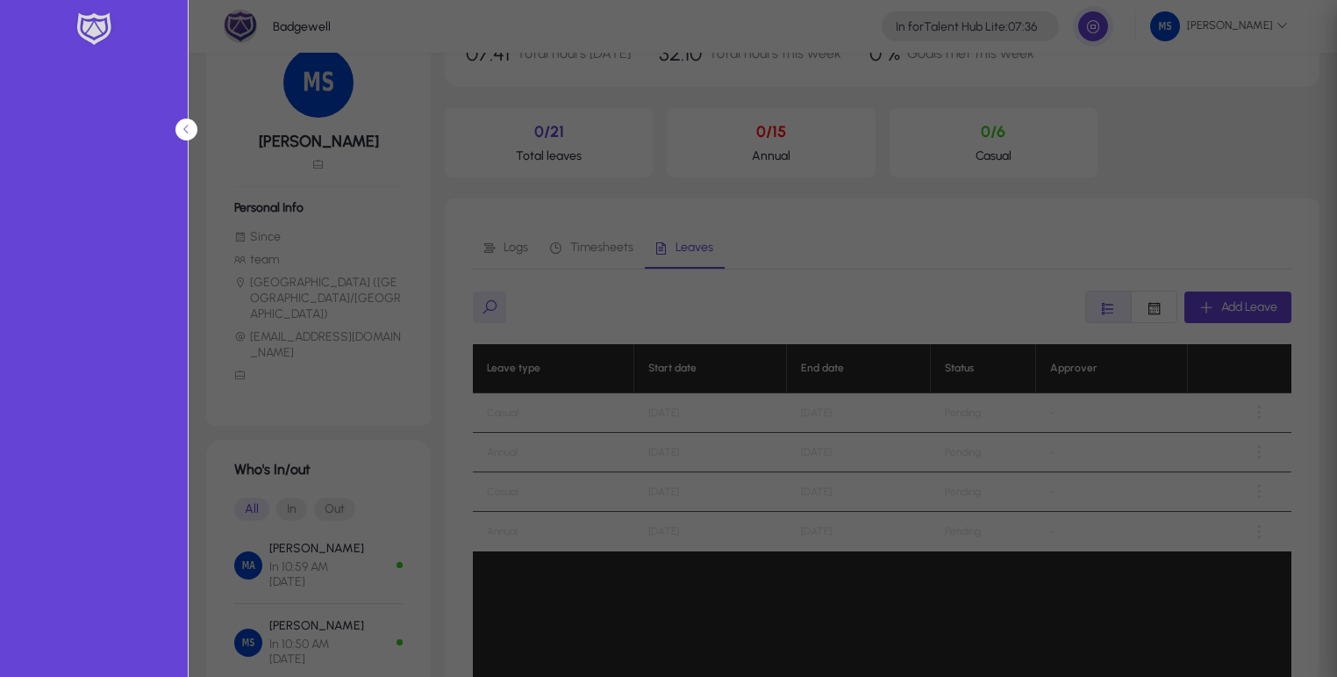
type input "*****"
type input "**********"
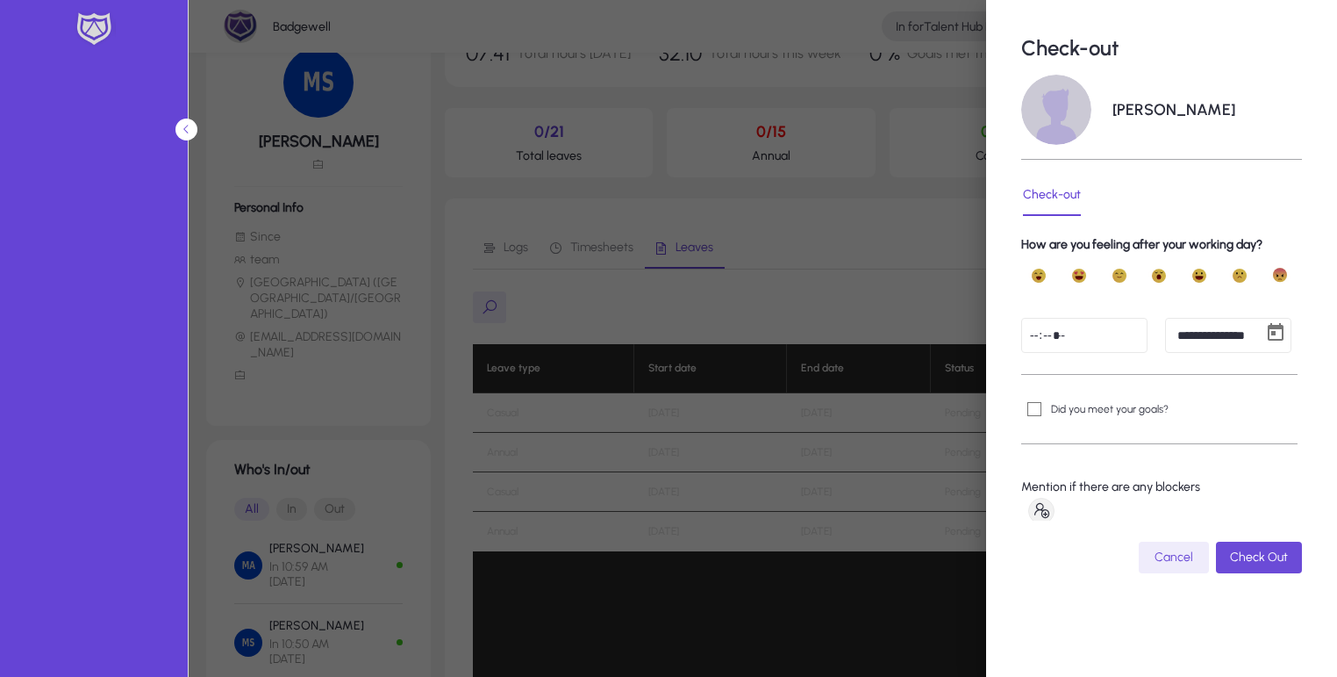
click at [1260, 557] on span "Check Out" at bounding box center [1259, 556] width 58 height 15
